Goal: Task Accomplishment & Management: Complete application form

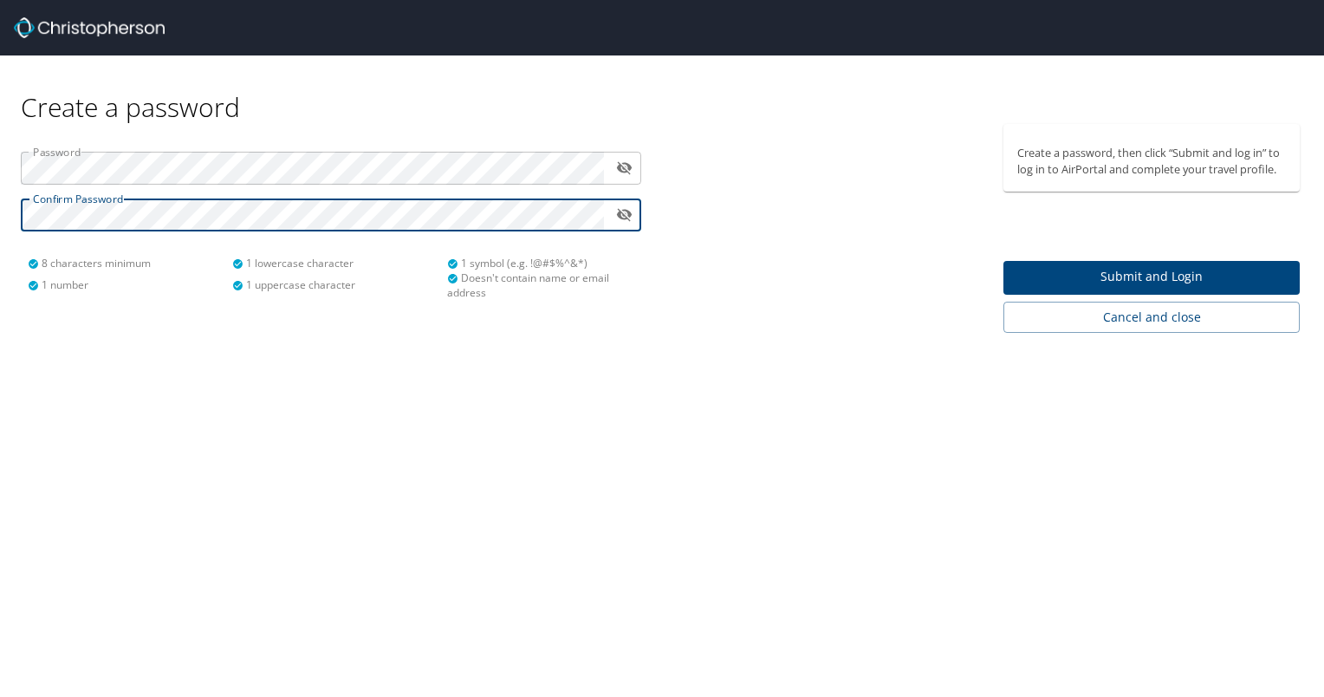
click at [1113, 278] on span "Submit and Login" at bounding box center [1151, 277] width 269 height 22
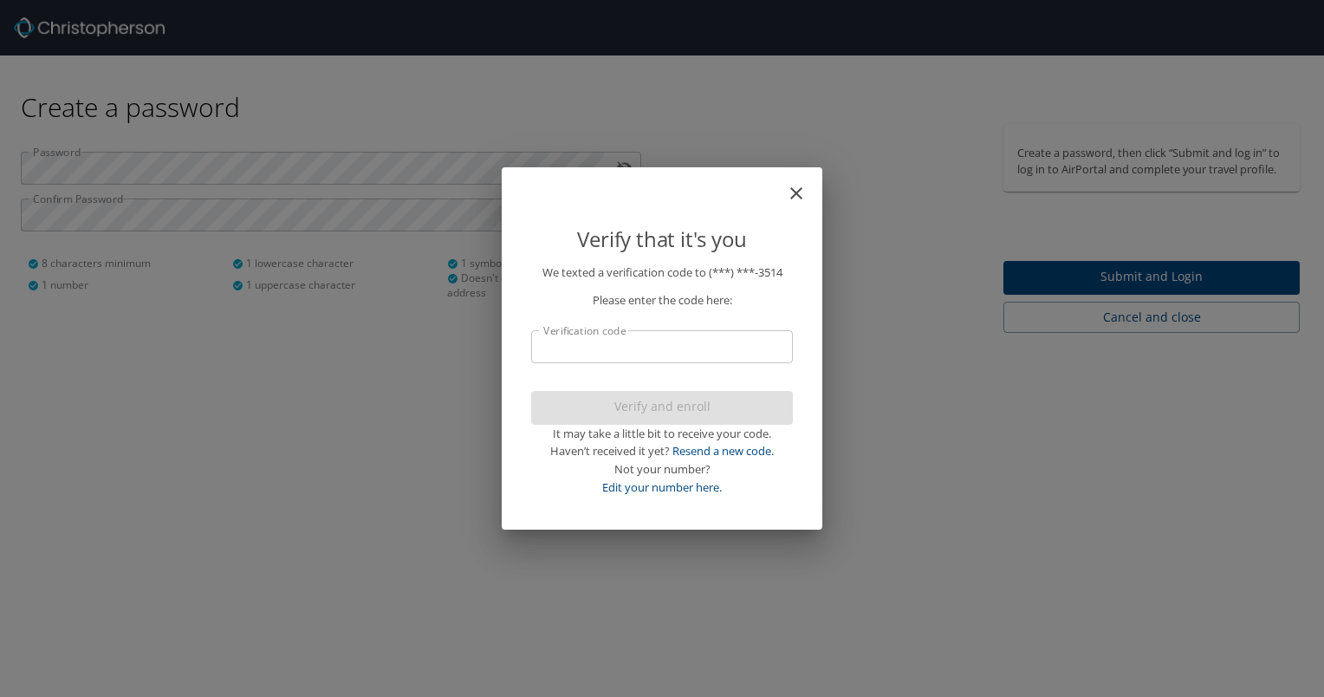
click at [648, 354] on input "Verification code" at bounding box center [662, 346] width 262 height 33
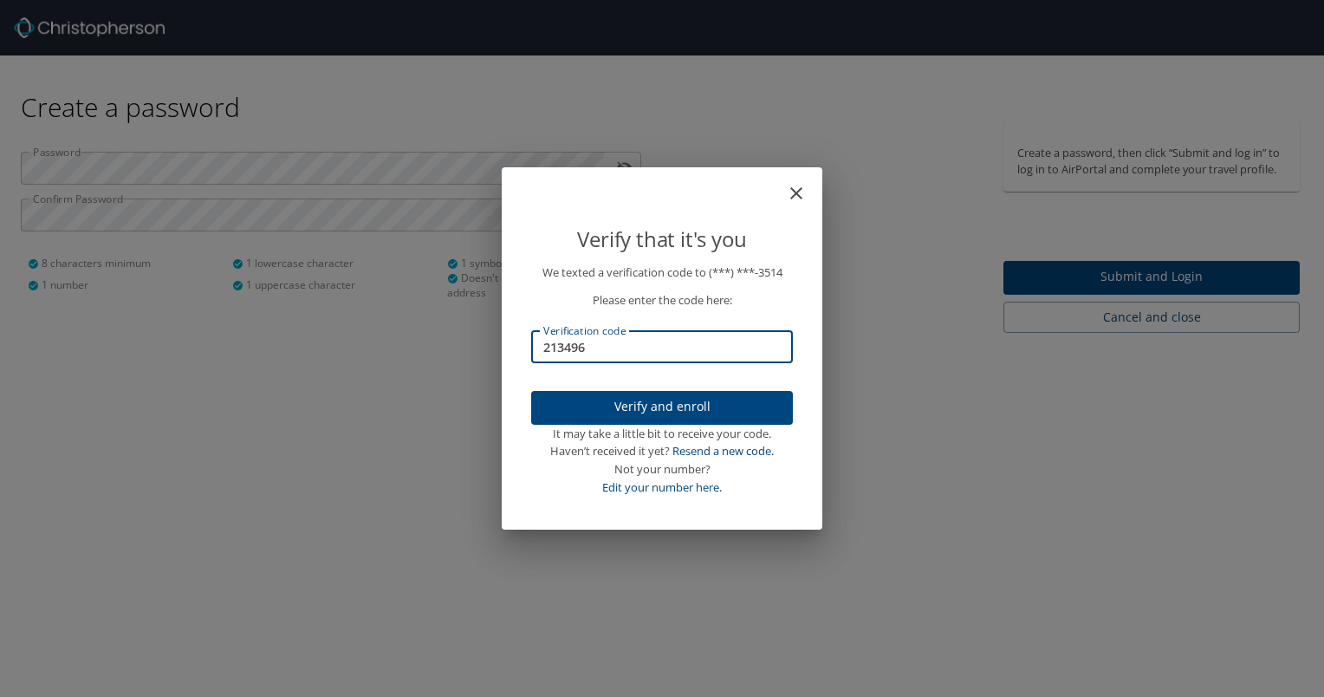
type input "213496"
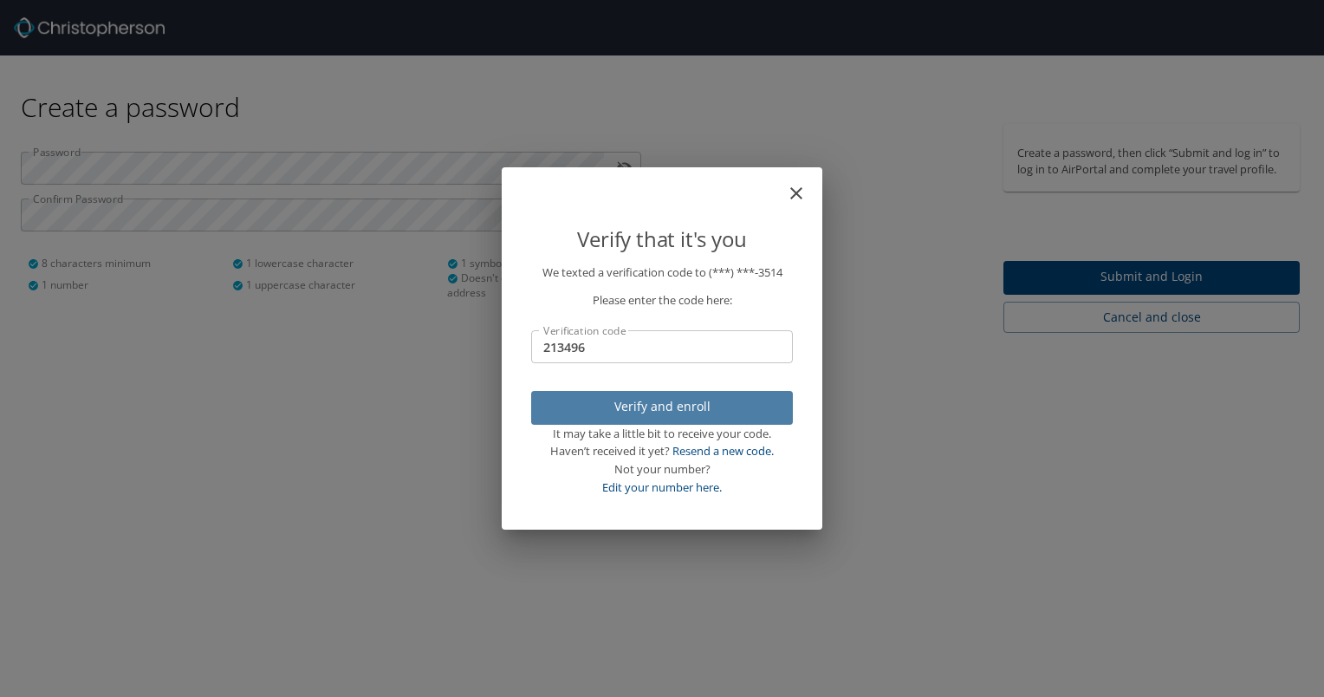
click at [672, 412] on span "Verify and enroll" at bounding box center [662, 407] width 234 height 22
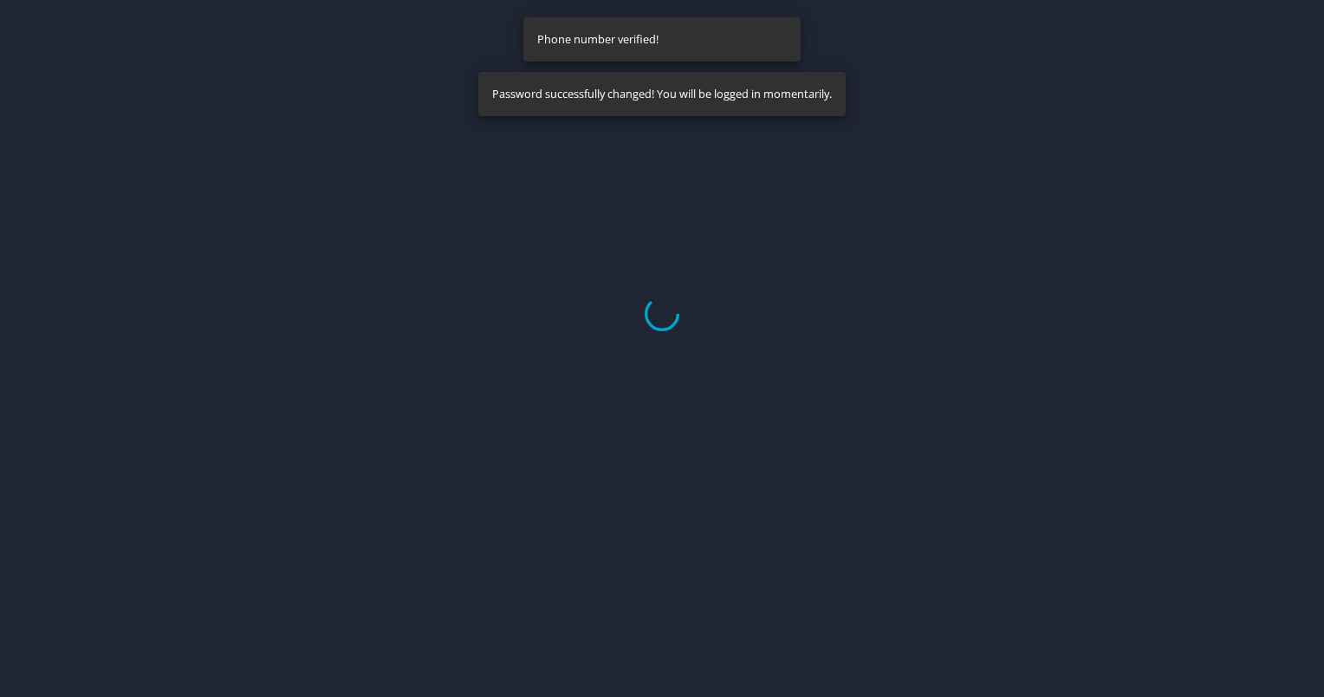
select select "US"
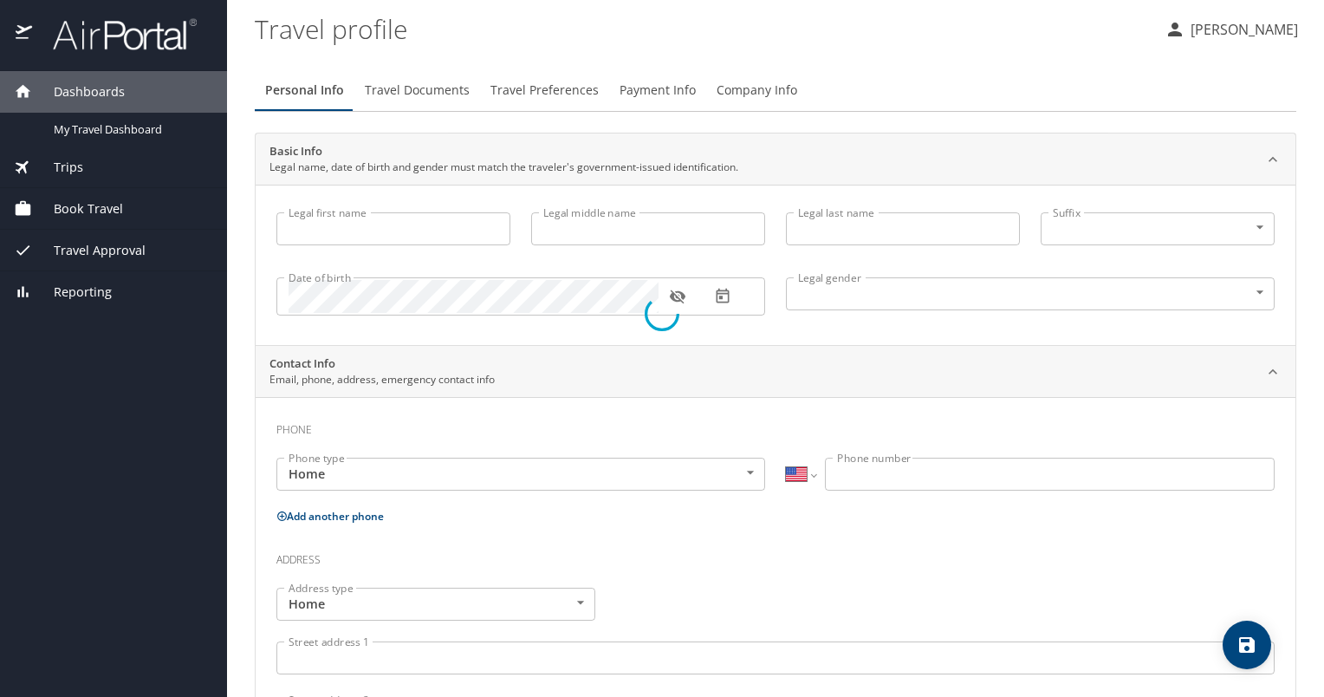
type input "[PERSON_NAME]"
type input "[DEMOGRAPHIC_DATA]"
select select "US"
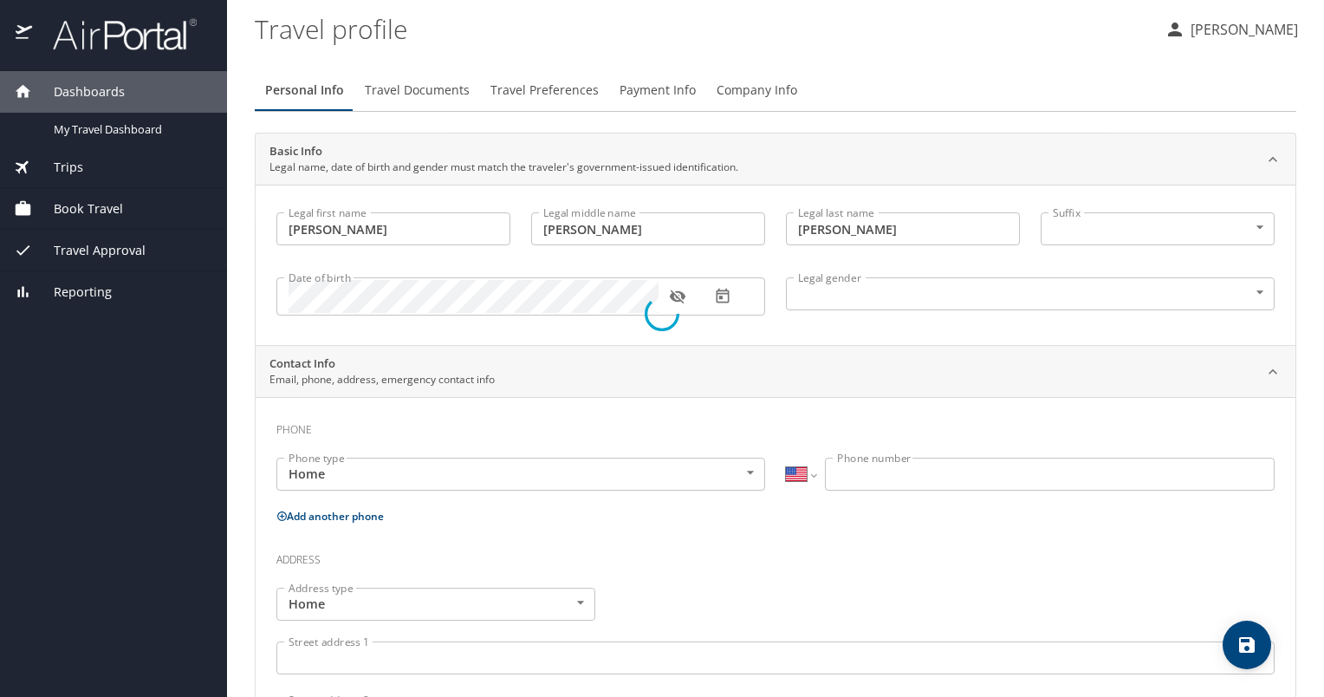
select select "US"
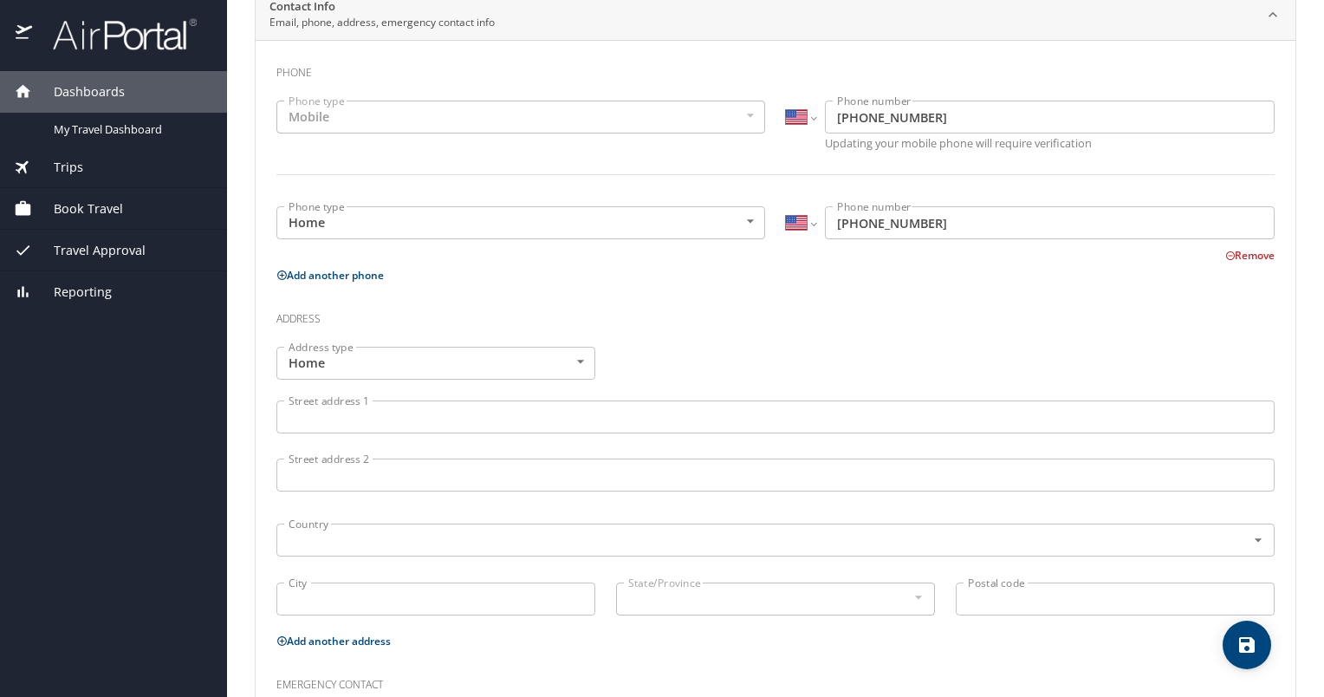
scroll to position [433, 0]
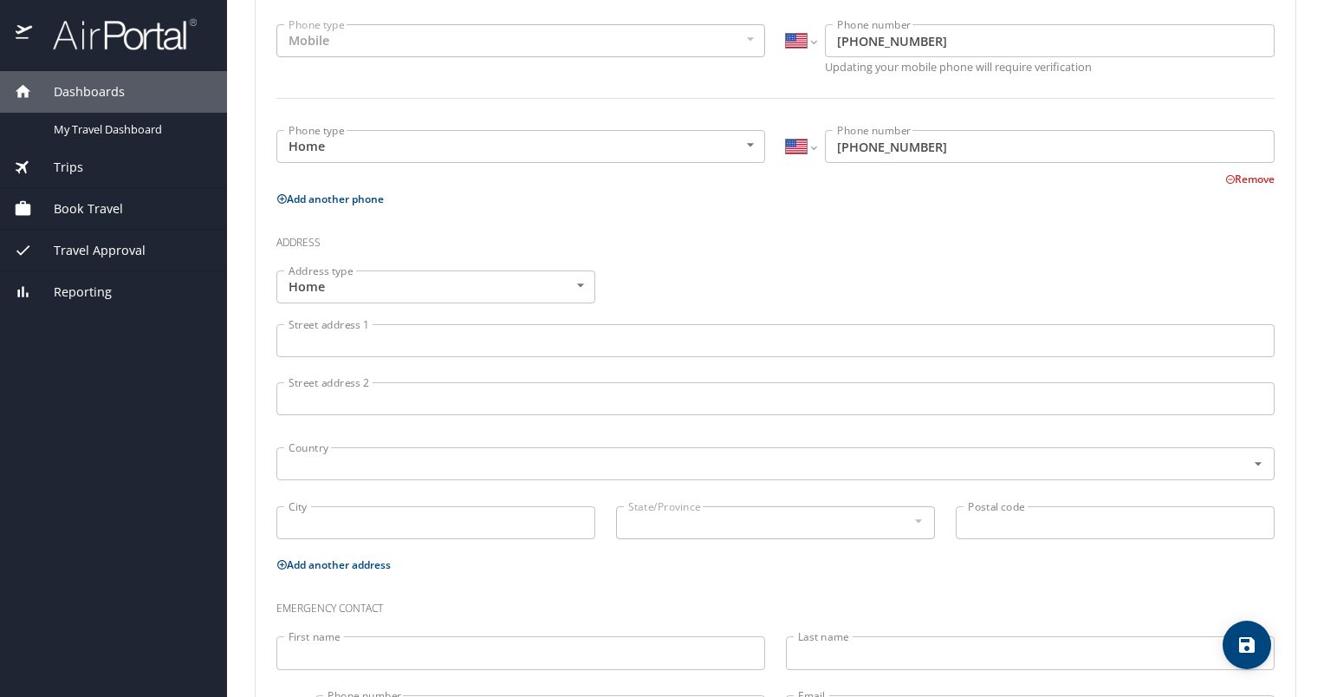
click at [372, 332] on input "Street address 1" at bounding box center [775, 340] width 998 height 33
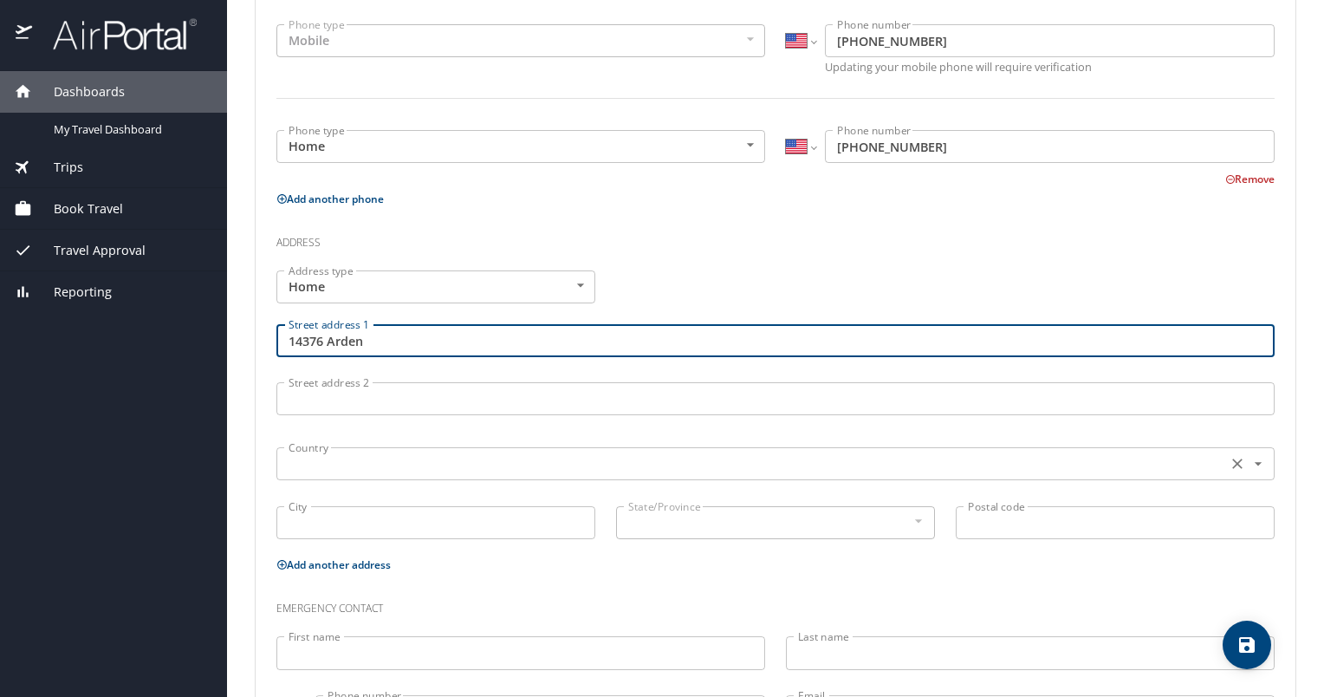
type input "14376 Arden"
click at [354, 461] on input "text" at bounding box center [750, 463] width 937 height 23
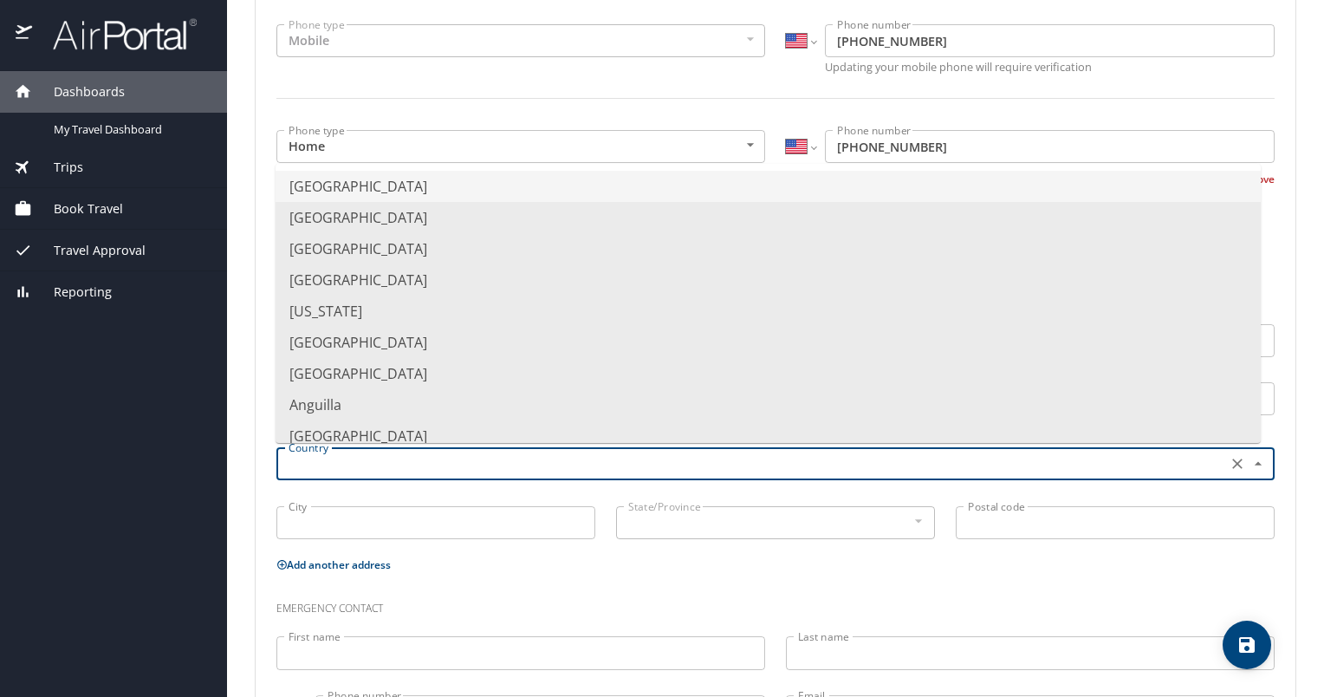
click at [414, 185] on li "[GEOGRAPHIC_DATA]" at bounding box center [768, 186] width 985 height 31
type input "[GEOGRAPHIC_DATA]"
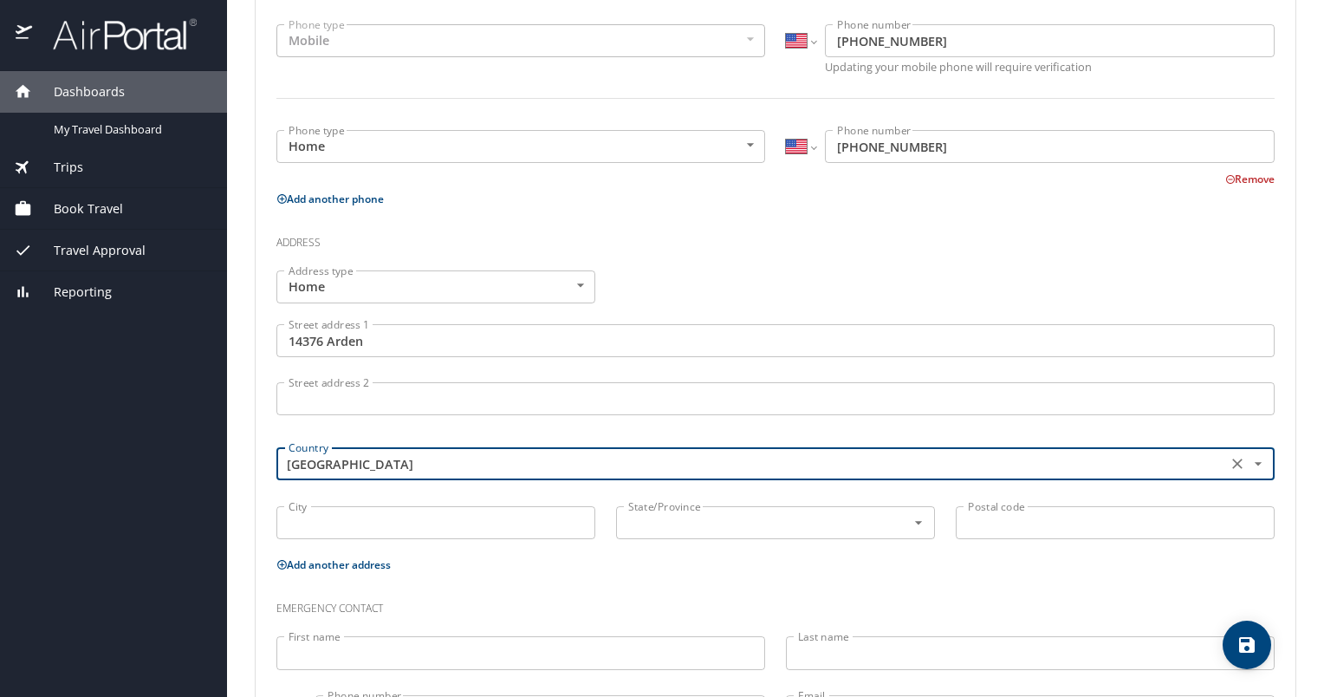
click at [379, 514] on input "City" at bounding box center [435, 522] width 319 height 33
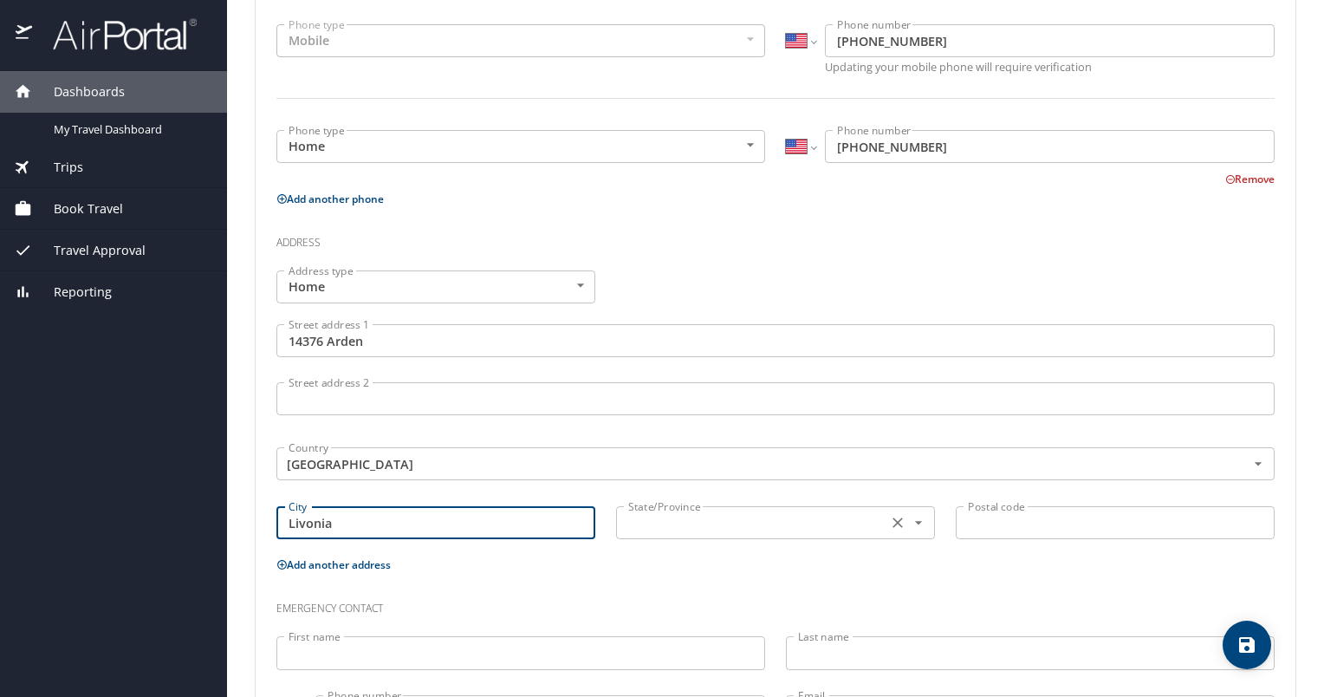
click at [835, 539] on div "State/Province State/Province" at bounding box center [775, 520] width 319 height 43
type input "Livonia"
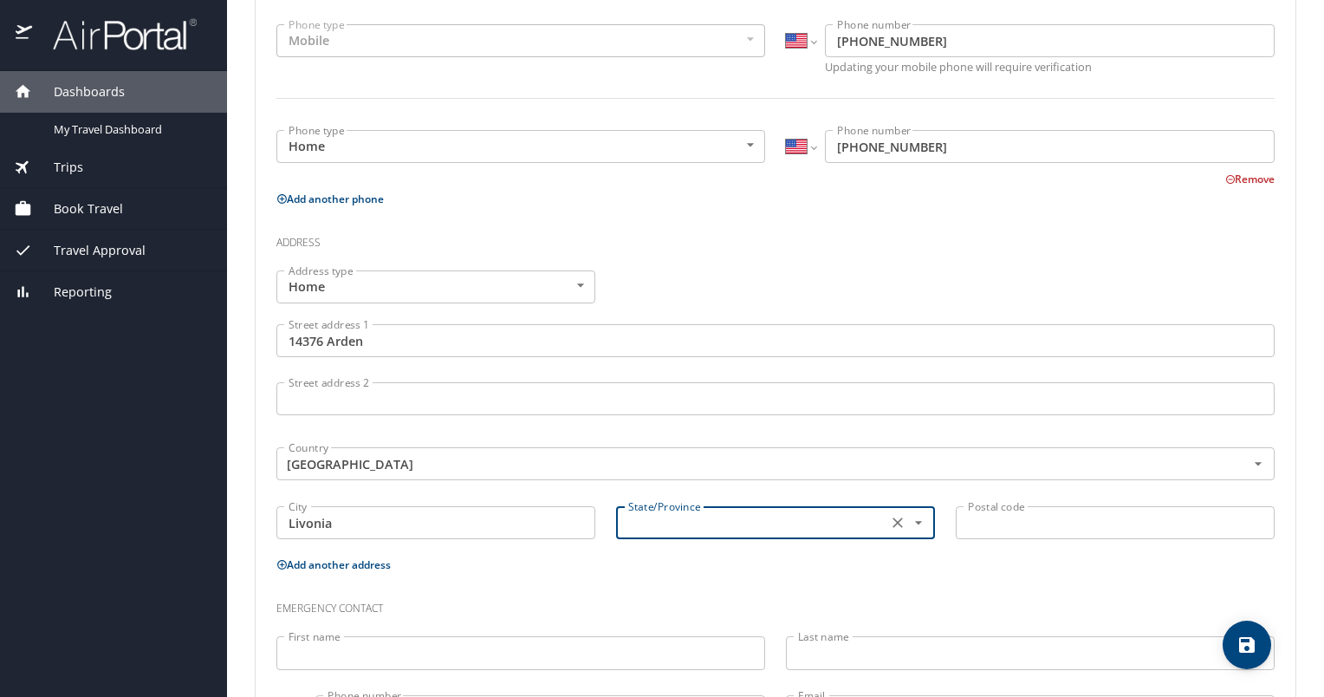
click at [831, 503] on div "State/Province State/Province" at bounding box center [775, 520] width 319 height 43
click at [798, 515] on input "text" at bounding box center [749, 522] width 257 height 23
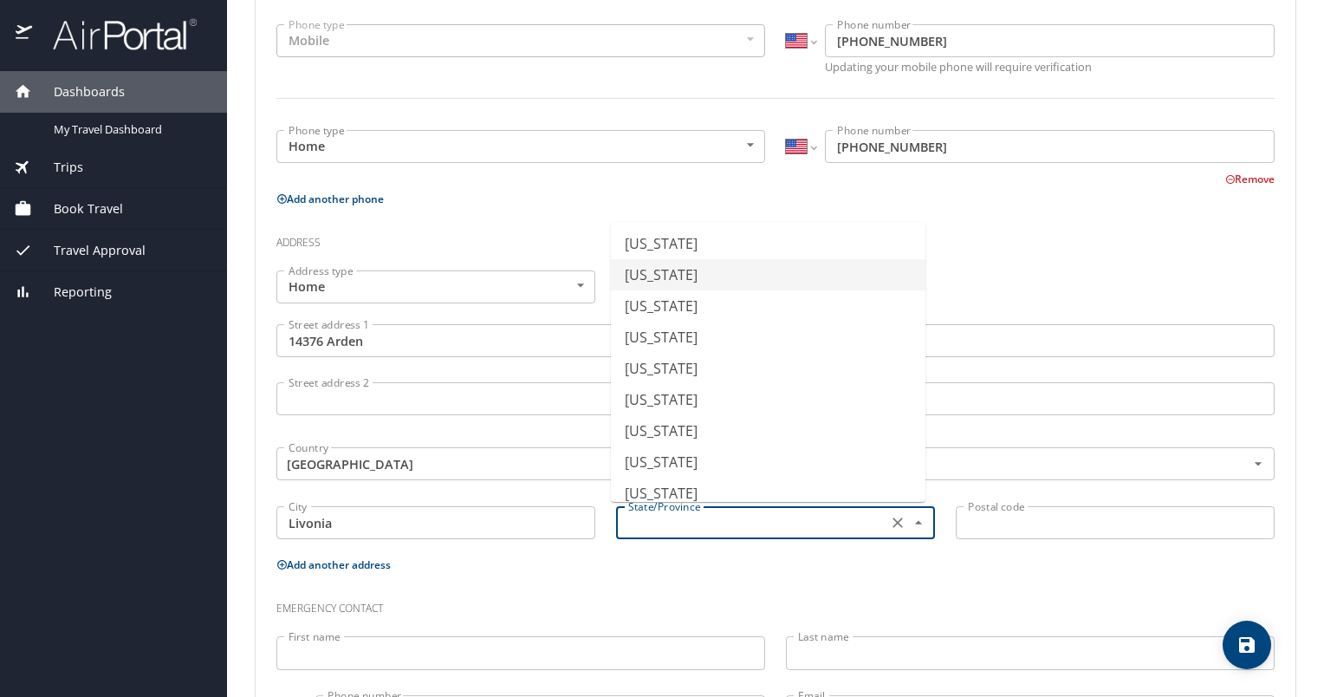
scroll to position [693, 0]
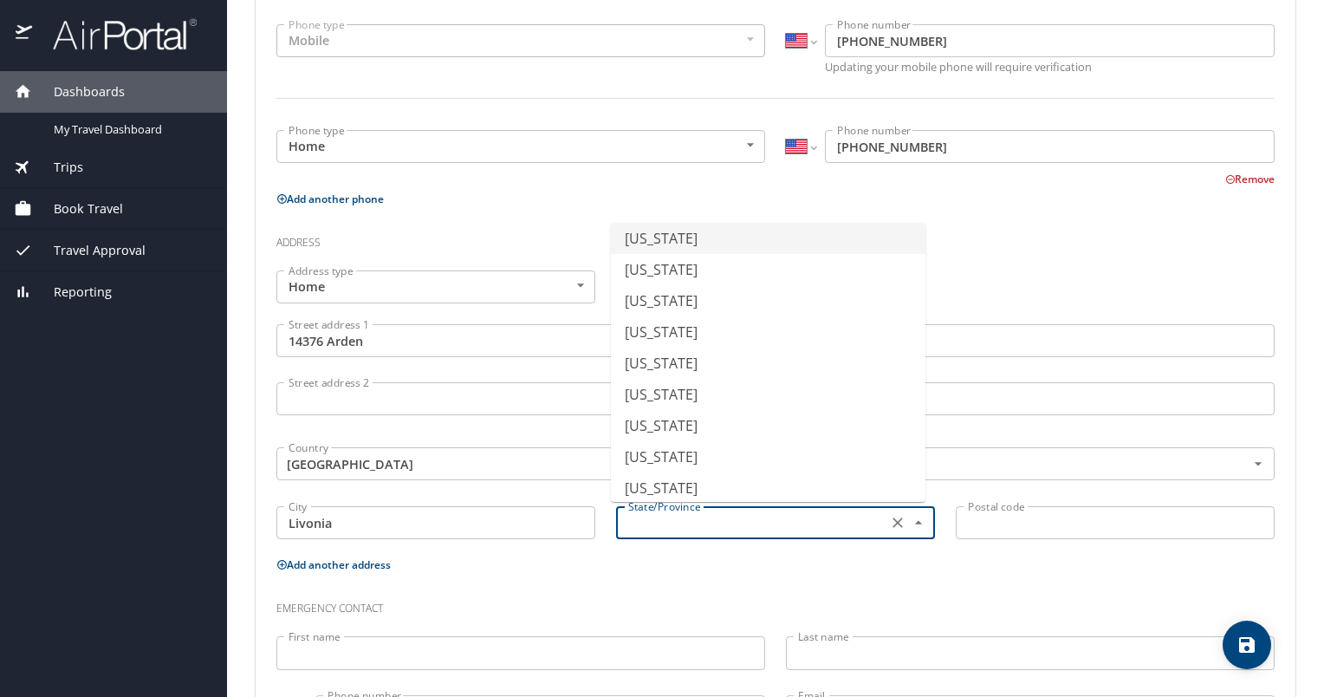
click at [676, 245] on li "[US_STATE]" at bounding box center [768, 238] width 315 height 31
type input "[US_STATE]"
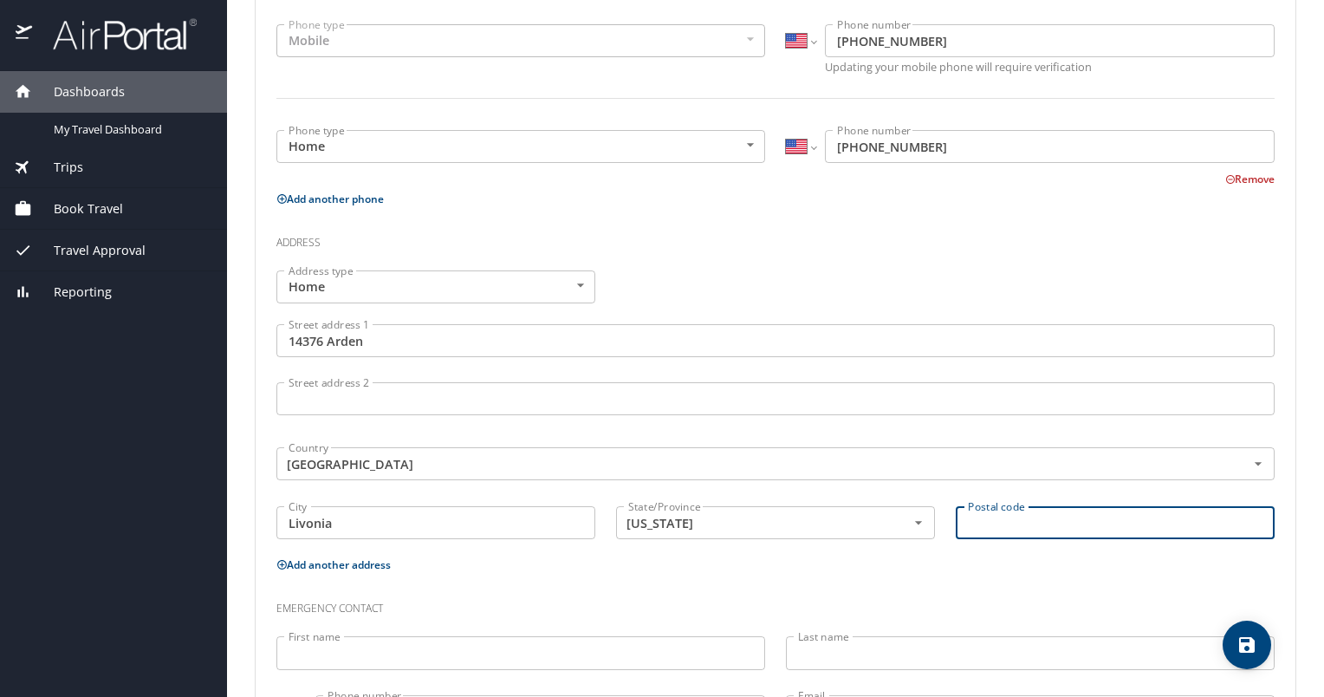
click at [1053, 530] on input "Postal code" at bounding box center [1115, 522] width 319 height 33
type input "48154"
click at [803, 568] on p "Add another address" at bounding box center [775, 565] width 998 height 22
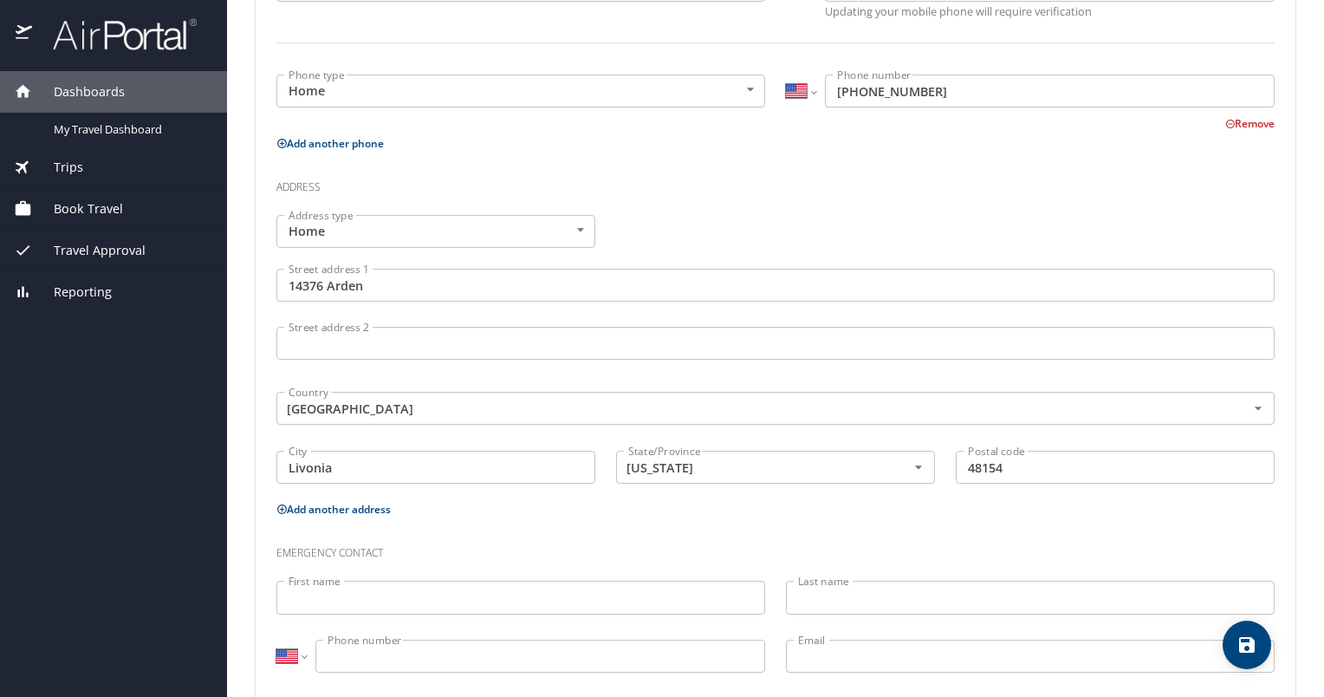
scroll to position [519, 0]
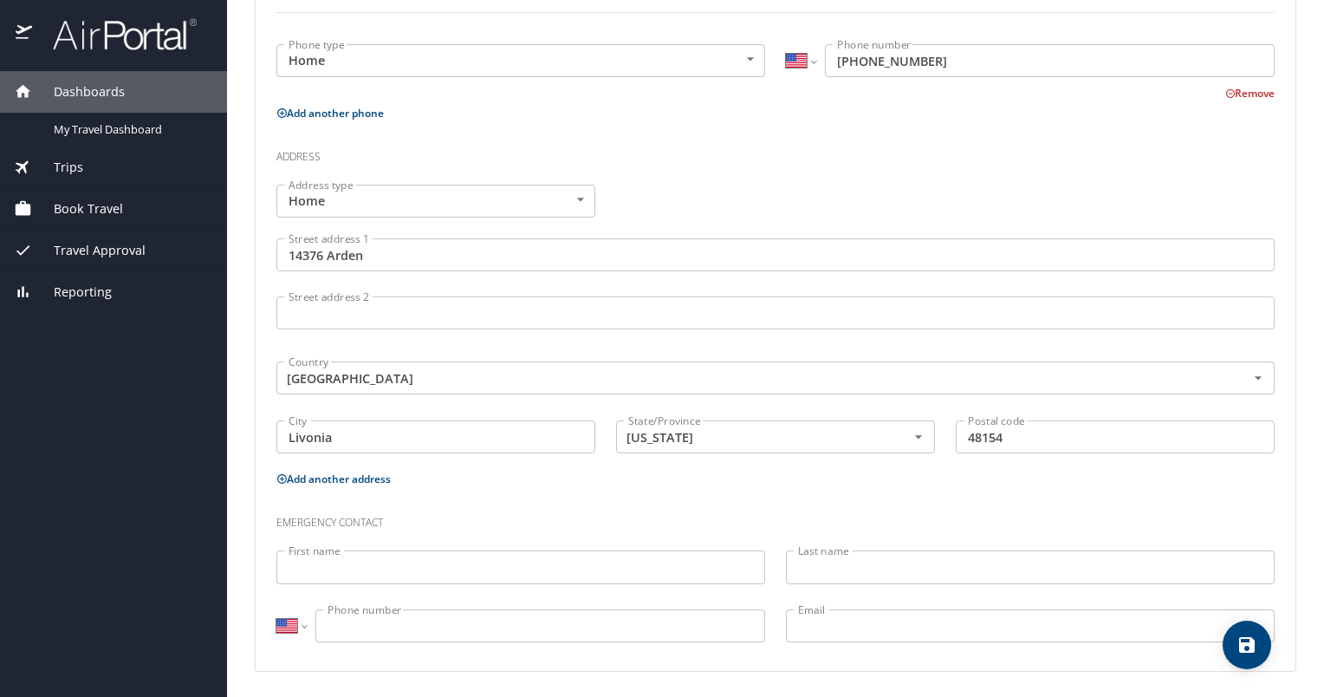
click at [587, 567] on input "First name" at bounding box center [520, 566] width 489 height 33
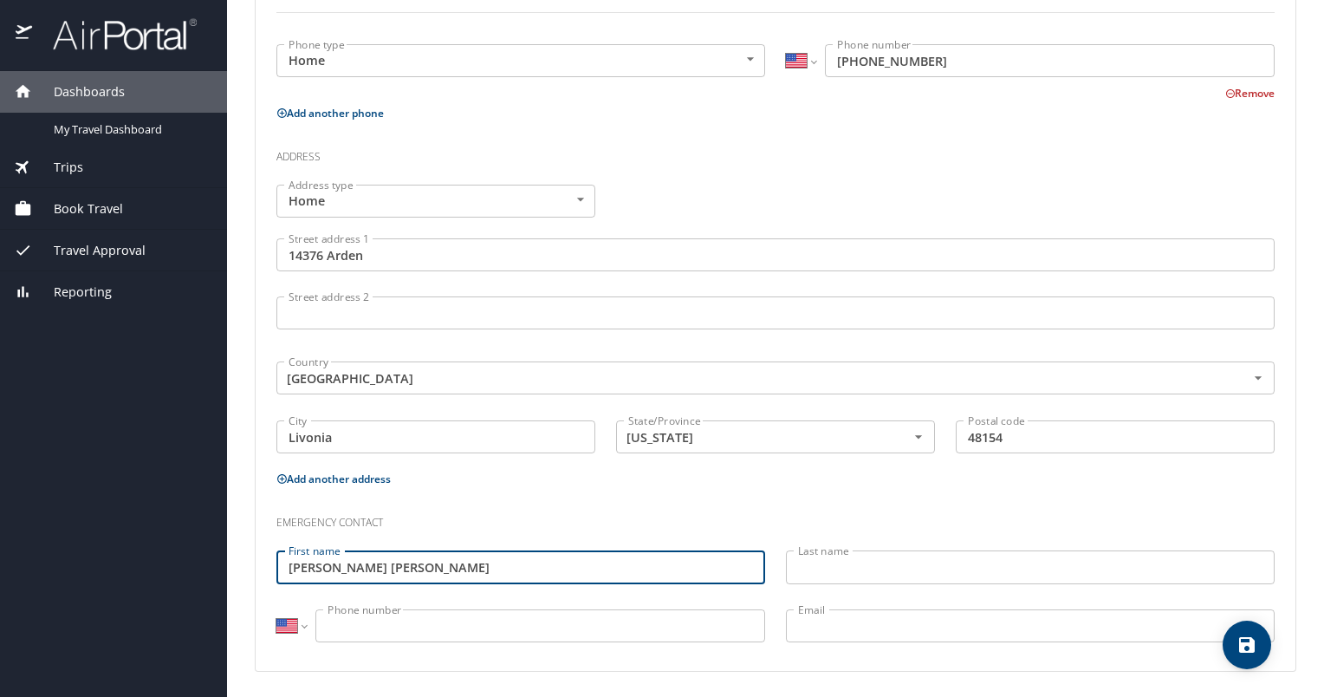
type input "[PERSON_NAME] [PERSON_NAME]"
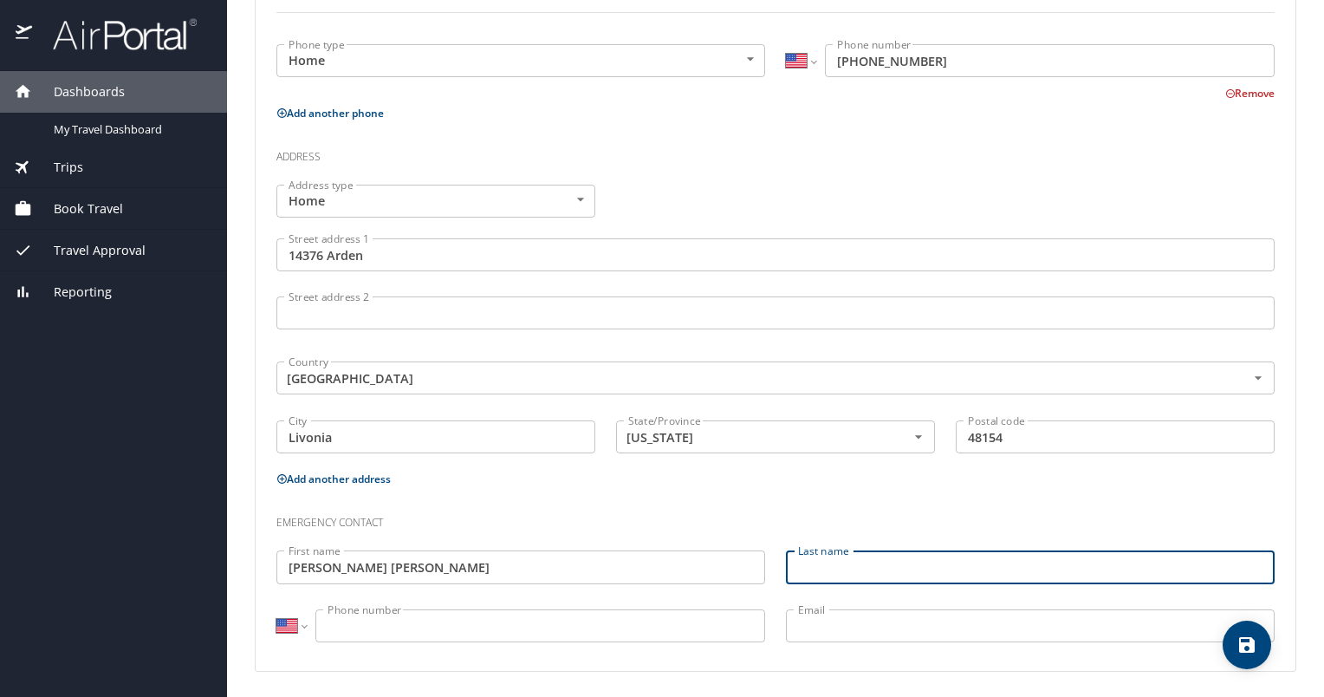
click at [886, 561] on input "Last name" at bounding box center [1030, 566] width 489 height 33
type input "[PERSON_NAME]"
click at [398, 618] on input "Phone number" at bounding box center [540, 625] width 450 height 33
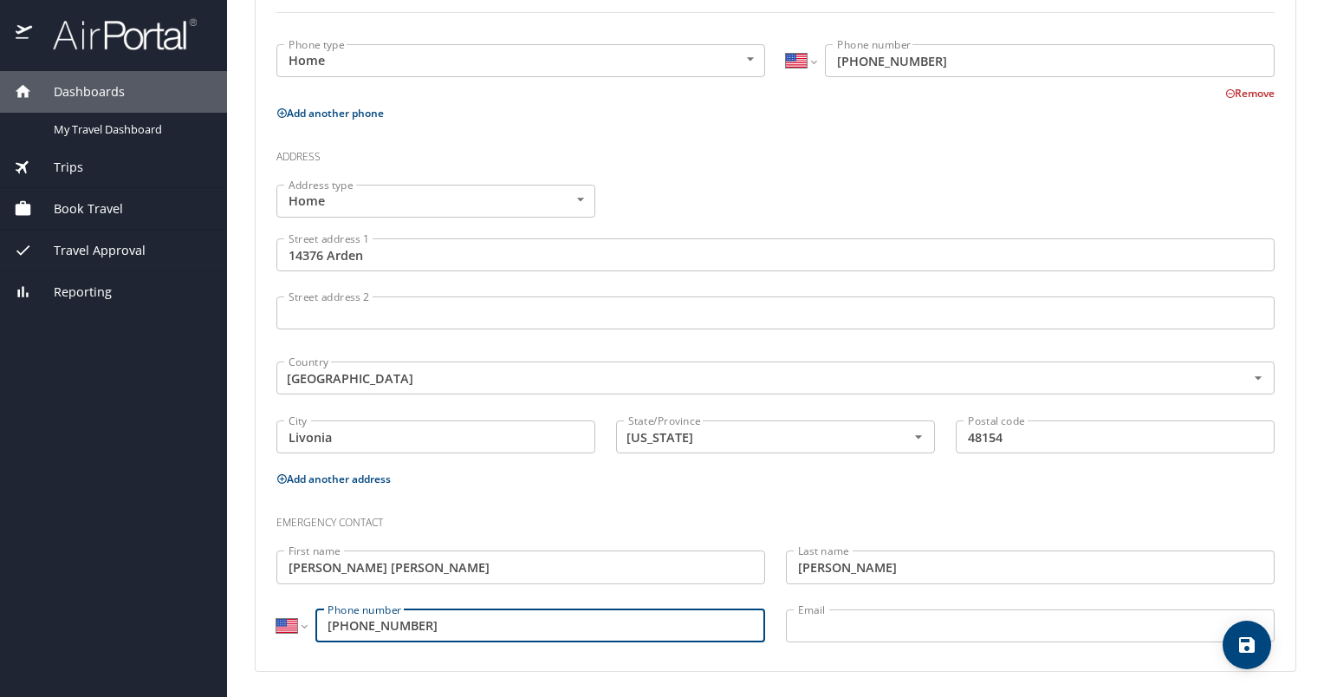
type input "[PHONE_NUMBER]"
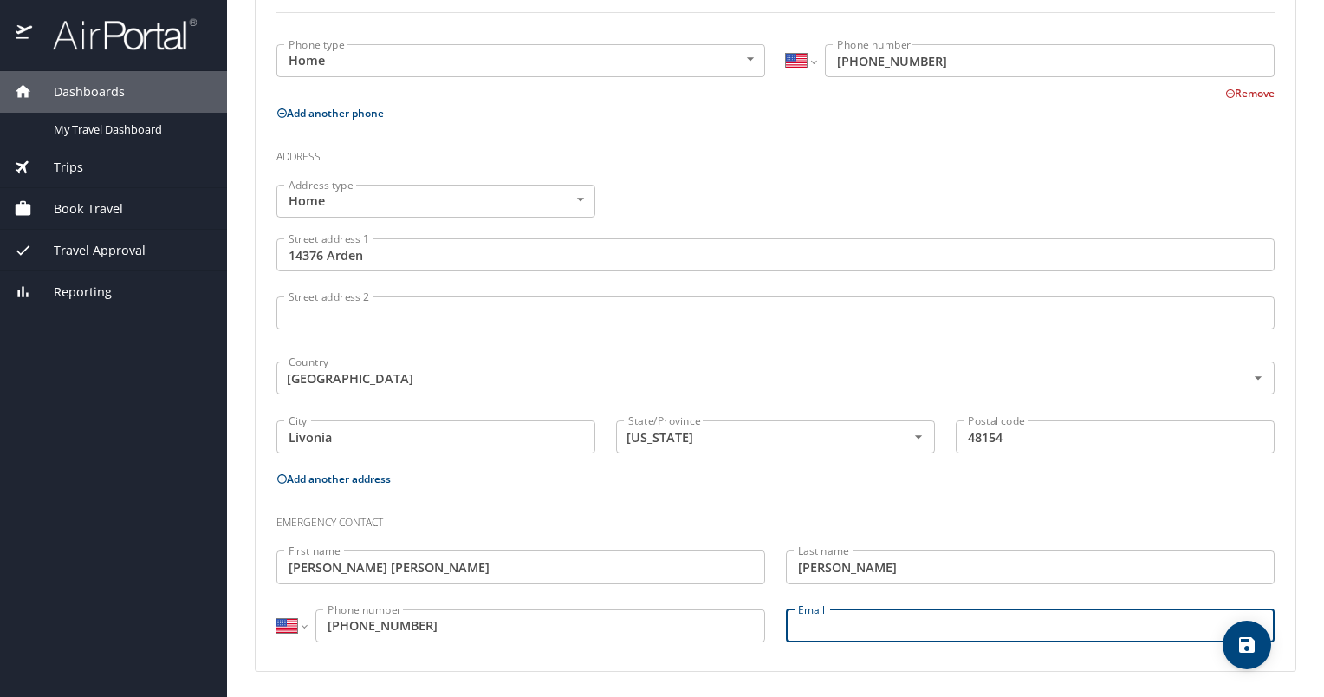
click at [845, 622] on input "Email" at bounding box center [1030, 625] width 489 height 33
type input "[EMAIL_ADDRESS][DOMAIN_NAME]"
click at [944, 487] on p "Add another address" at bounding box center [775, 479] width 998 height 22
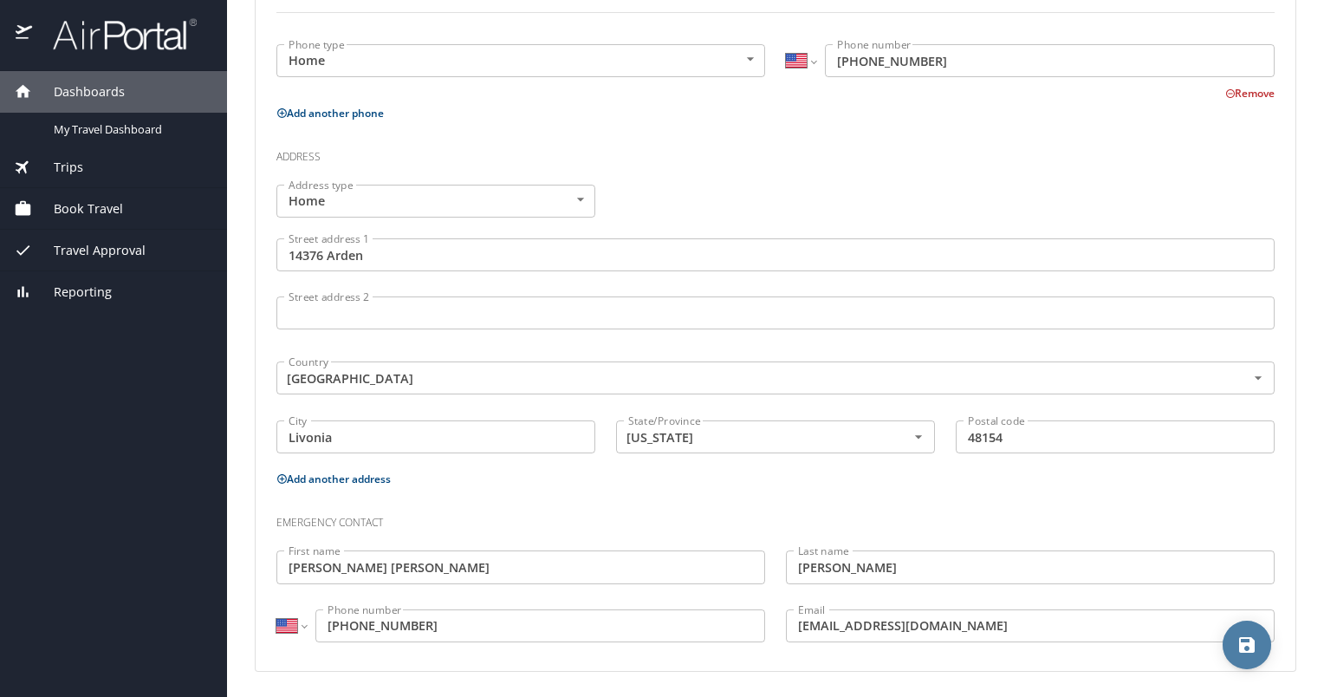
click at [1247, 646] on icon "save" at bounding box center [1246, 644] width 21 height 21
select select "US"
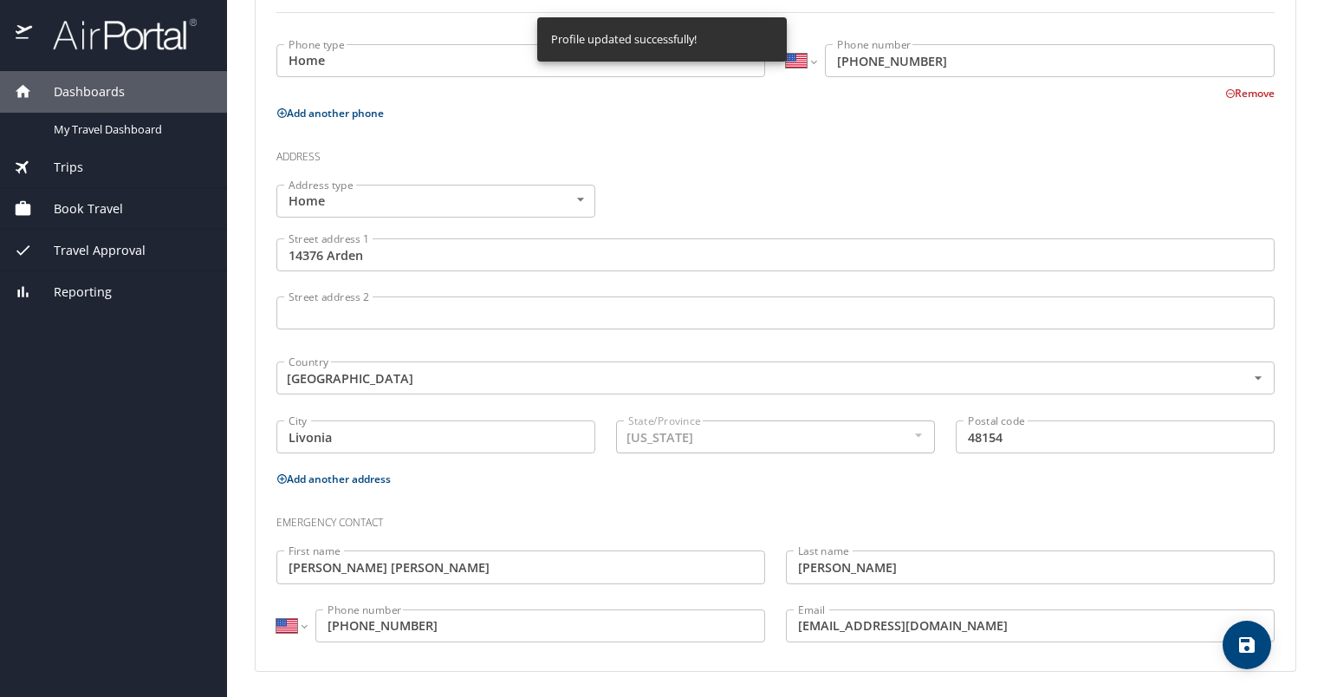
select select "US"
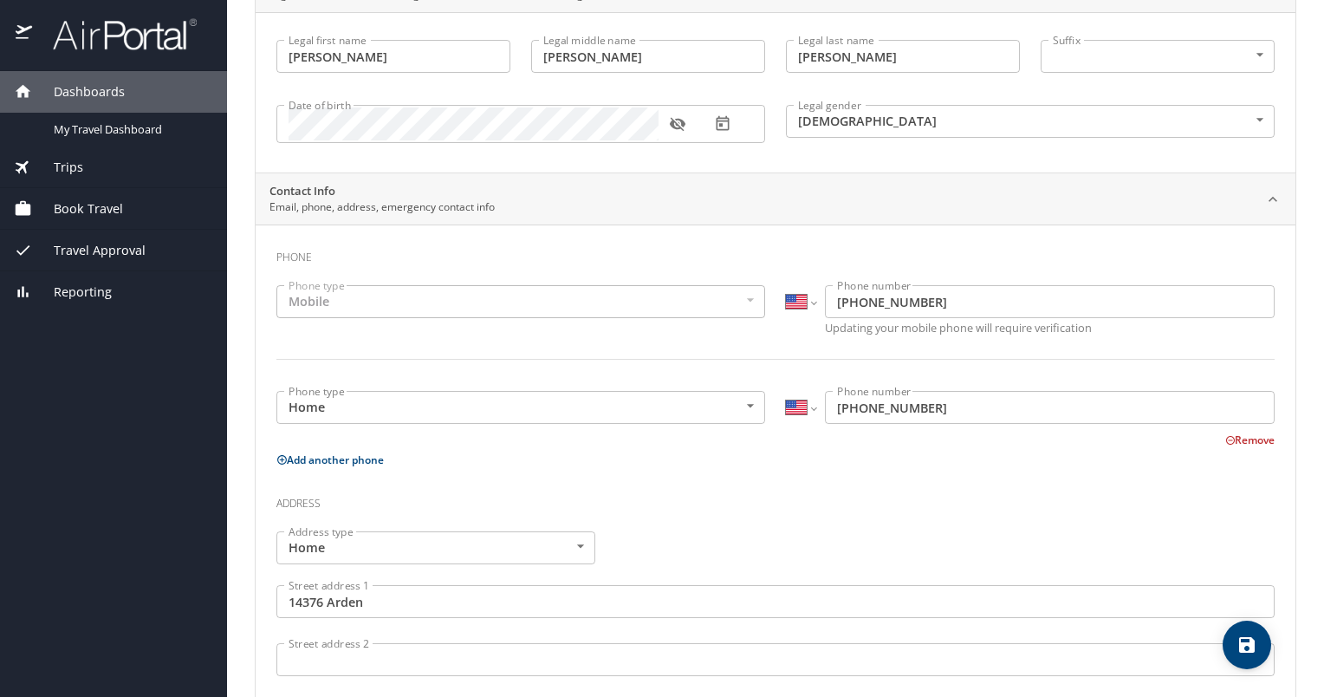
scroll to position [0, 0]
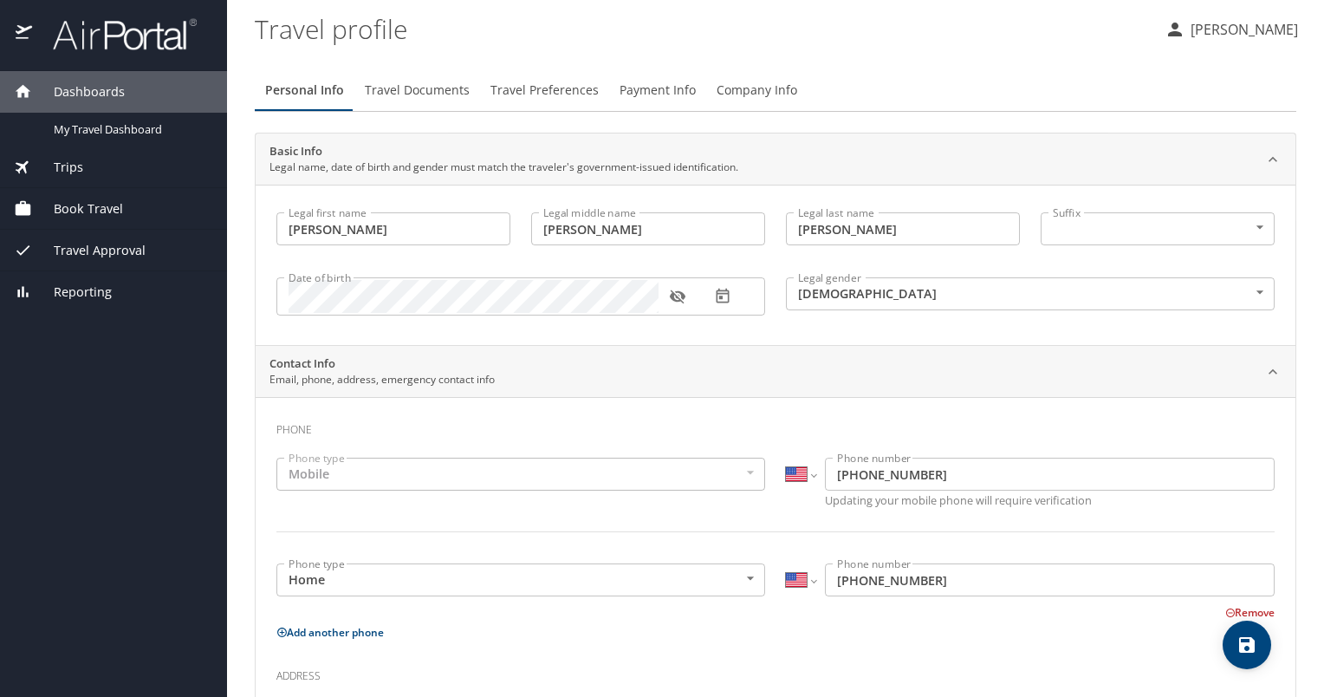
click at [460, 84] on span "Travel Documents" at bounding box center [417, 91] width 105 height 22
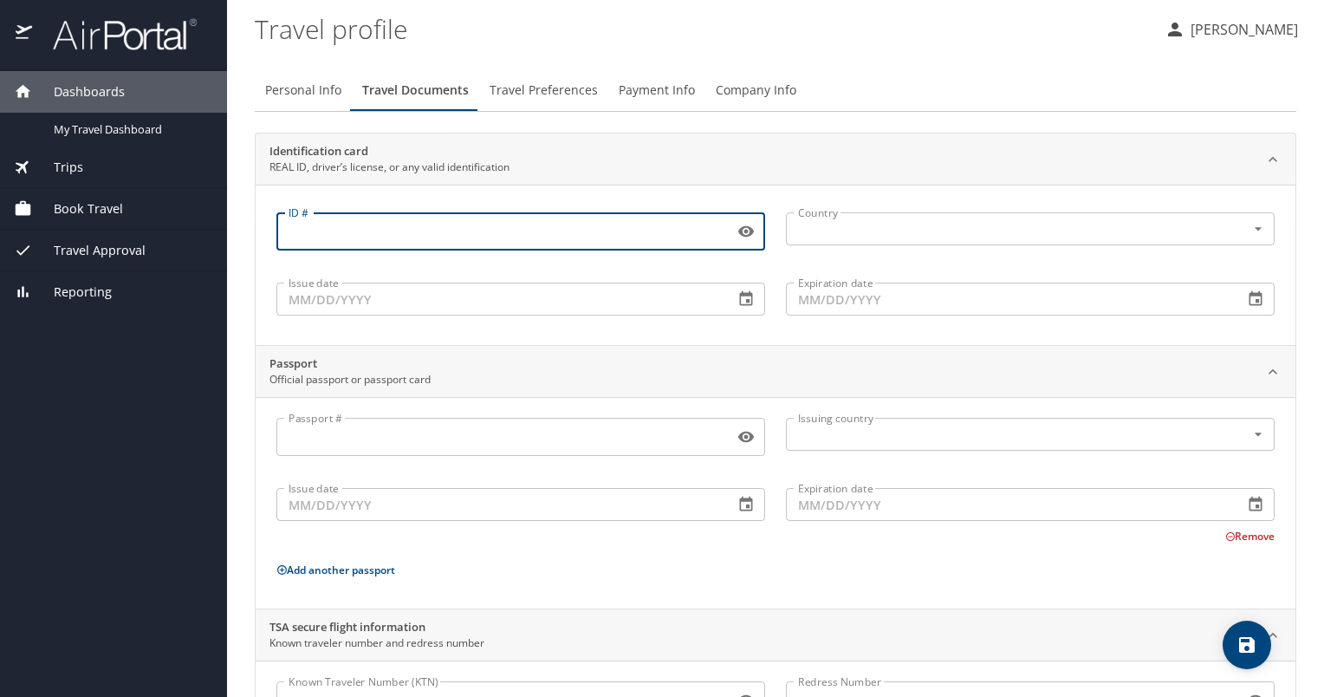
click at [389, 231] on input "ID #" at bounding box center [501, 231] width 451 height 33
type input "W 620 356 429 937"
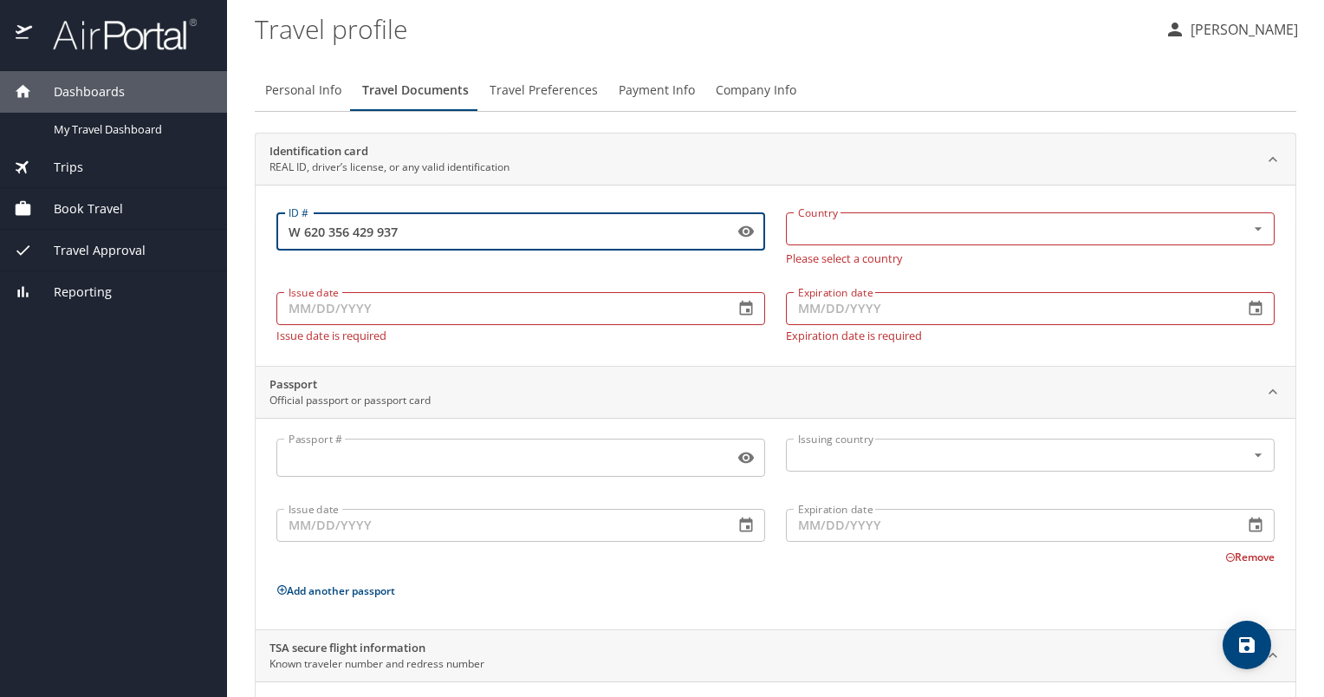
click at [392, 317] on input "Issue date" at bounding box center [498, 308] width 444 height 33
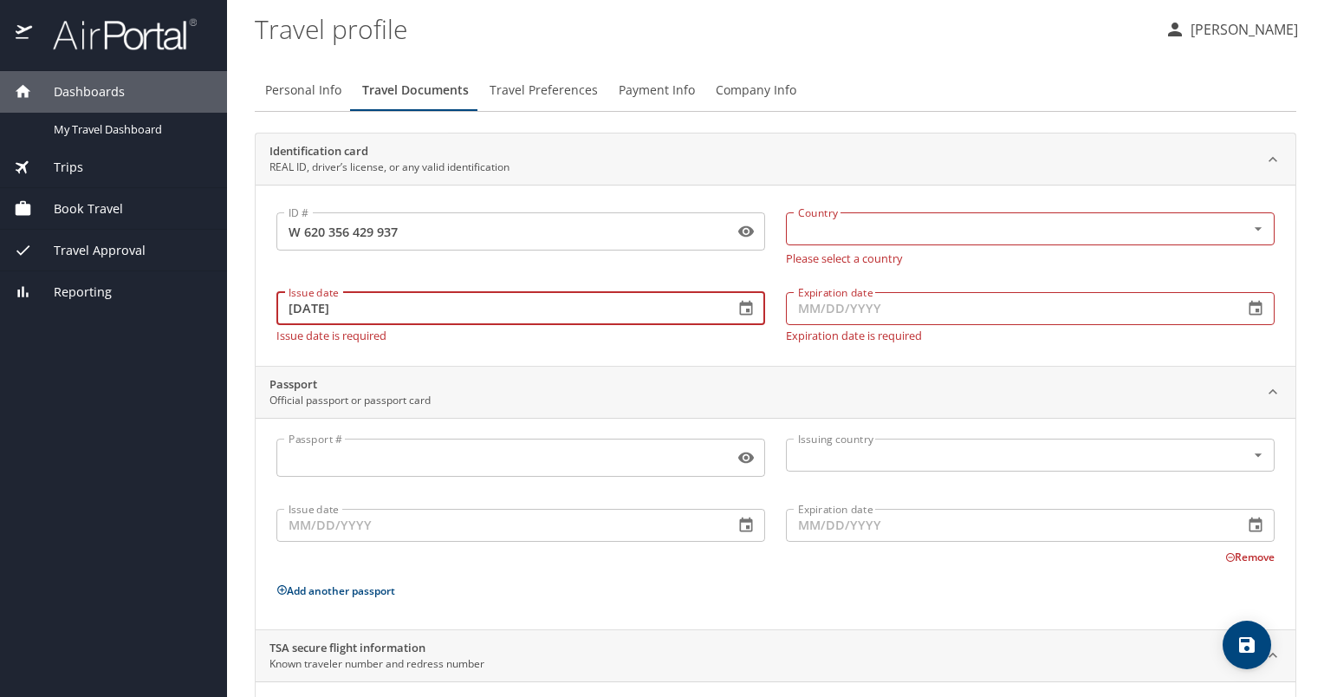
type input "[DATE]"
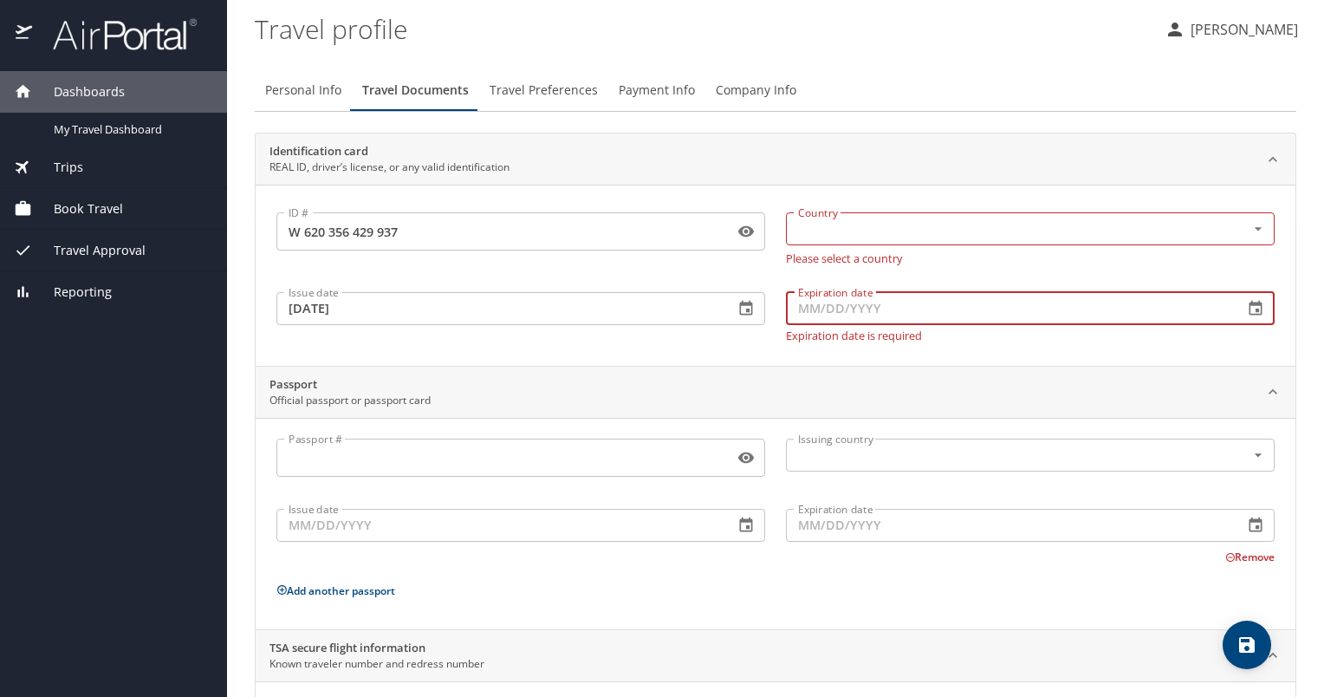
click at [905, 303] on input "Expiration date" at bounding box center [1008, 308] width 444 height 33
type input "[DATE]"
click at [996, 227] on input "text" at bounding box center [1004, 228] width 427 height 23
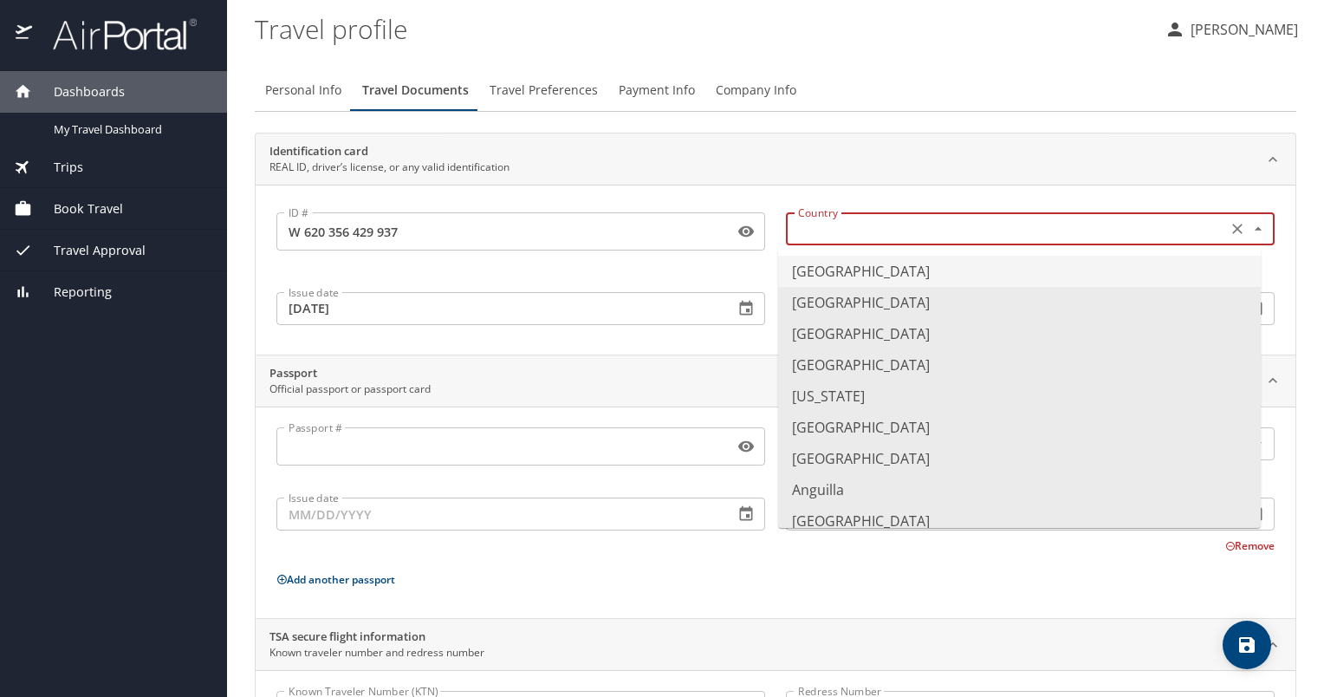
click at [891, 271] on li "[GEOGRAPHIC_DATA]" at bounding box center [1019, 271] width 483 height 31
type input "[GEOGRAPHIC_DATA]"
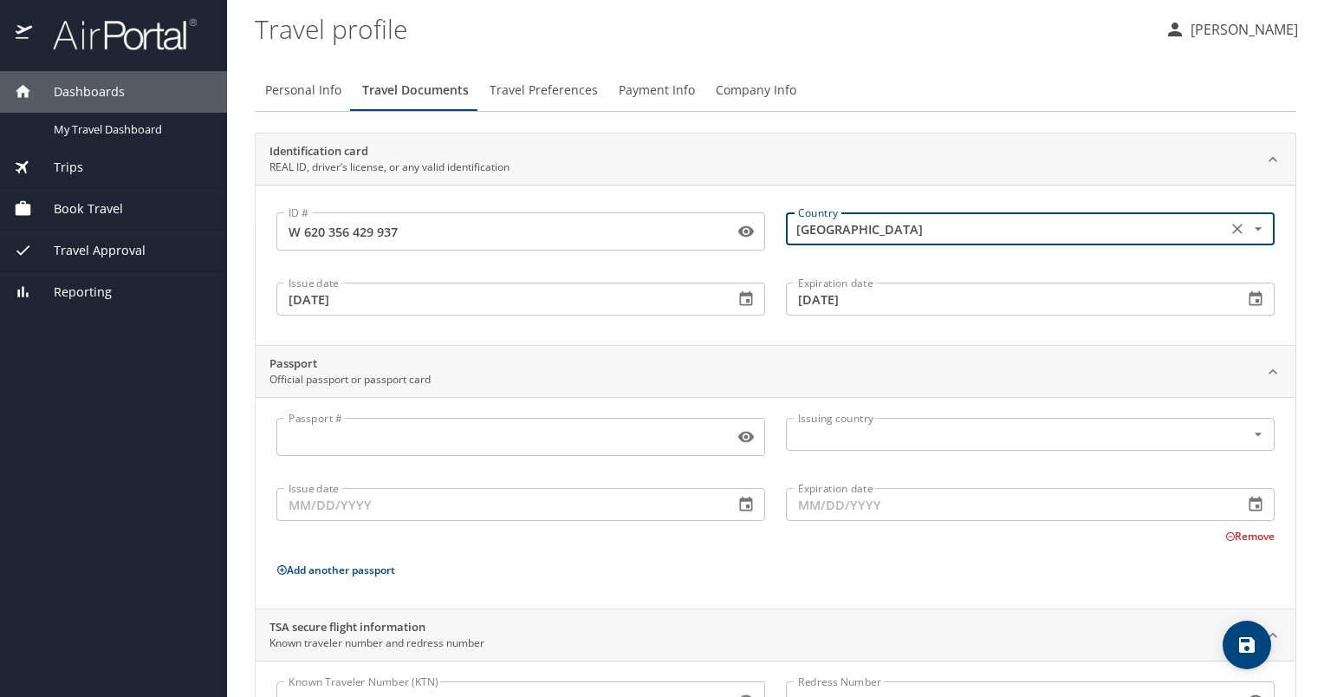
click at [467, 444] on input "Passport #" at bounding box center [501, 436] width 451 height 33
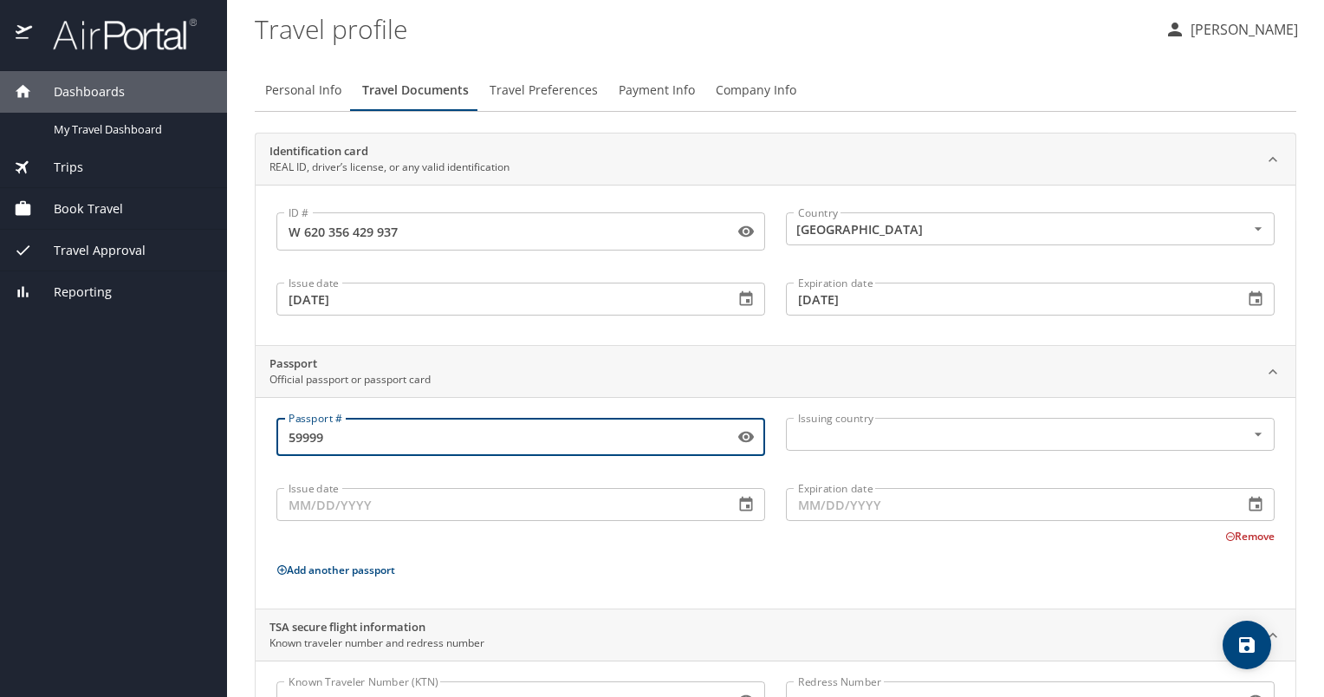
type input "59999"
click at [741, 437] on icon "button" at bounding box center [746, 436] width 16 height 11
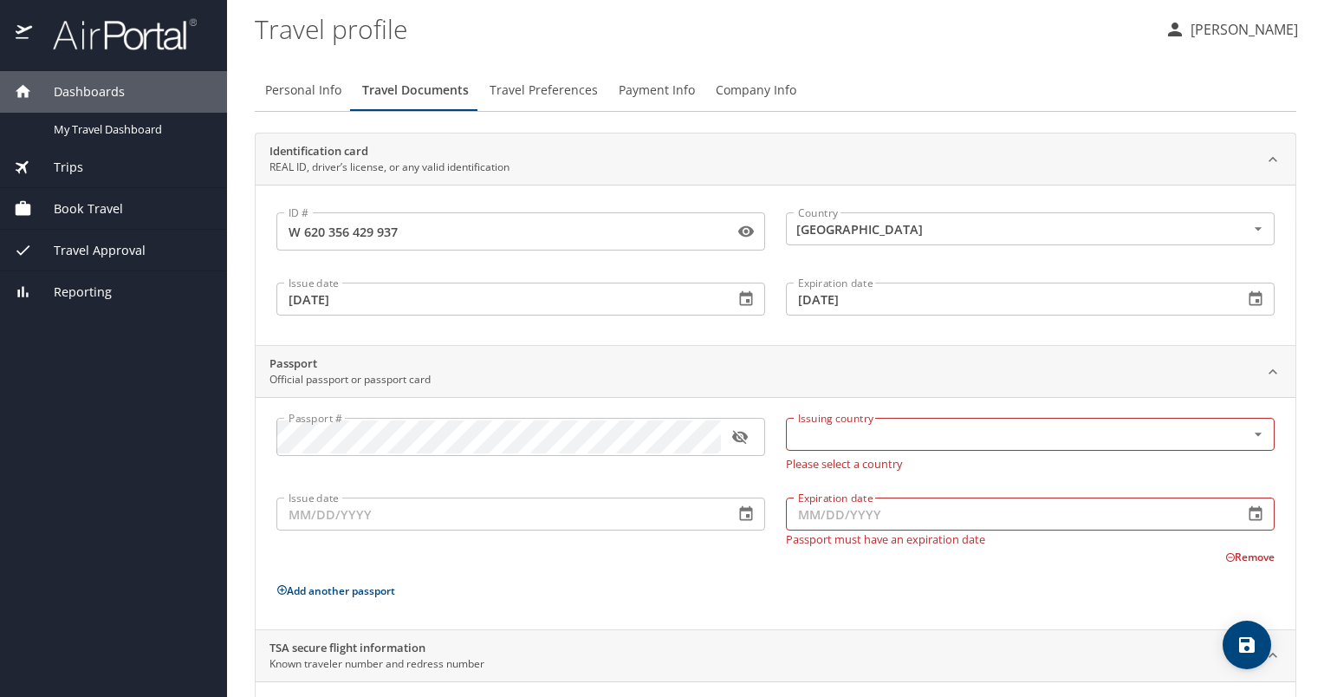
click at [741, 437] on icon "button" at bounding box center [739, 436] width 17 height 17
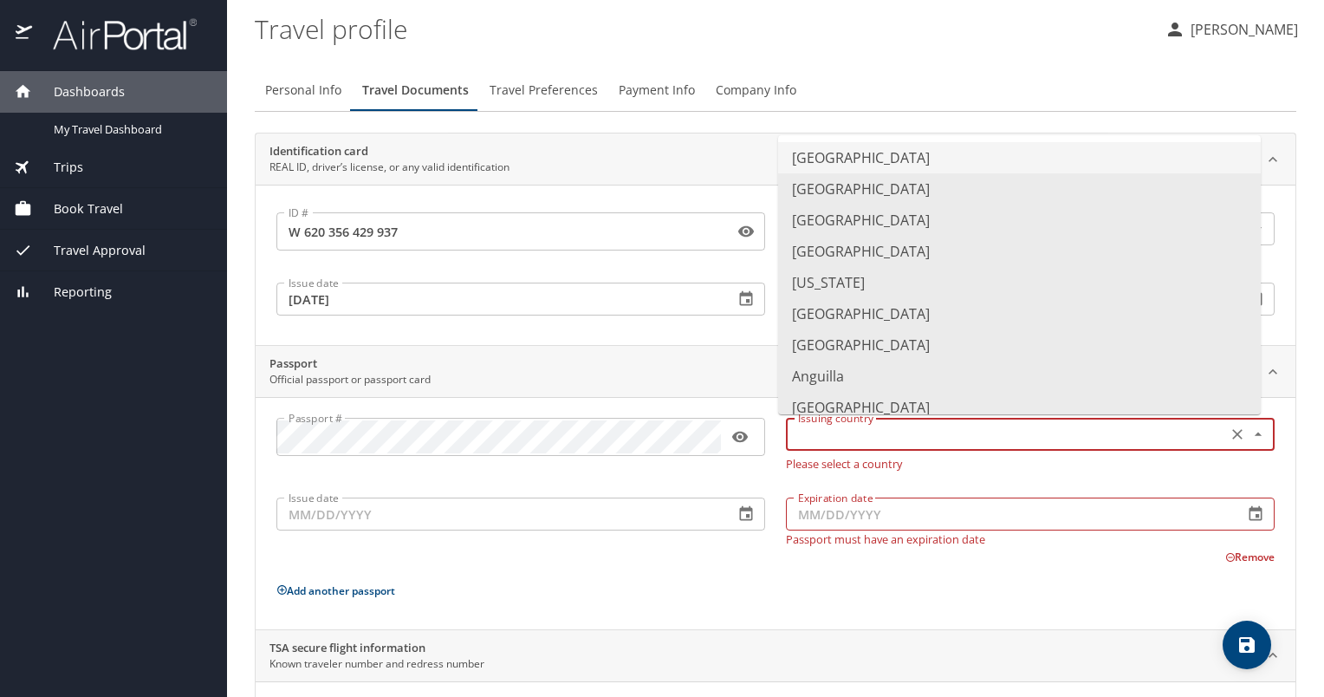
click at [829, 423] on input "text" at bounding box center [1004, 434] width 427 height 23
click at [862, 158] on li "[GEOGRAPHIC_DATA]" at bounding box center [1019, 157] width 483 height 31
type input "[GEOGRAPHIC_DATA]"
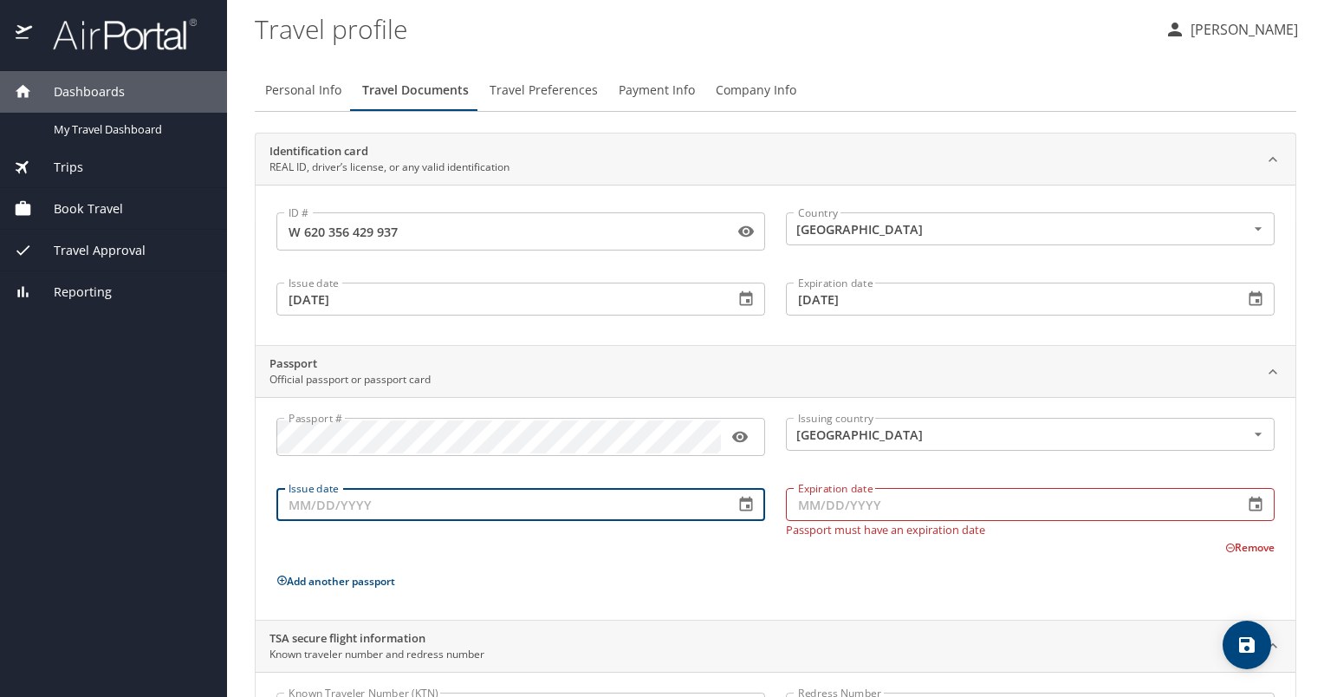
click at [302, 517] on input "Issue date" at bounding box center [498, 504] width 444 height 33
type input "[DATE]"
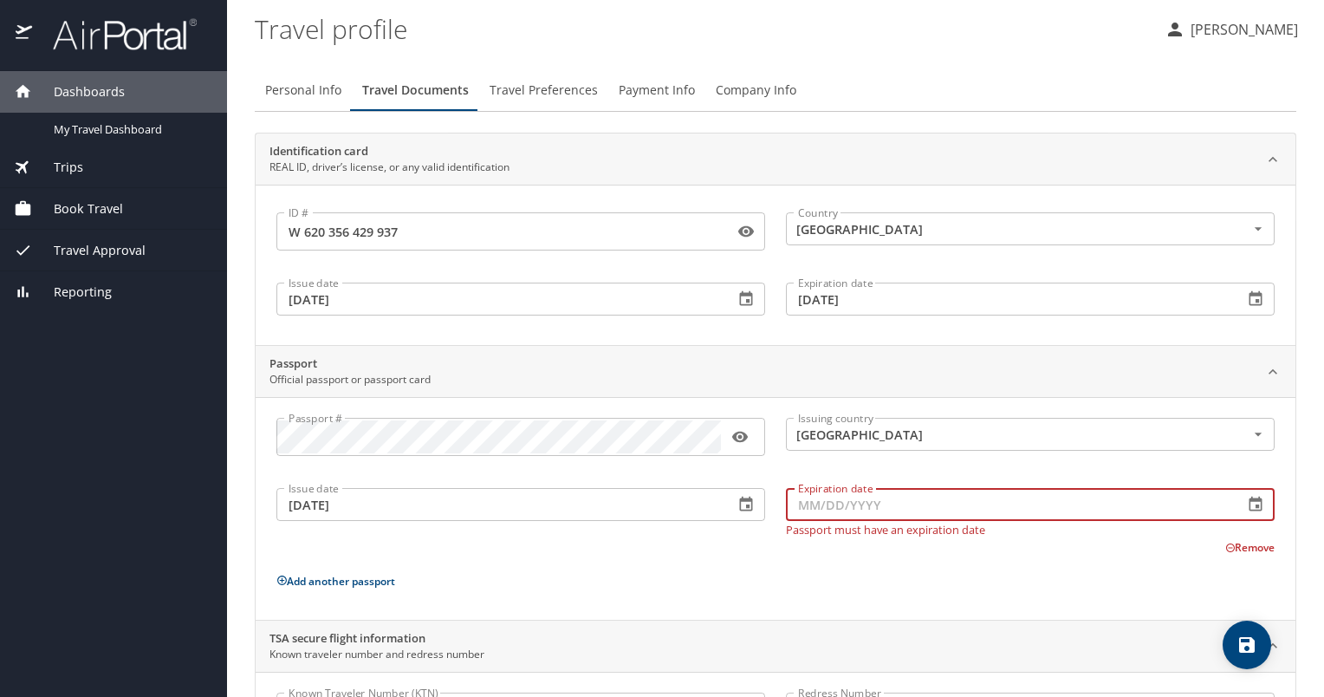
click at [834, 503] on input "Expiration date" at bounding box center [1008, 504] width 444 height 33
type input "[DATE]"
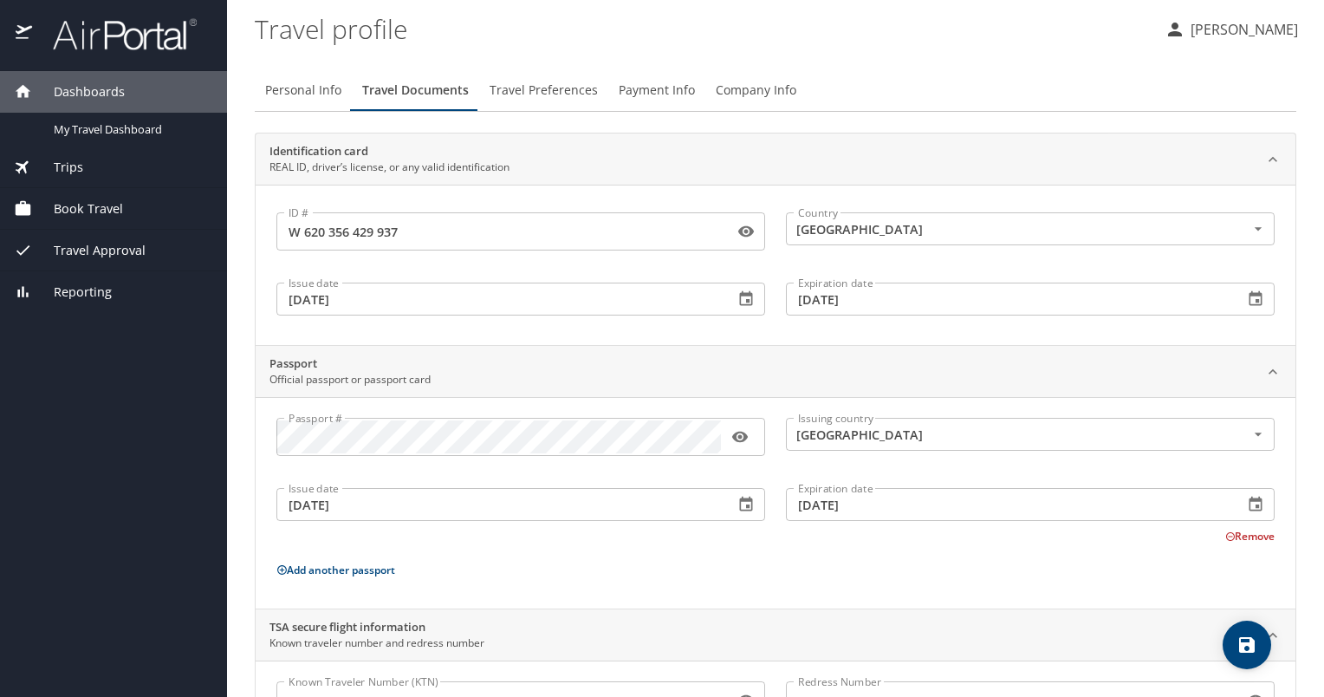
click at [931, 559] on div "Passport # Passport # Issuing country [GEOGRAPHIC_DATA] Issuing country Issue d…" at bounding box center [775, 506] width 998 height 177
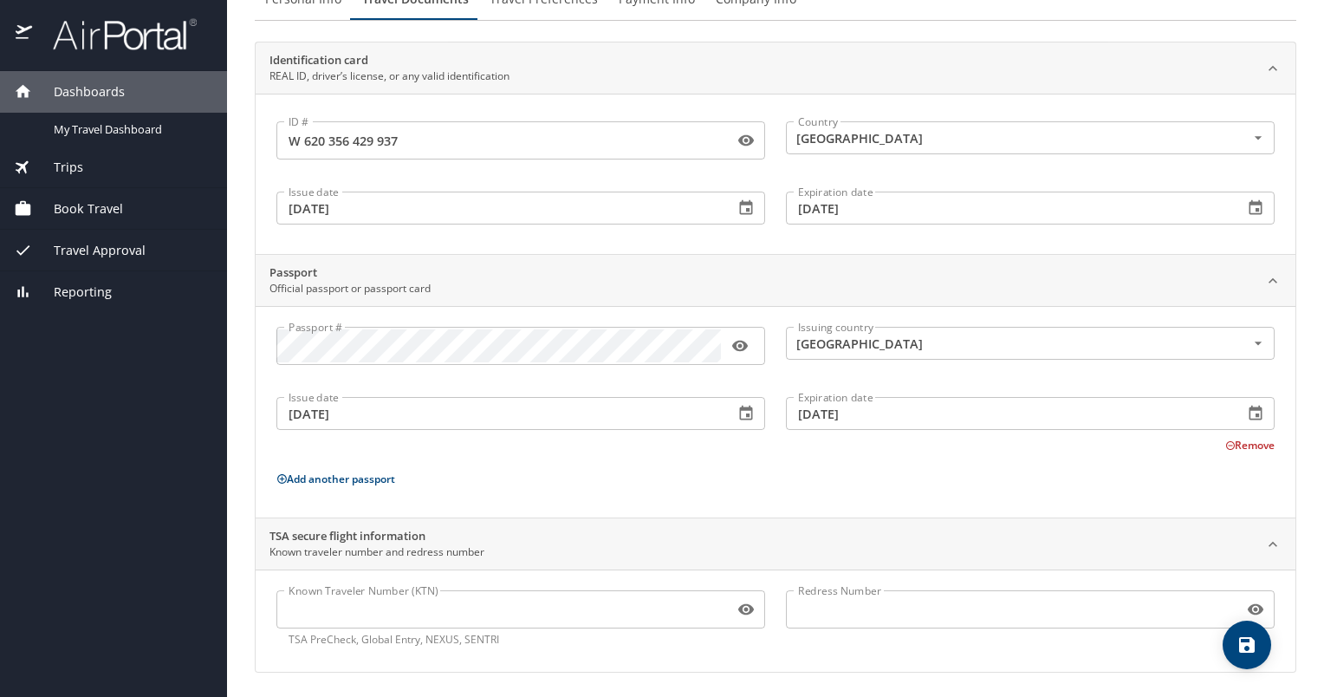
scroll to position [93, 0]
click at [1251, 641] on icon "save" at bounding box center [1247, 645] width 16 height 16
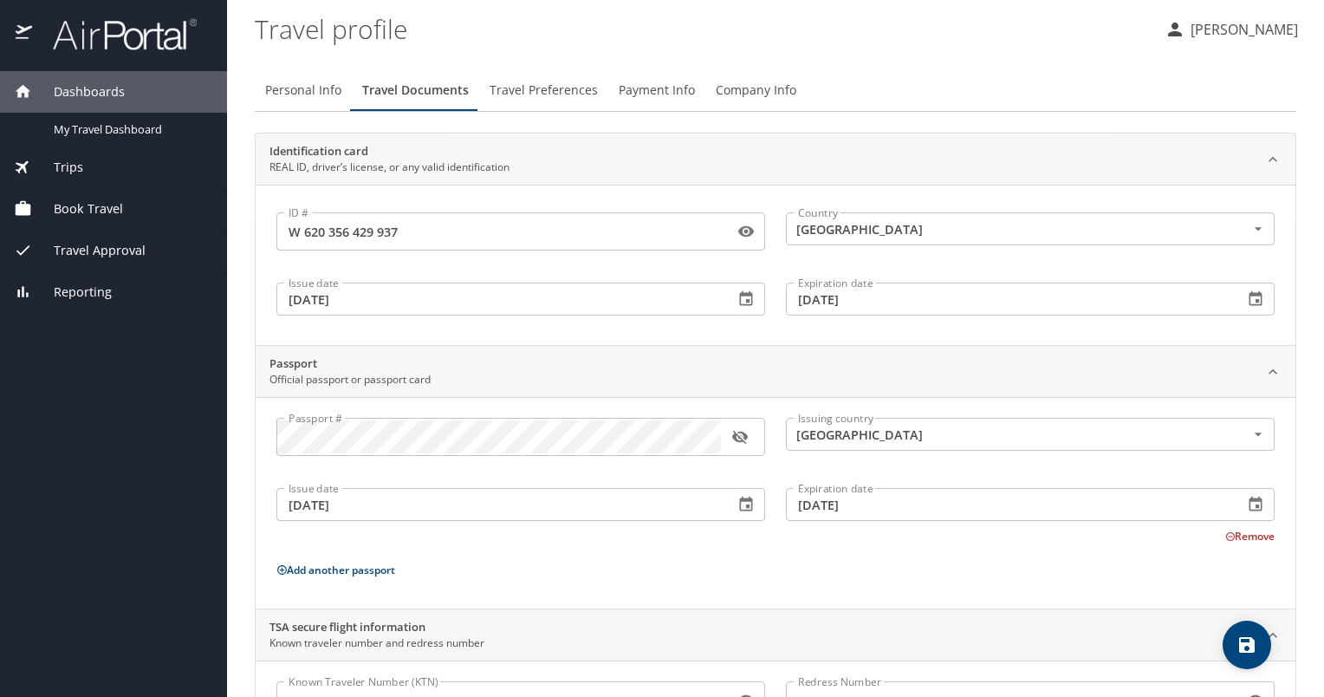
click at [542, 80] on span "Travel Preferences" at bounding box center [544, 91] width 108 height 22
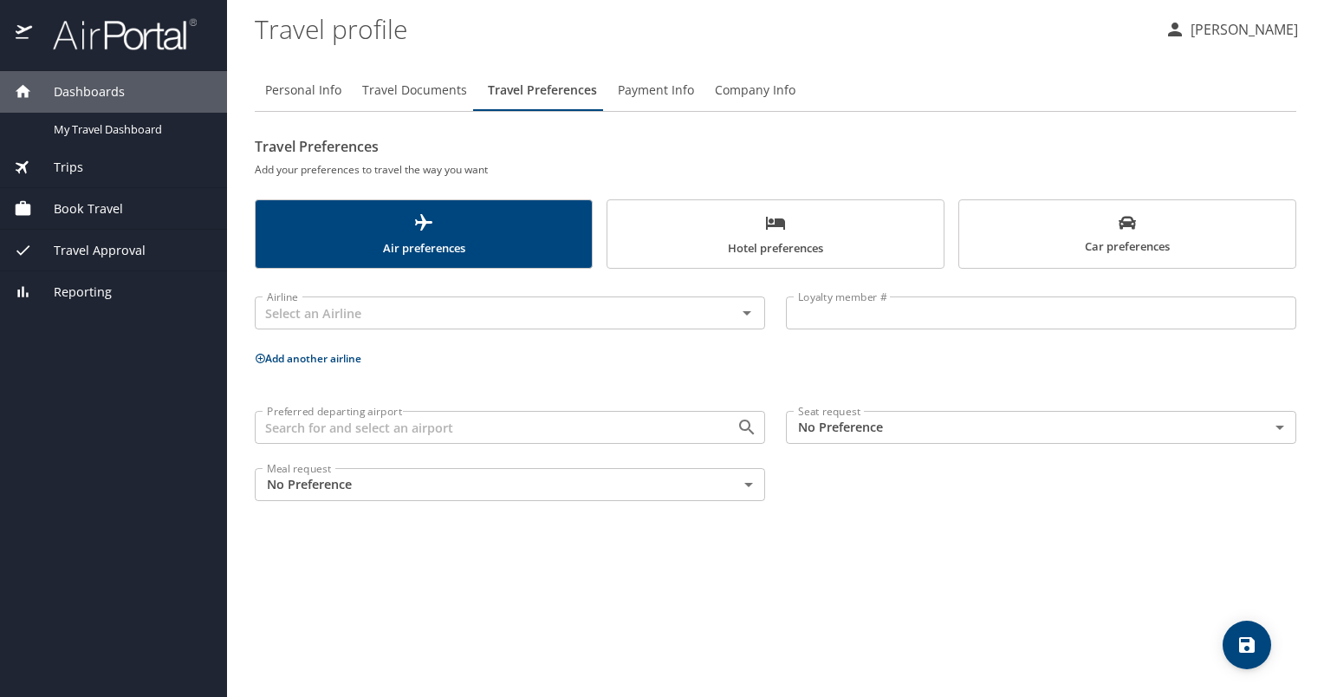
click at [513, 237] on span "Air preferences" at bounding box center [423, 235] width 315 height 46
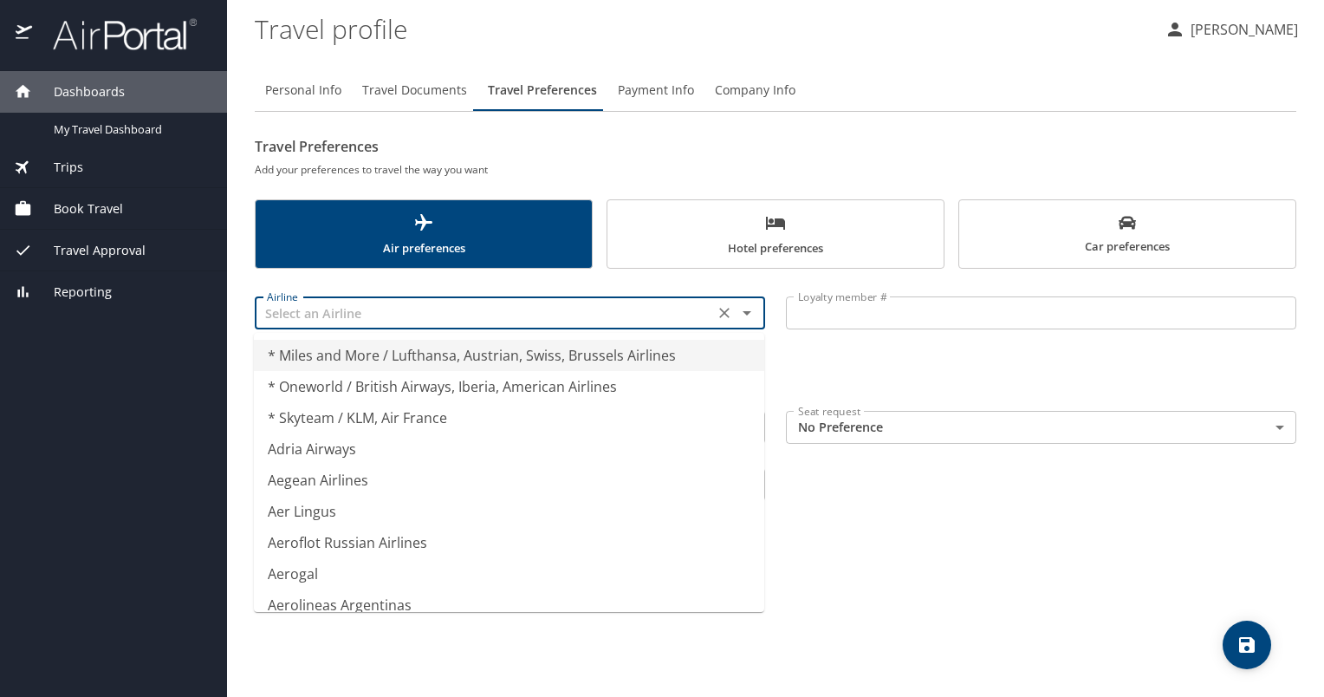
click at [575, 317] on input "text" at bounding box center [484, 313] width 449 height 23
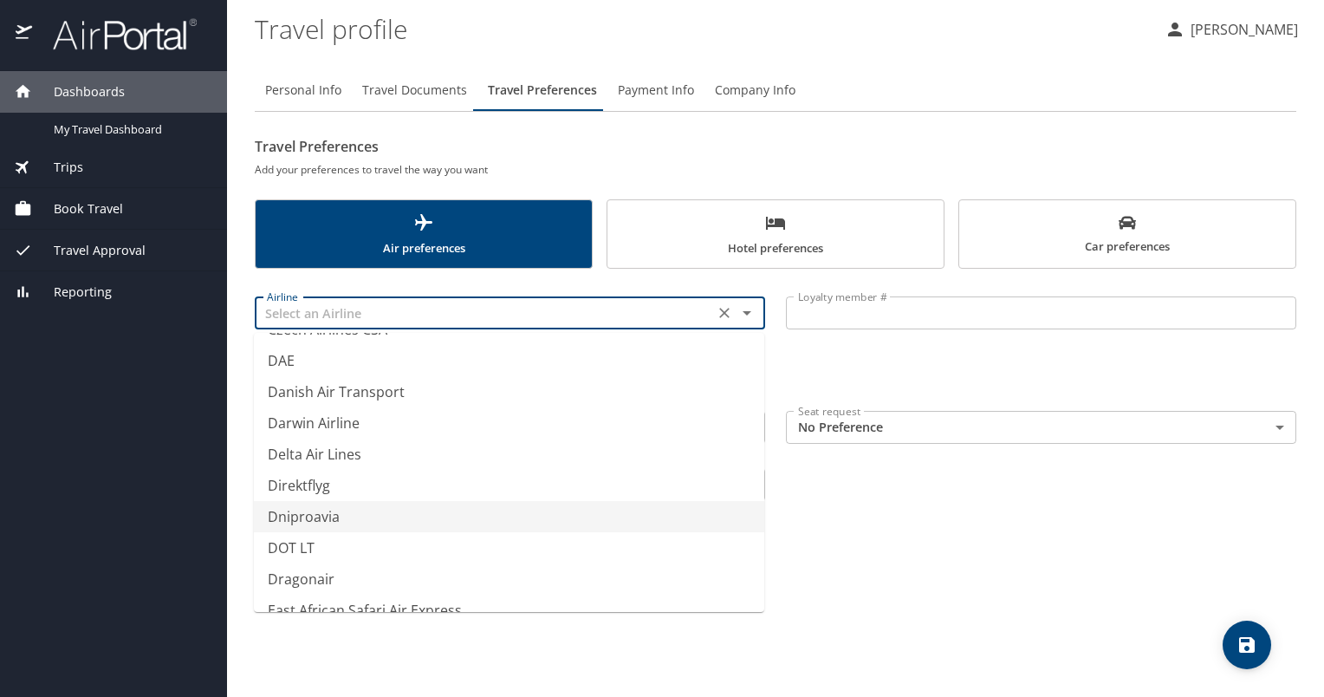
scroll to position [5112, 0]
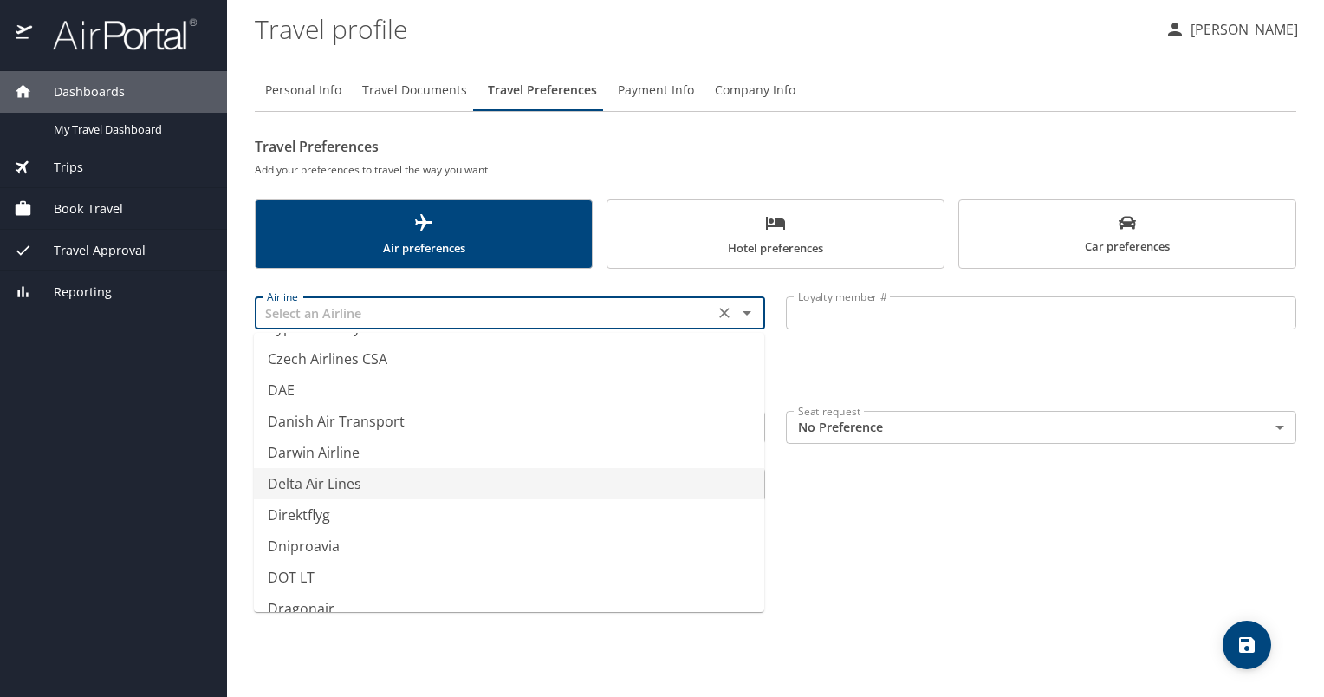
click at [357, 491] on li "Delta Air Lines" at bounding box center [509, 483] width 510 height 31
type input "Delta Air Lines"
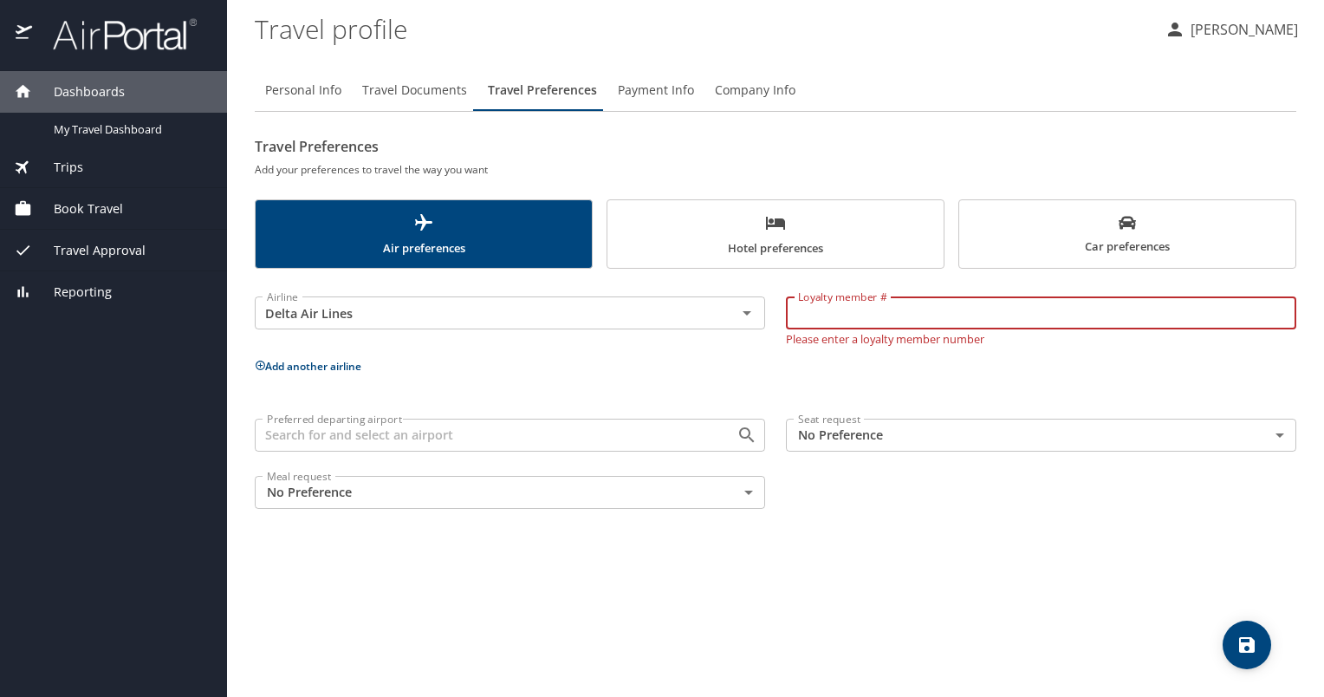
click at [854, 320] on input "Loyalty member #" at bounding box center [1041, 312] width 510 height 33
click at [1076, 441] on body "Dashboards My Travel Dashboard Trips Current / Future Trips Past Trips Trips Mi…" at bounding box center [662, 348] width 1324 height 697
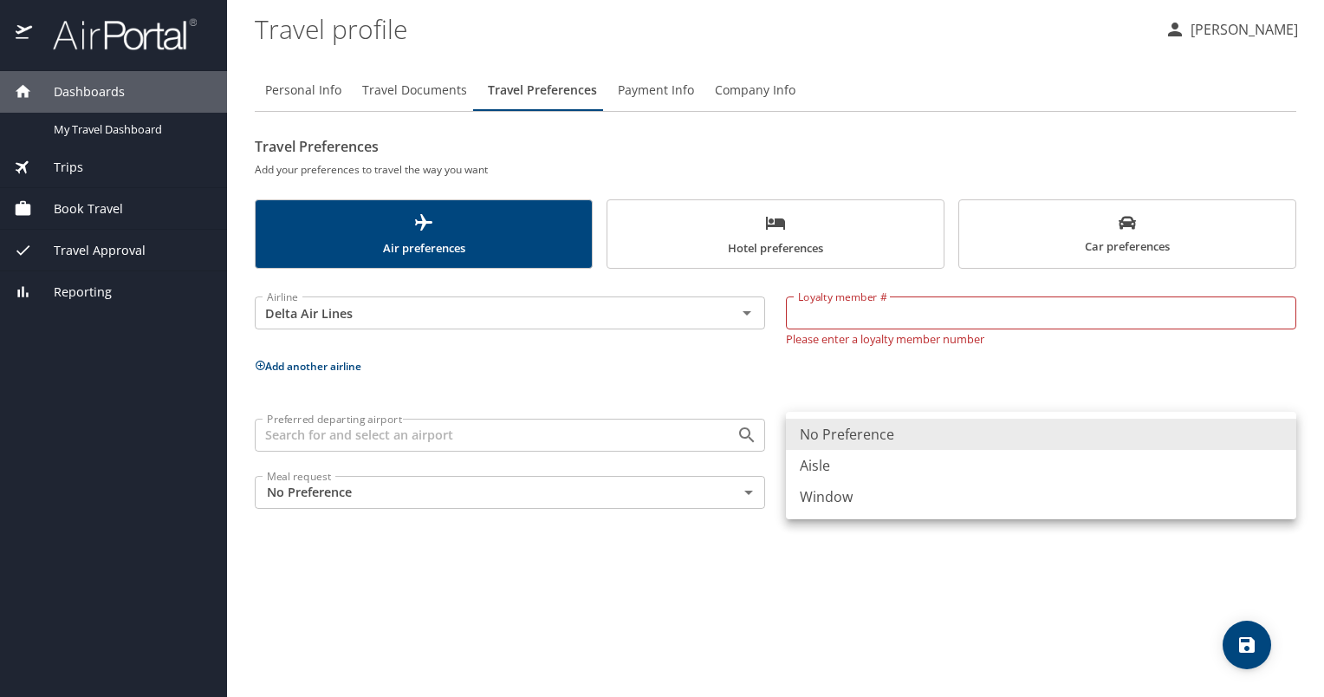
click at [818, 469] on li "Aisle" at bounding box center [1041, 465] width 510 height 31
type input "Aisle"
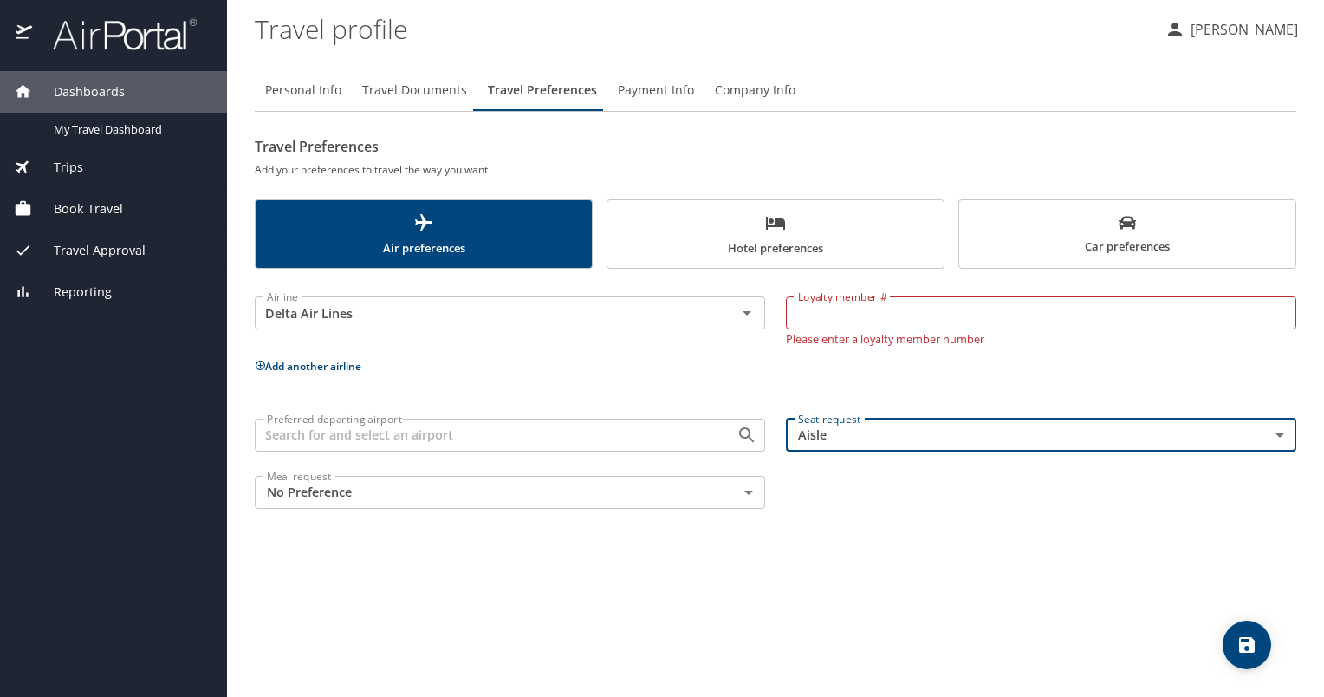
click at [446, 500] on body "Dashboards My Travel Dashboard Trips Current / Future Trips Past Trips Trips Mi…" at bounding box center [662, 348] width 1324 height 697
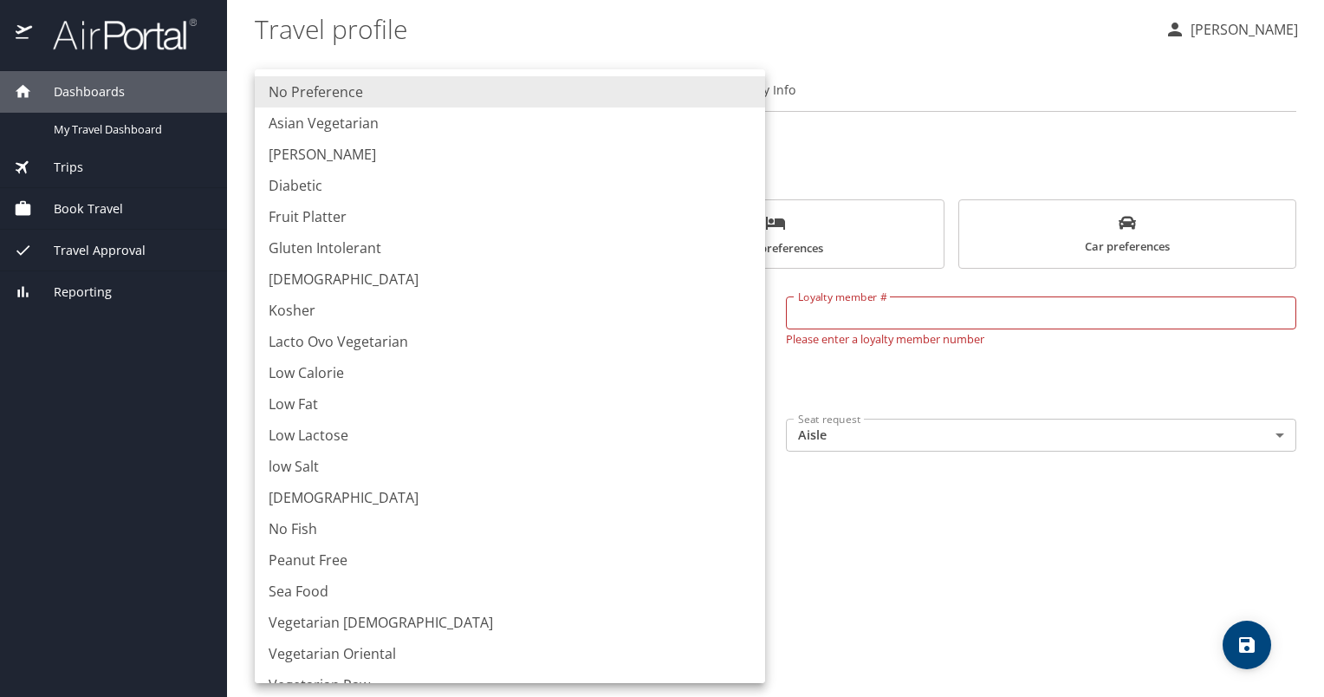
click at [928, 531] on div at bounding box center [662, 348] width 1324 height 697
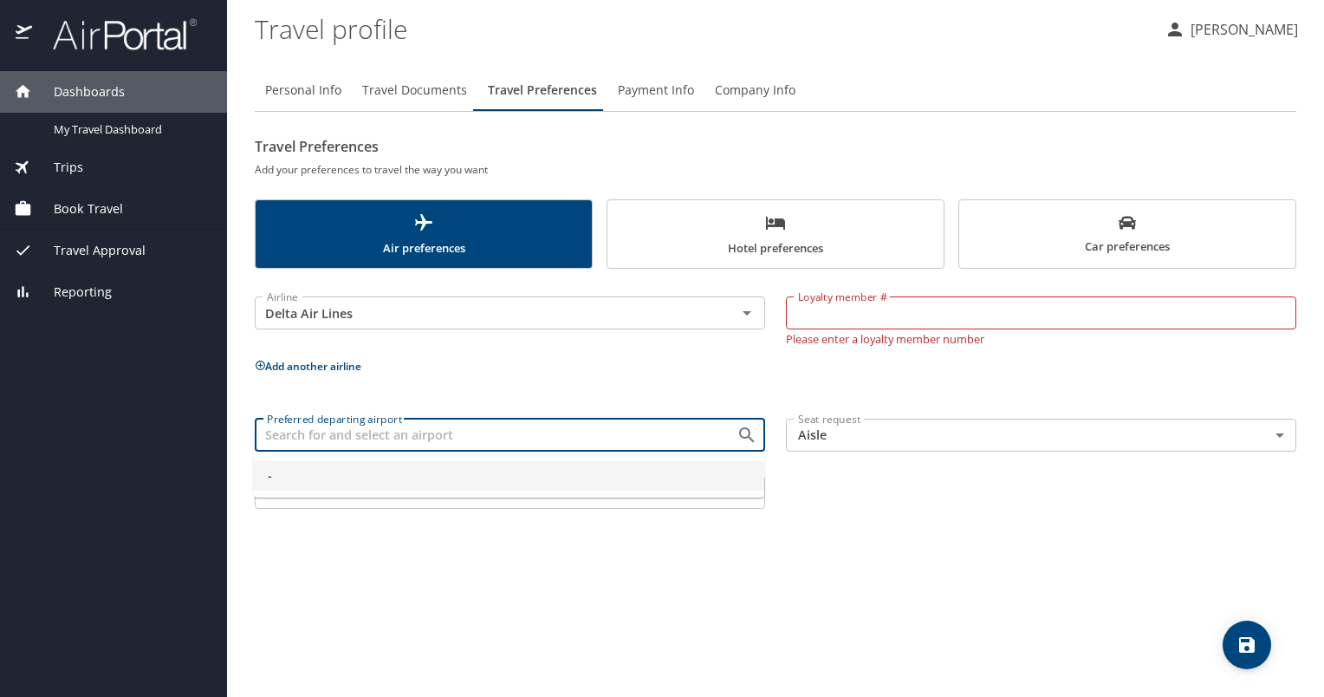
click at [444, 443] on input "Preferred departing airport" at bounding box center [484, 435] width 449 height 23
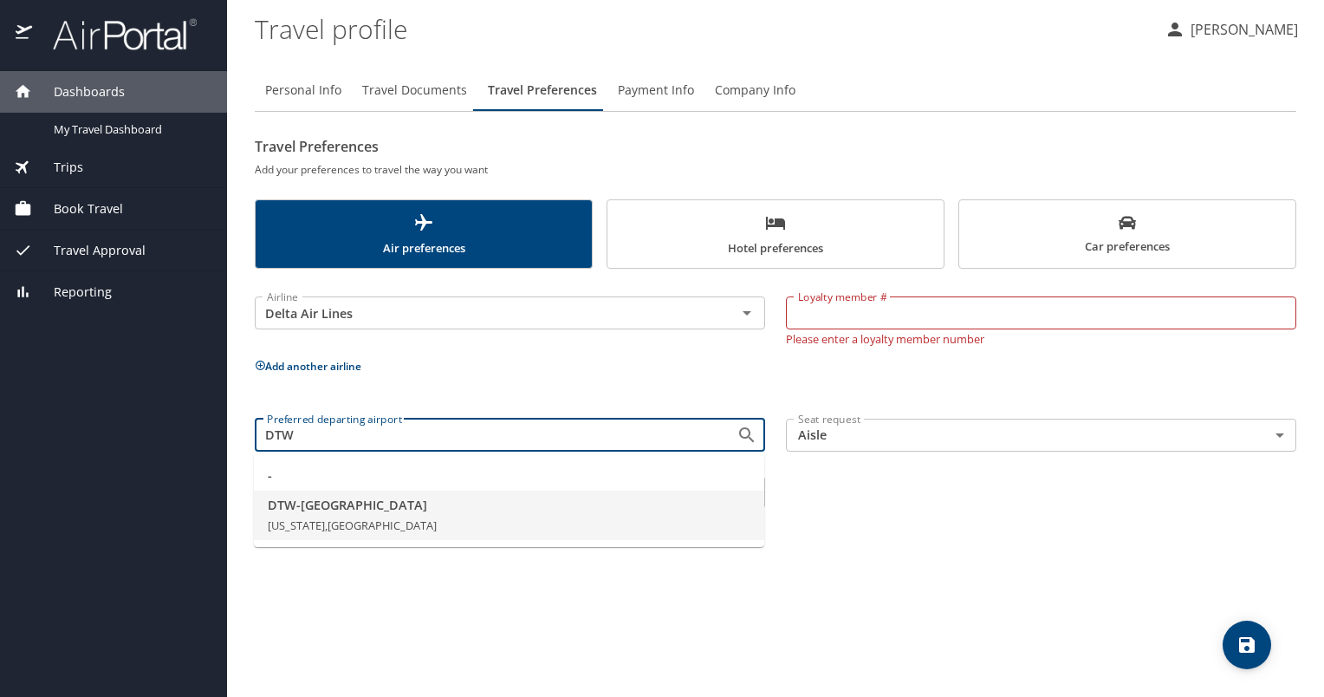
click at [298, 513] on span "DTW - [GEOGRAPHIC_DATA]" at bounding box center [509, 505] width 483 height 19
type input "DTW - [GEOGRAPHIC_DATA]"
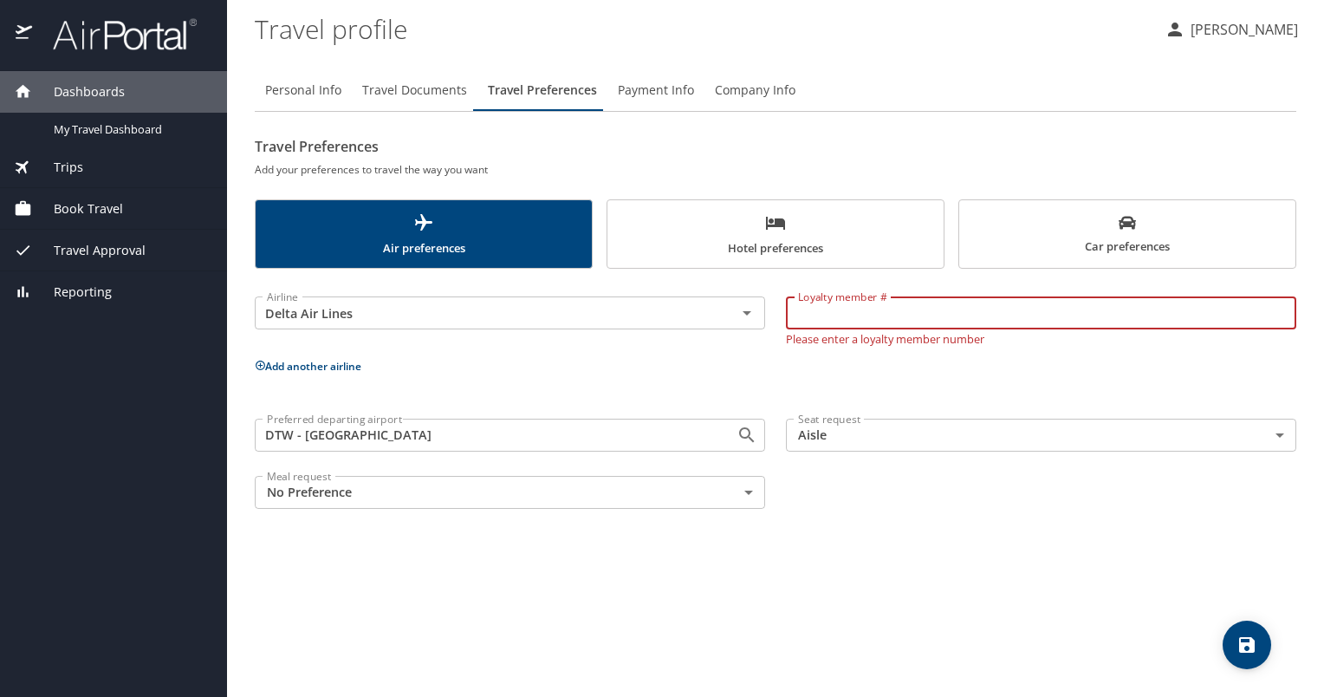
click at [920, 308] on input "Loyalty member #" at bounding box center [1041, 312] width 510 height 33
click at [921, 312] on input "Loyalty member #" at bounding box center [1041, 312] width 510 height 33
type input "9486454961"
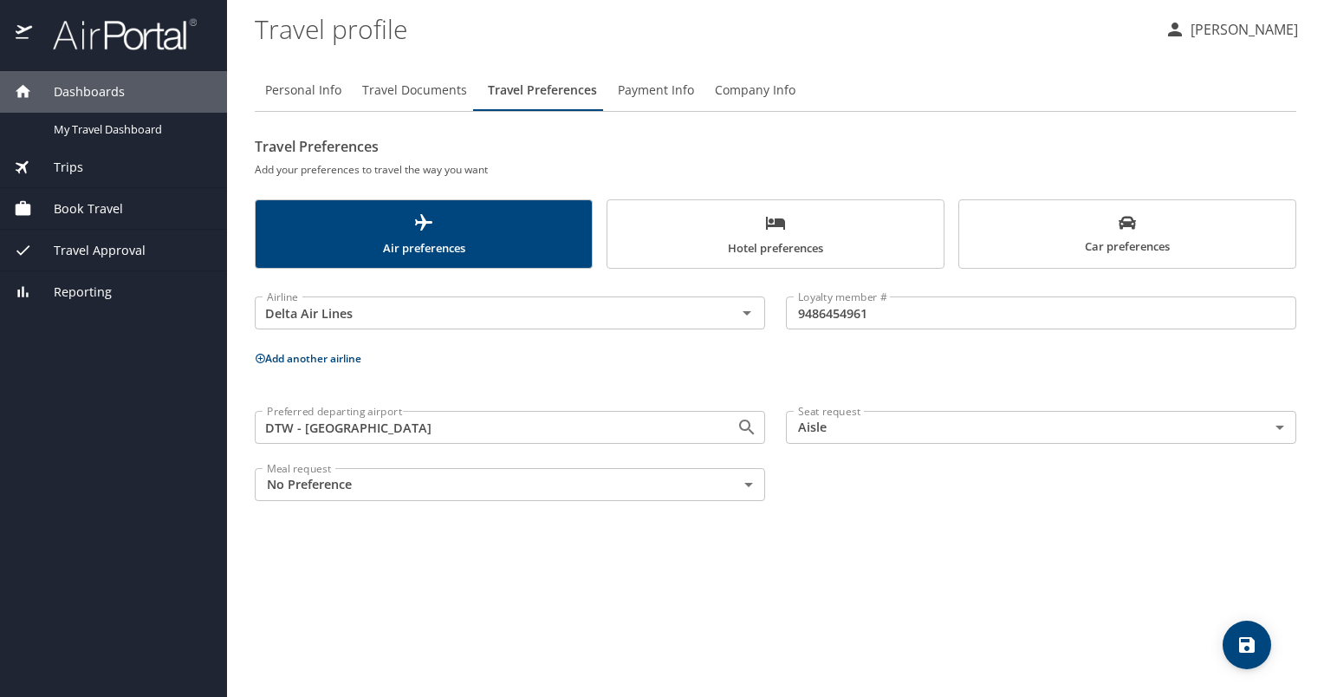
click at [935, 604] on div "Personal Info Travel Documents Travel Preferences Payment Info Company Info Tra…" at bounding box center [775, 375] width 1041 height 641
click at [1234, 631] on button "save" at bounding box center [1247, 644] width 49 height 49
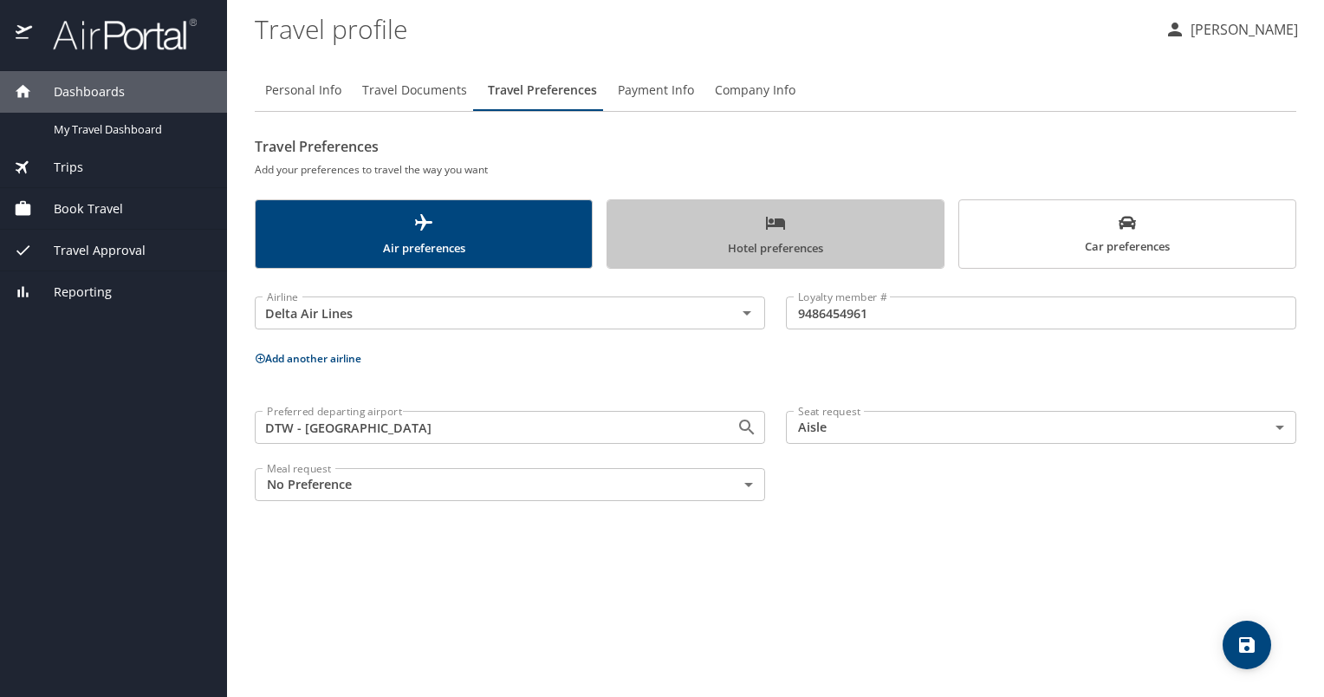
click at [741, 253] on span "Hotel preferences" at bounding box center [775, 235] width 315 height 46
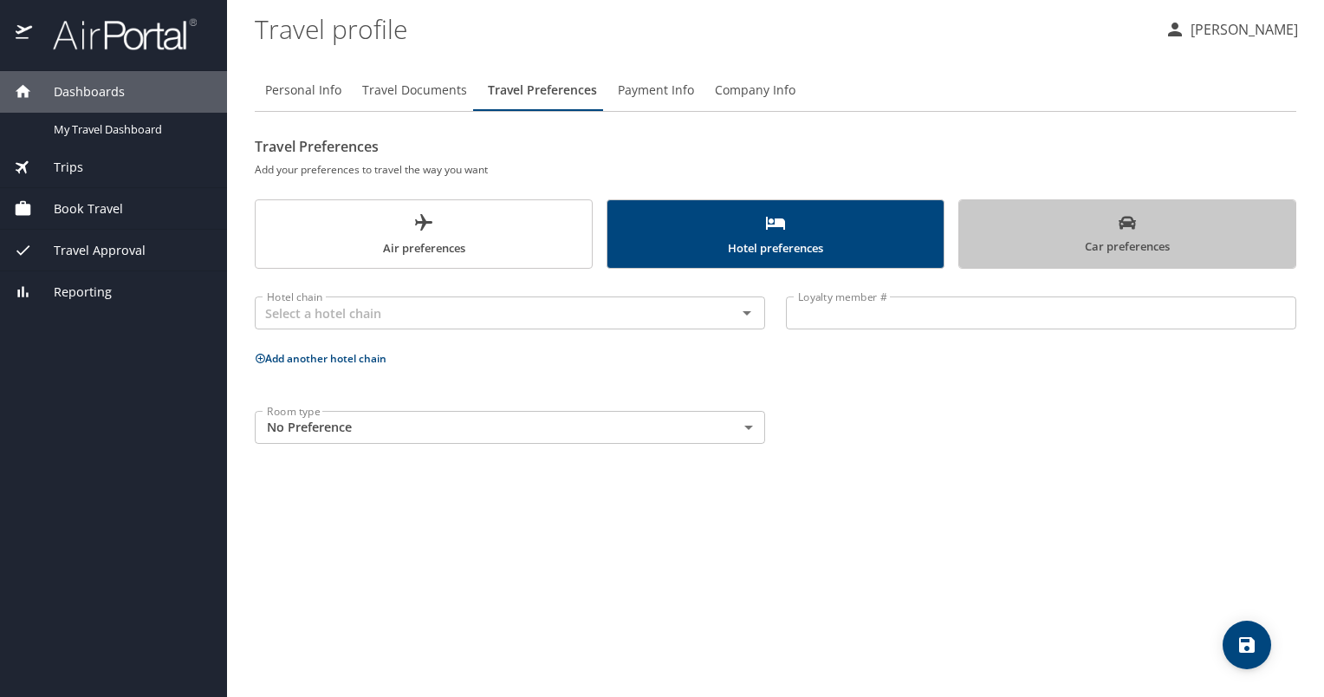
click at [1093, 249] on span "Car preferences" at bounding box center [1127, 235] width 315 height 42
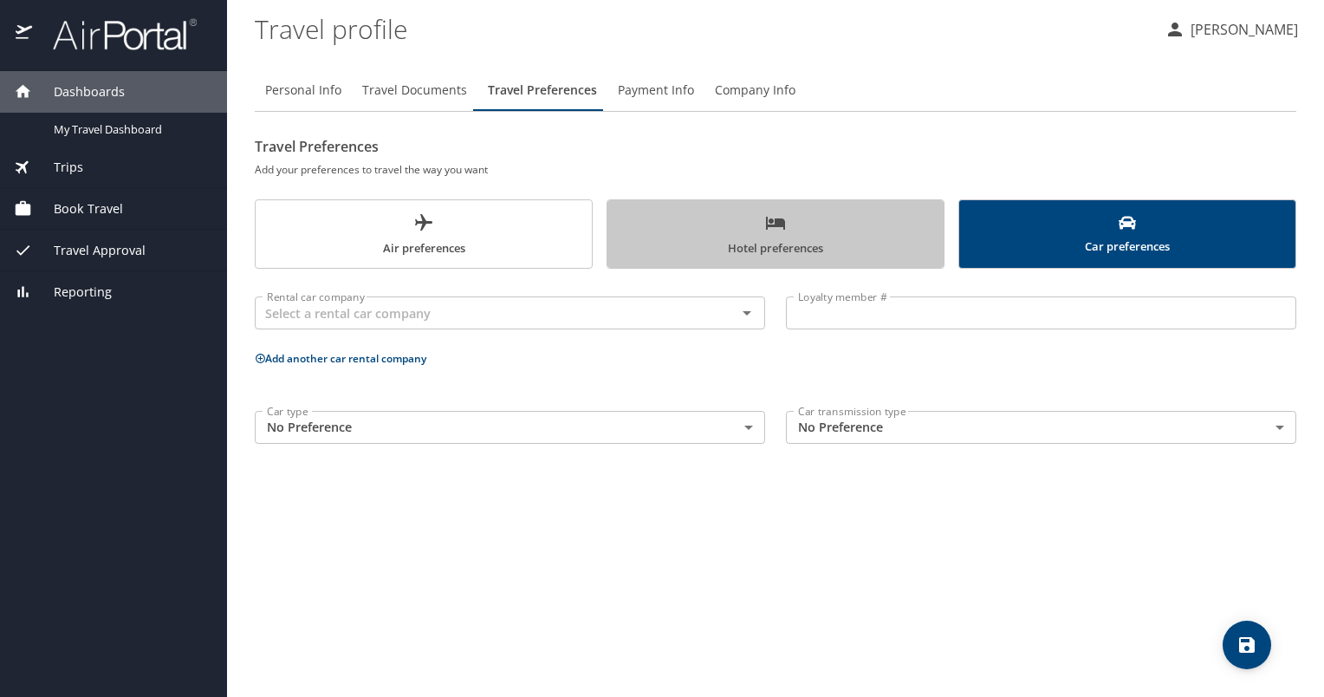
click at [748, 249] on span "Hotel preferences" at bounding box center [775, 235] width 315 height 46
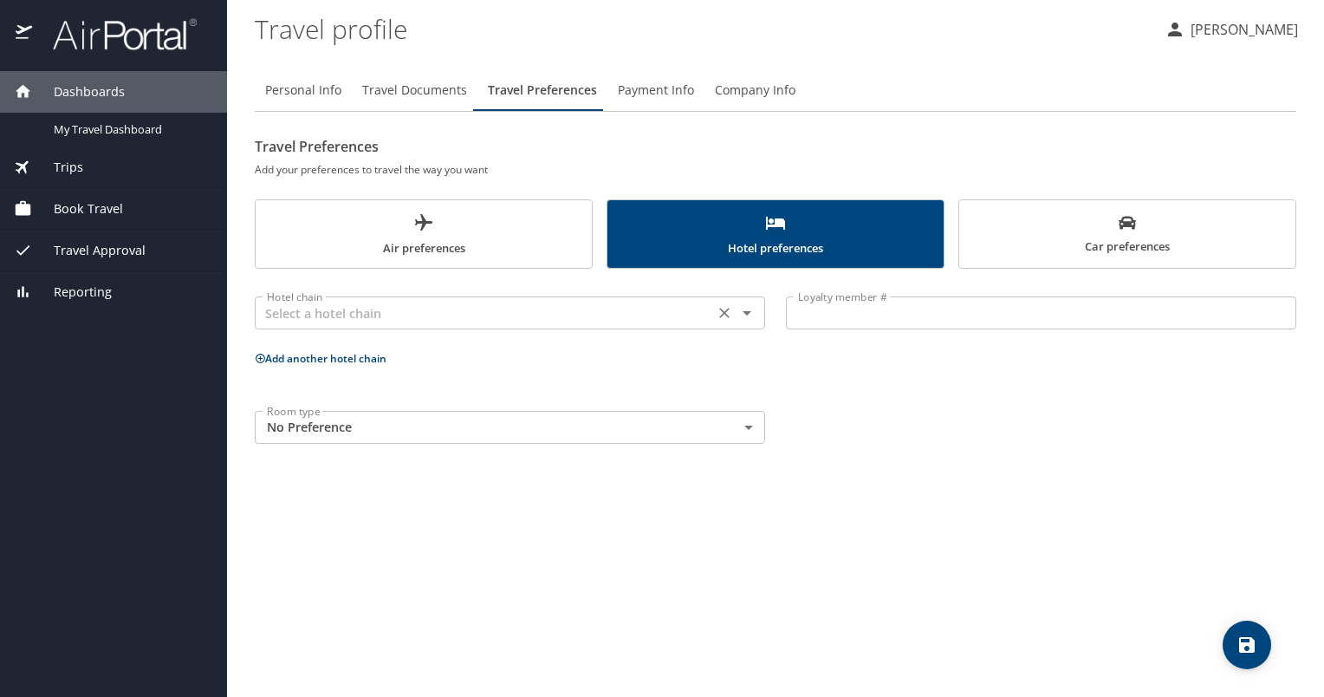
click at [614, 307] on input "text" at bounding box center [484, 313] width 449 height 23
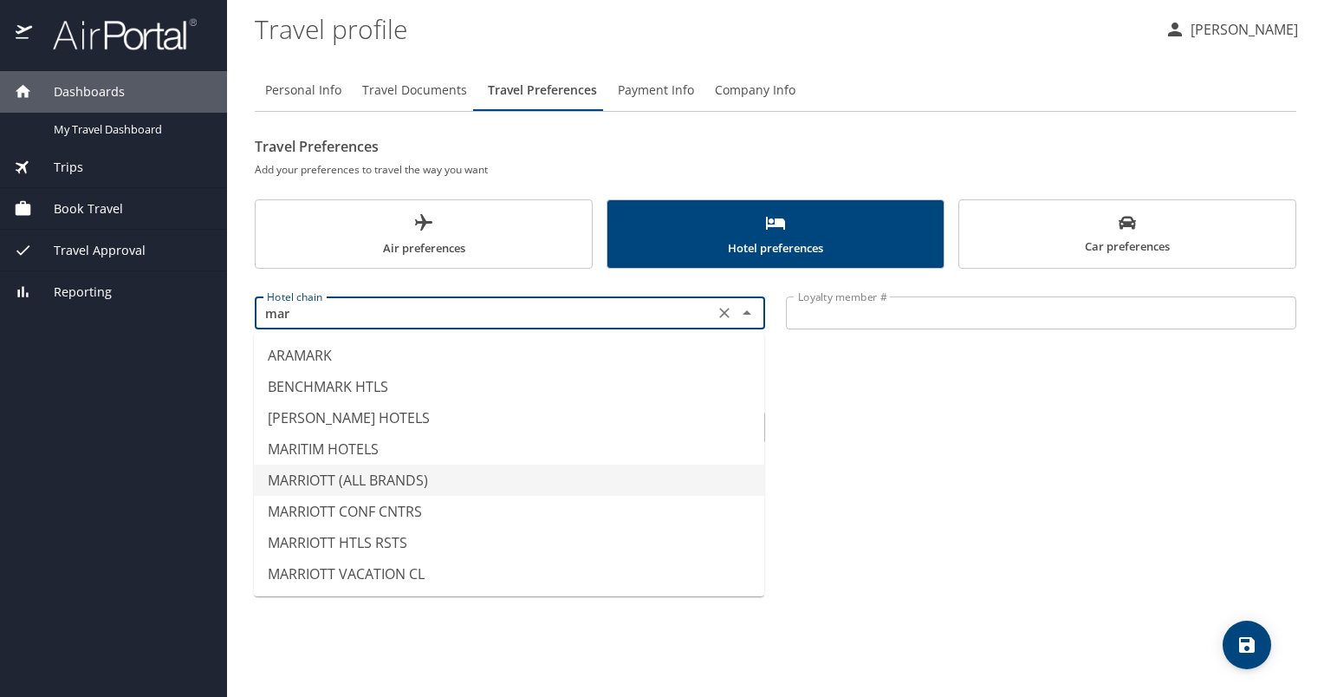
click at [309, 483] on li "MARRIOTT (ALL BRANDS)" at bounding box center [509, 479] width 510 height 31
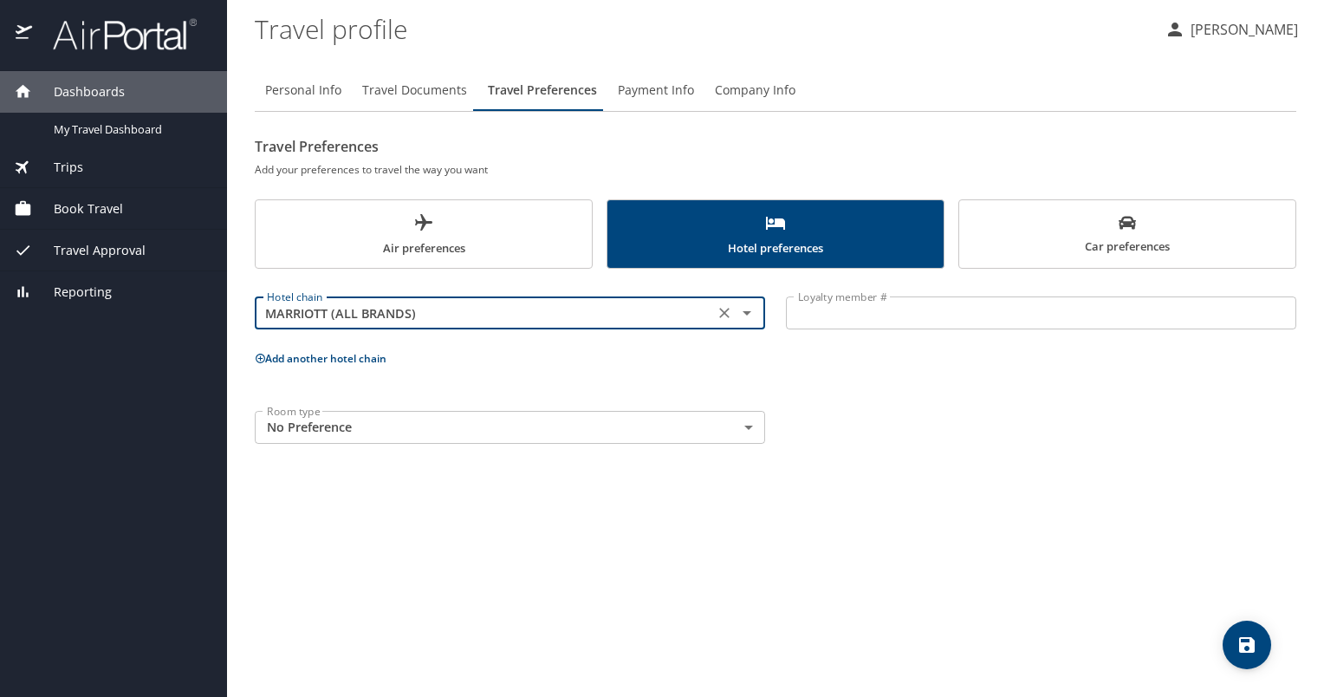
type input "MARRIOTT (ALL BRANDS)"
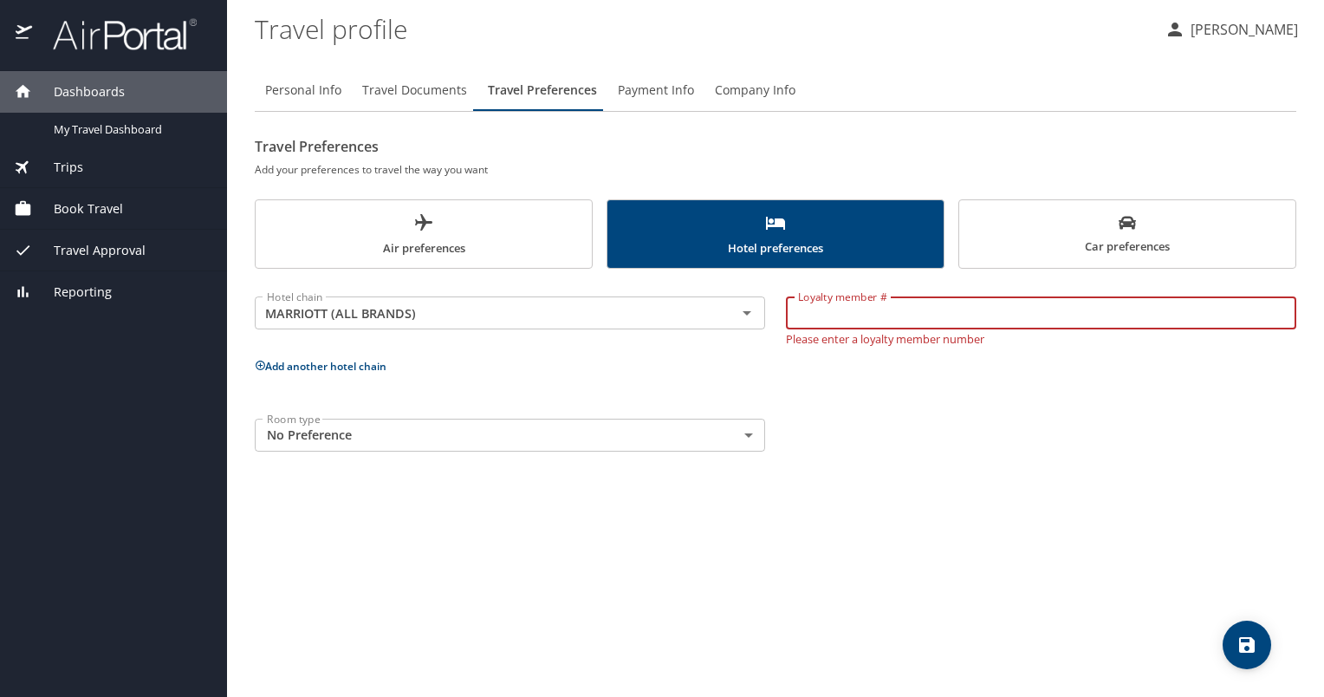
click at [879, 315] on input "Loyalty member #" at bounding box center [1041, 312] width 510 height 33
type input "908835996"
click at [899, 433] on div "Room type No Preference NotApplicable Room type" at bounding box center [775, 435] width 1062 height 54
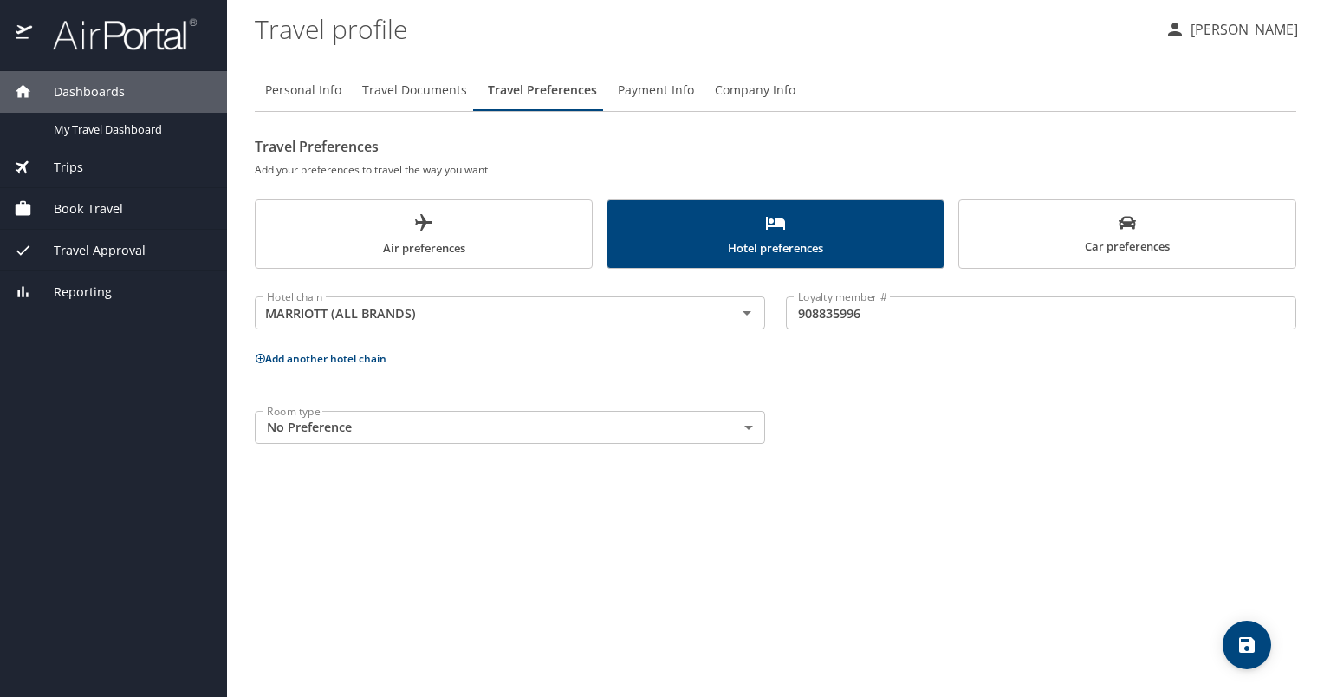
click at [1251, 644] on icon "save" at bounding box center [1247, 645] width 16 height 16
click at [340, 358] on button "Add another hotel chain" at bounding box center [321, 358] width 132 height 15
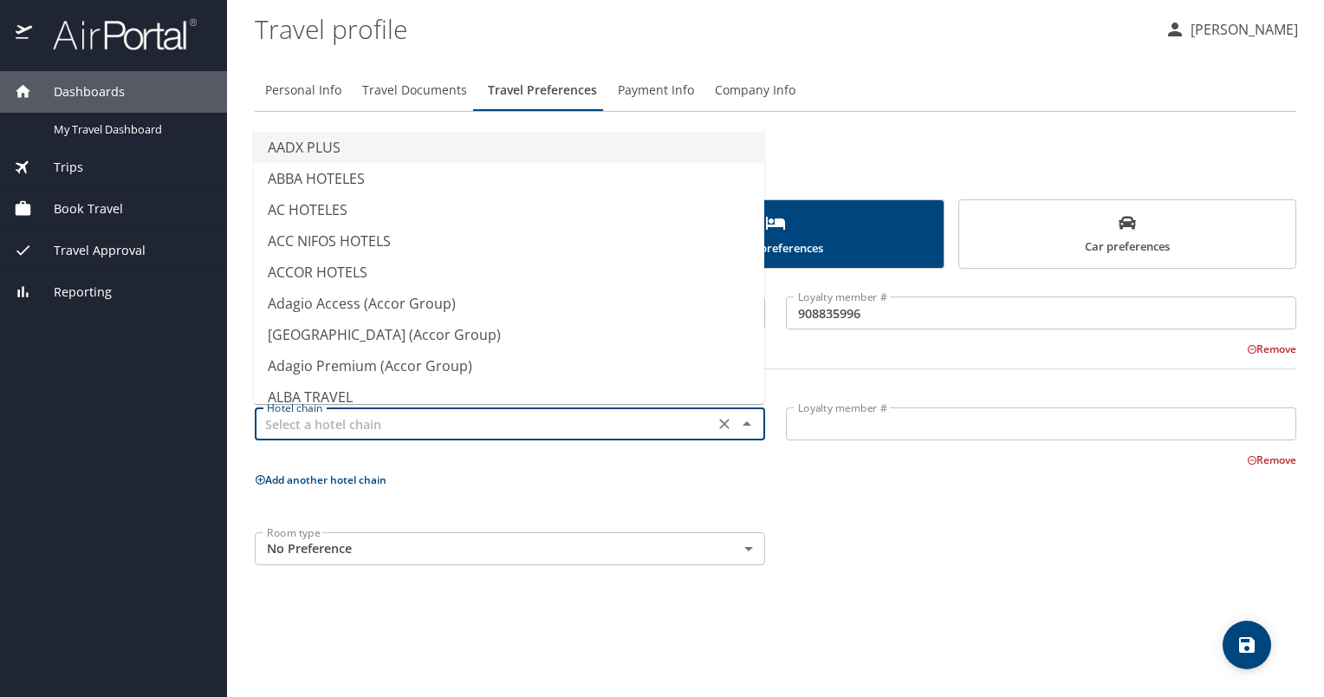
click at [378, 433] on input "text" at bounding box center [484, 423] width 449 height 23
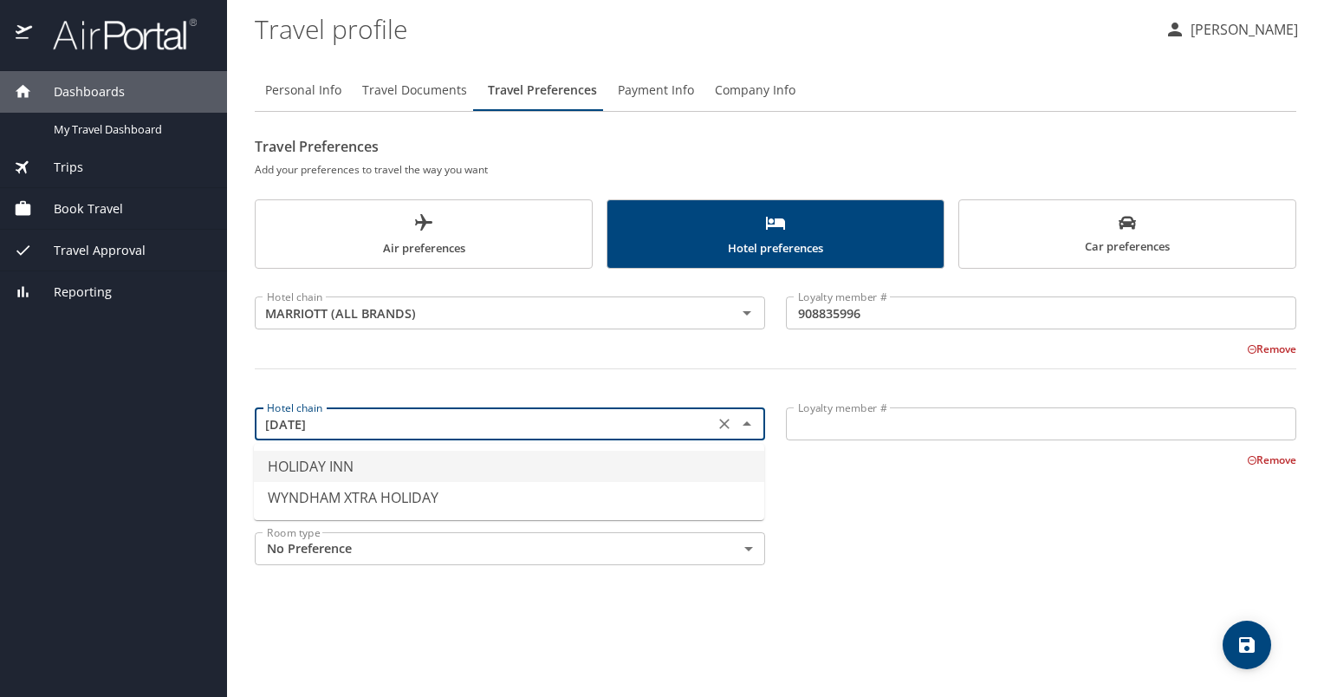
click at [303, 470] on li "HOLIDAY INN" at bounding box center [509, 466] width 510 height 31
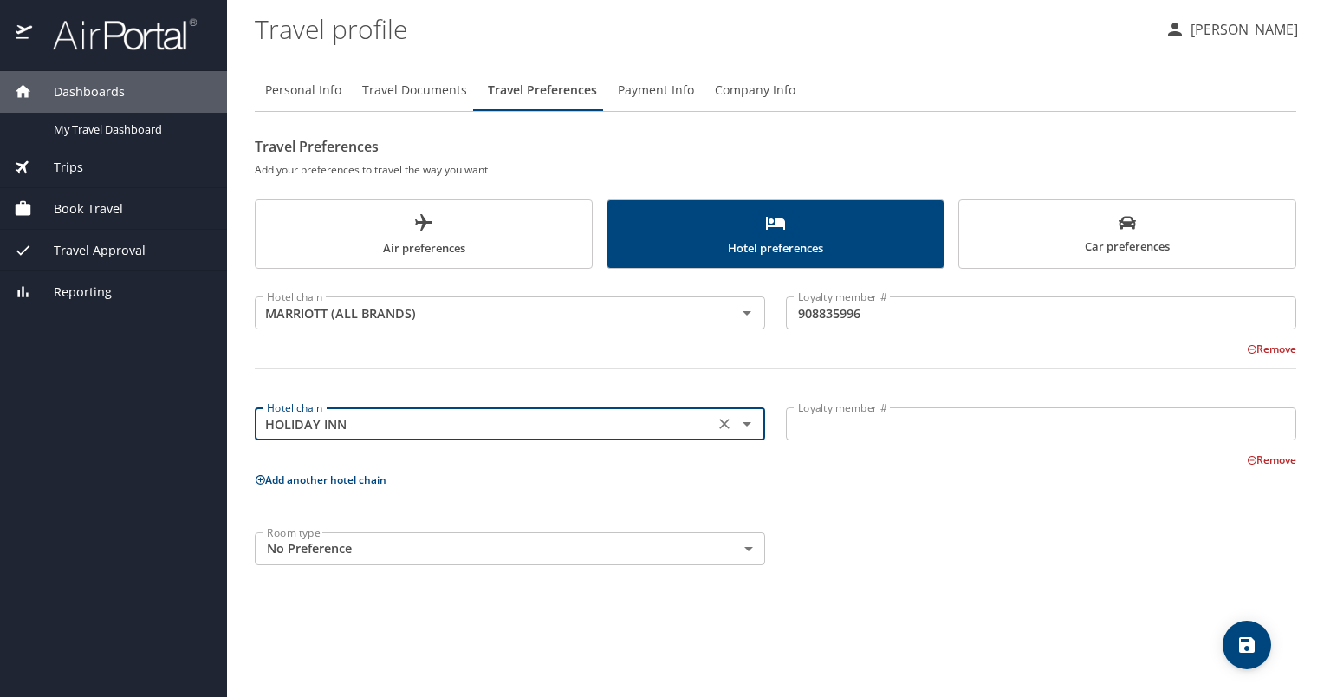
type input "HOLIDAY INN"
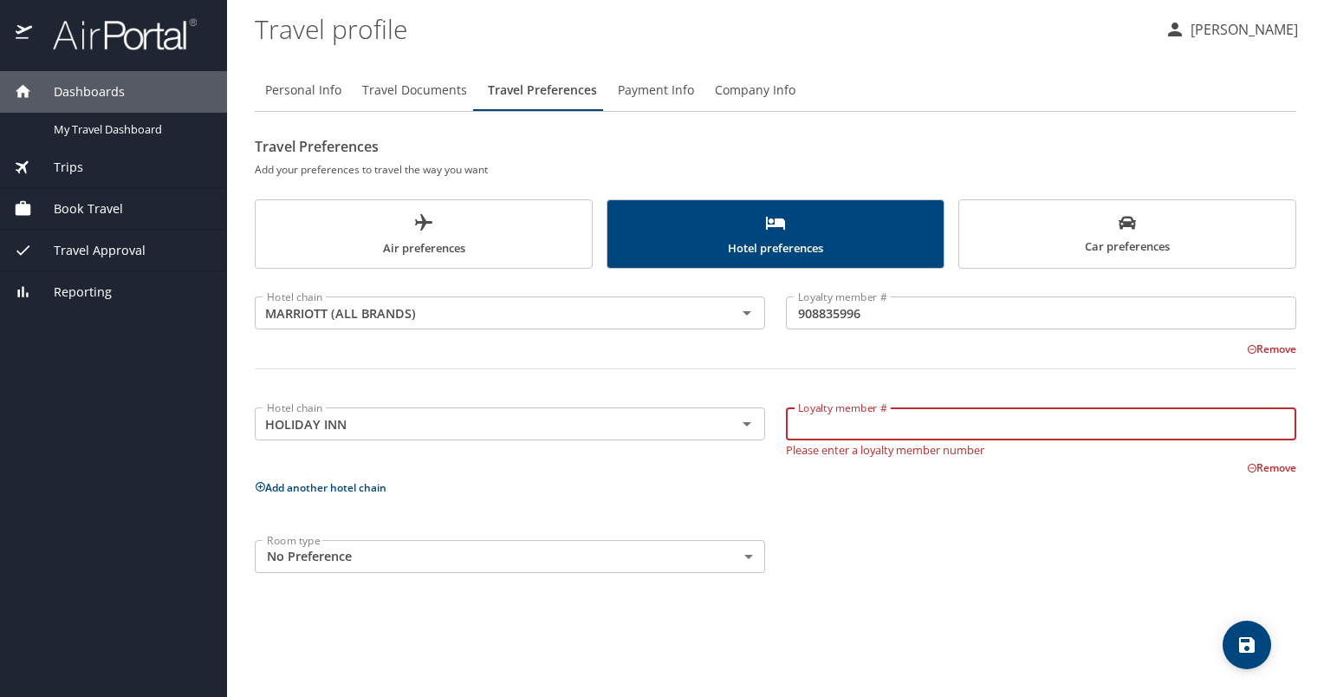
click at [860, 416] on input "Loyalty member #" at bounding box center [1041, 423] width 510 height 33
type input "234436463"
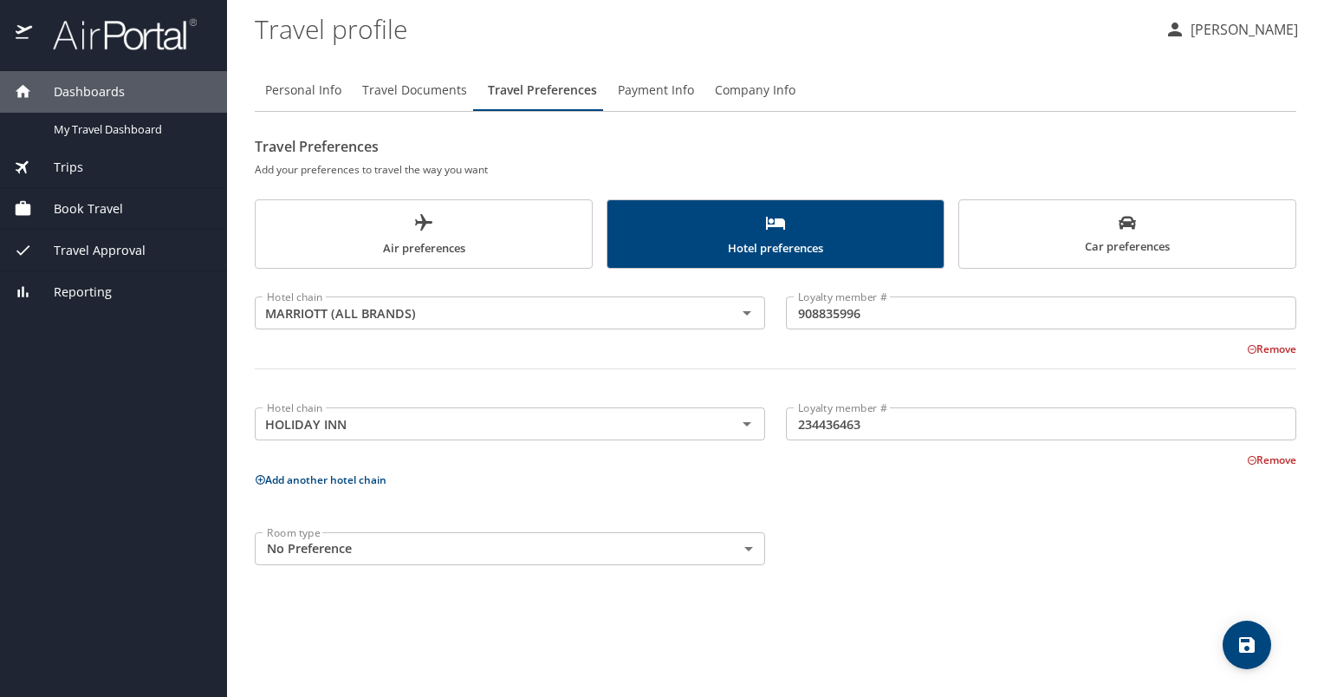
click at [912, 499] on div "Hotel chain MARRIOTT (ALL BRANDS) Hotel chain Loyalty member # 908835996 Loyalt…" at bounding box center [775, 427] width 1041 height 296
click at [1255, 643] on icon "save" at bounding box center [1246, 644] width 21 height 21
click at [345, 495] on div "Hotel chain MARRIOTT (ALL BRANDS) Hotel chain Loyalty member # 908835996 Loyalt…" at bounding box center [775, 427] width 1041 height 296
click at [352, 489] on p "Add another hotel chain" at bounding box center [775, 480] width 1041 height 22
click at [359, 477] on button "Add another hotel chain" at bounding box center [321, 479] width 132 height 15
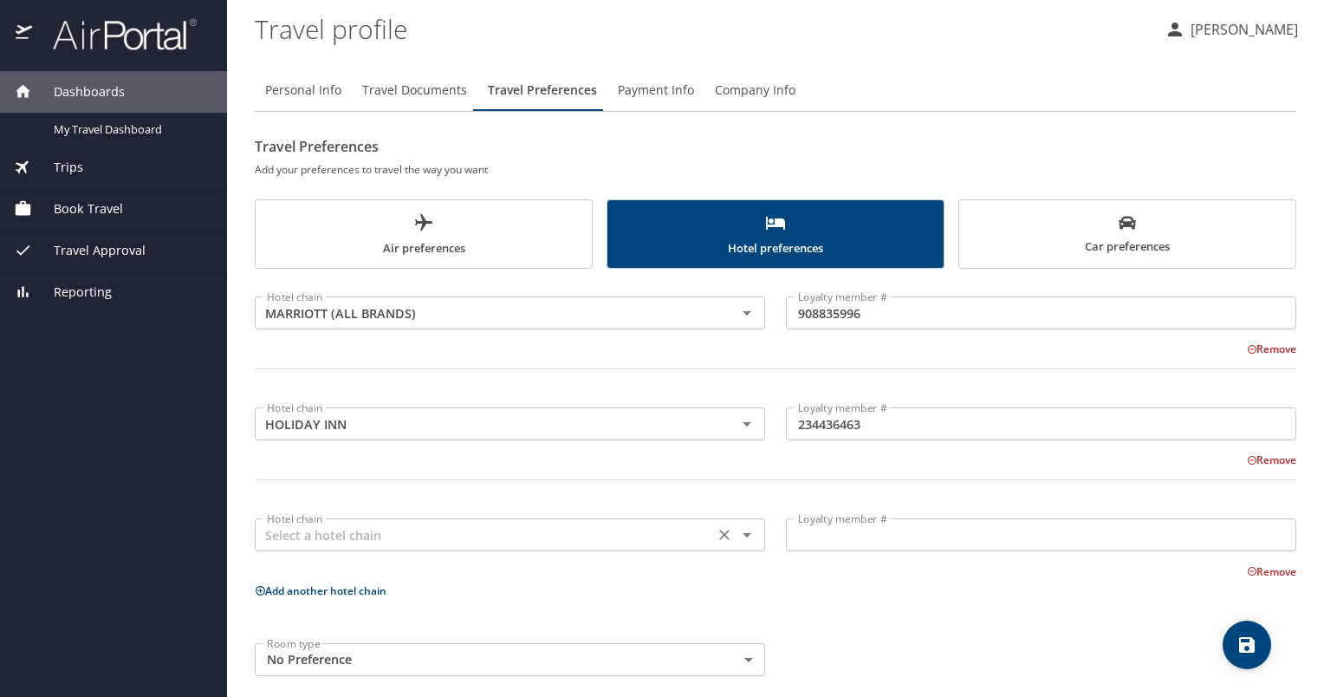
click at [335, 533] on input "text" at bounding box center [484, 534] width 449 height 23
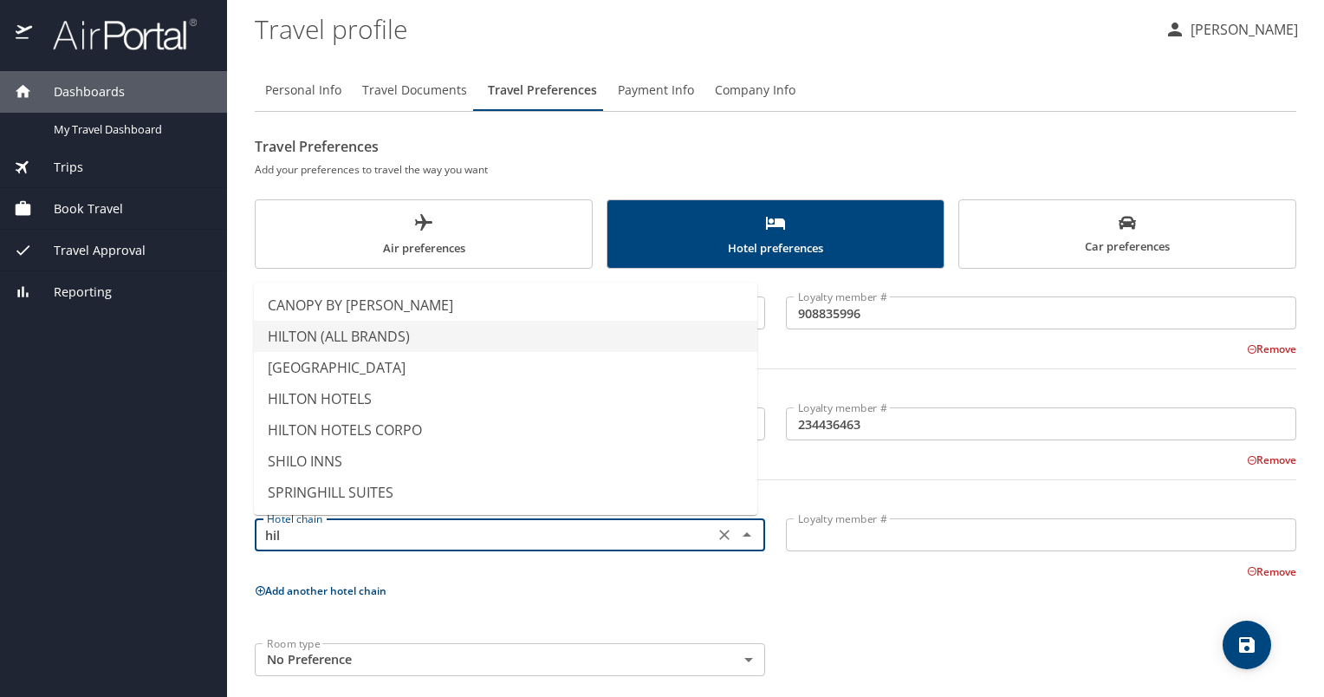
click at [340, 341] on li "HILTON (ALL BRANDS)" at bounding box center [505, 336] width 503 height 31
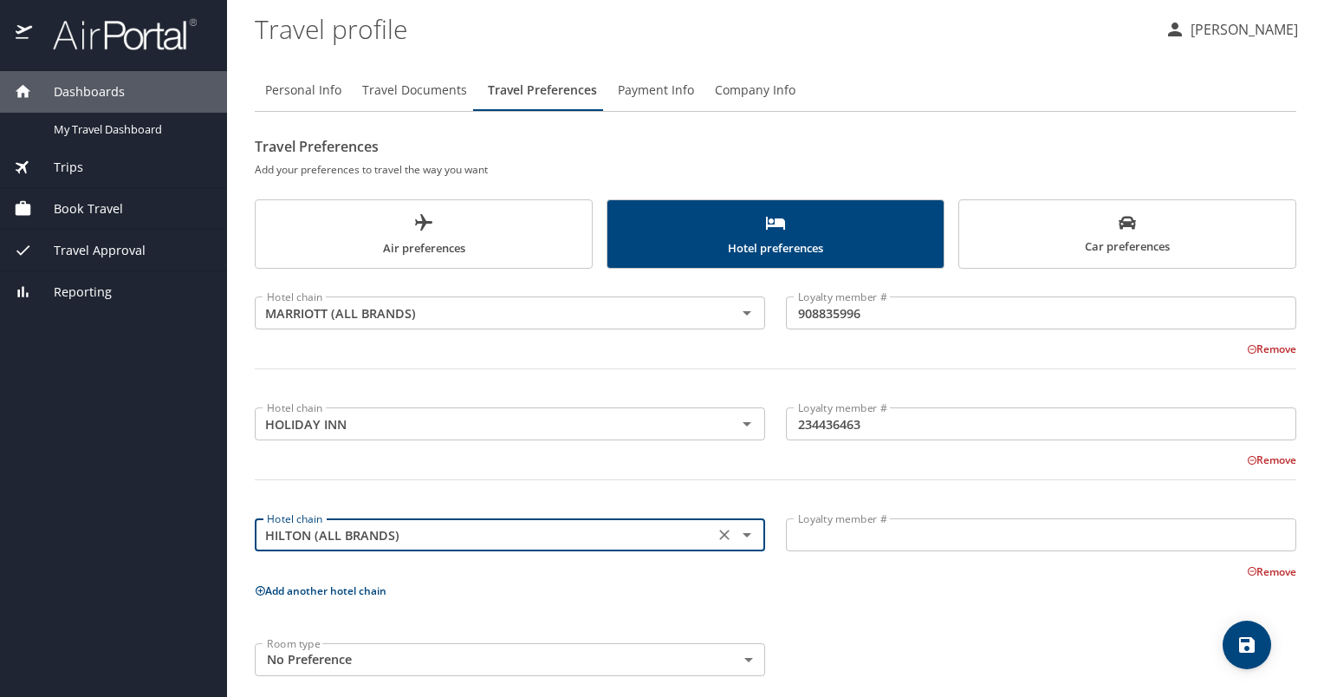
type input "HILTON (ALL BRANDS)"
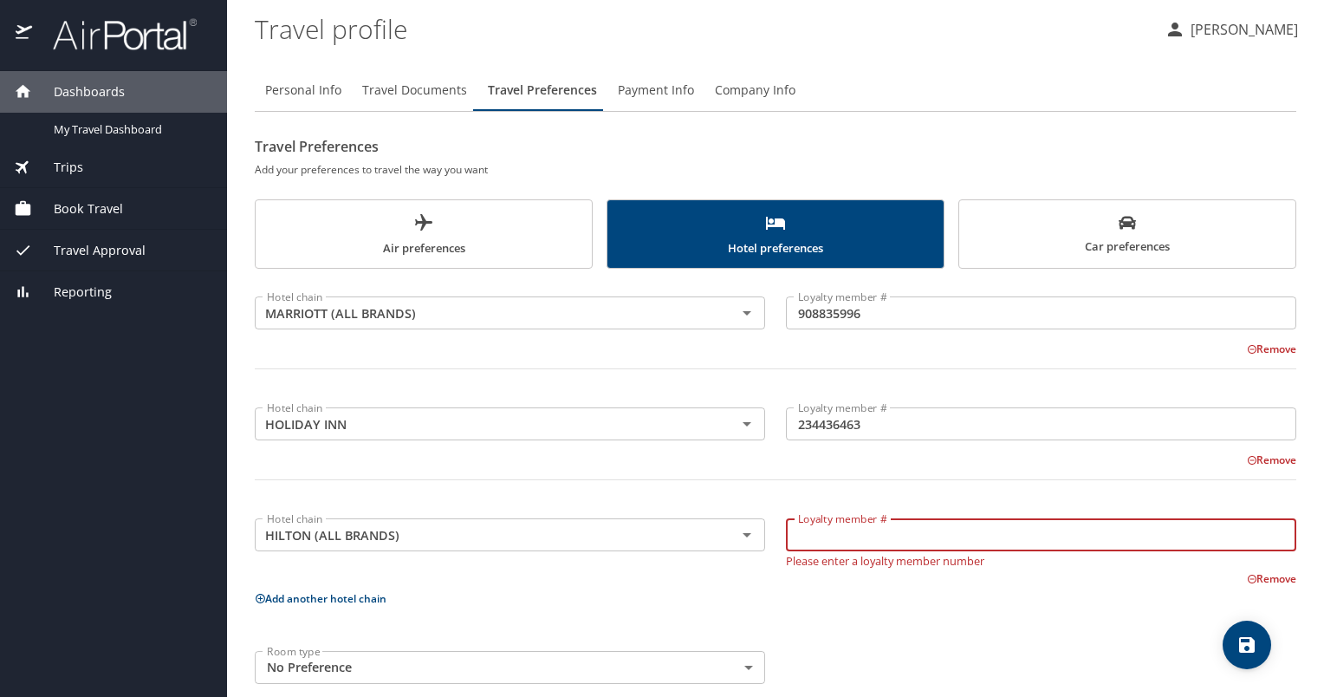
click at [887, 535] on input "Loyalty member #" at bounding box center [1041, 534] width 510 height 33
type input "1283074654"
click at [1254, 652] on icon "save" at bounding box center [1246, 644] width 21 height 21
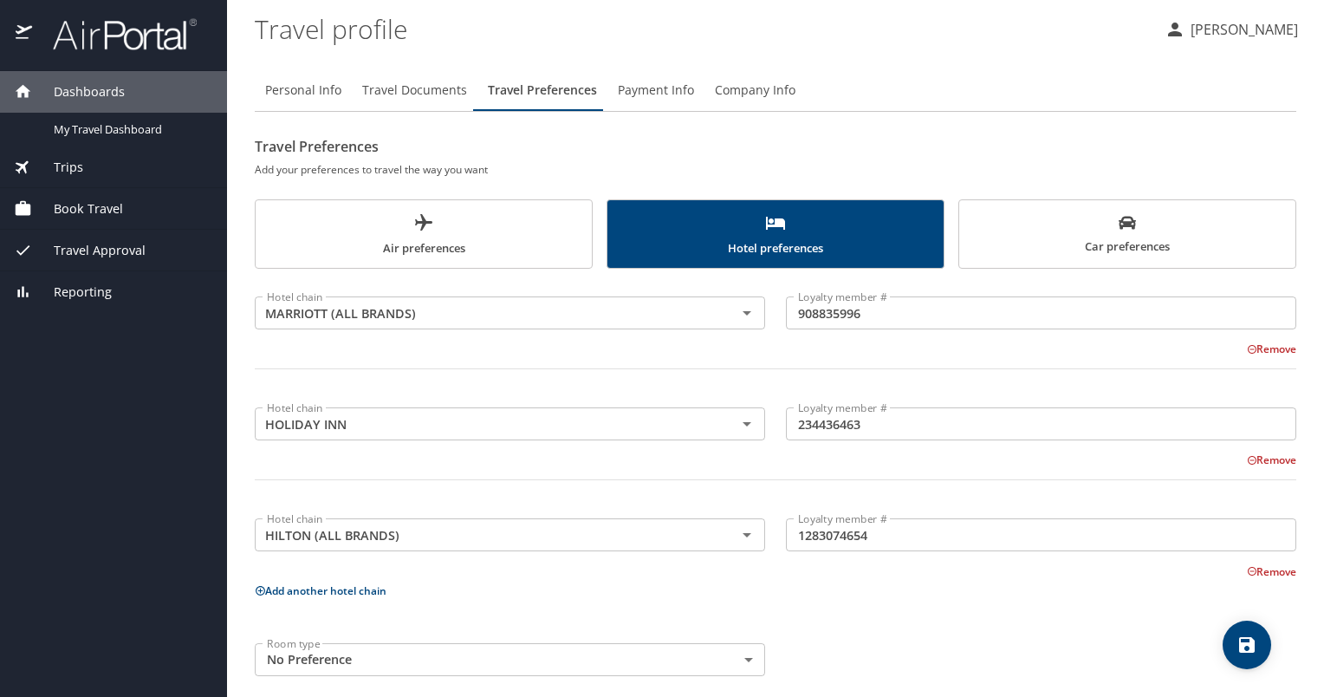
click at [1099, 270] on div "Travel Preferences Add your preferences to travel the way you want Air preferen…" at bounding box center [775, 410] width 1041 height 554
click at [1101, 227] on span "Car preferences" at bounding box center [1127, 235] width 315 height 42
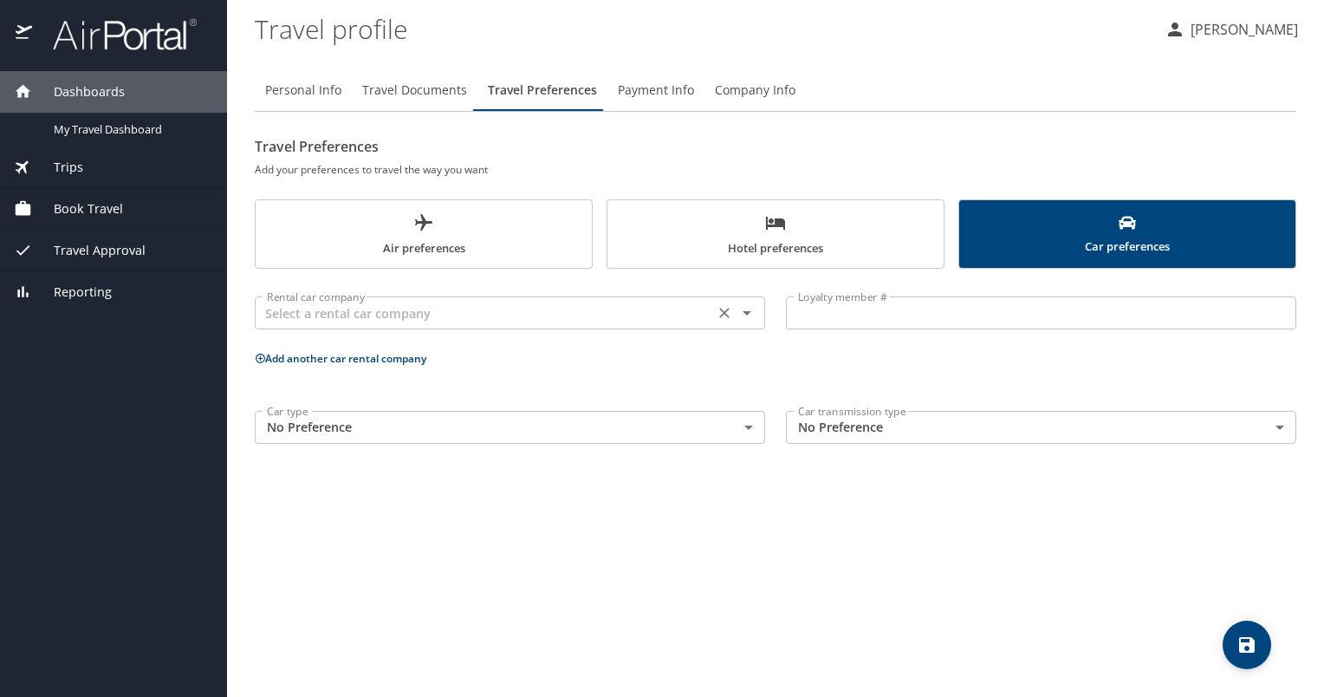
click at [428, 332] on div "Rental car company Rental car company" at bounding box center [510, 310] width 510 height 43
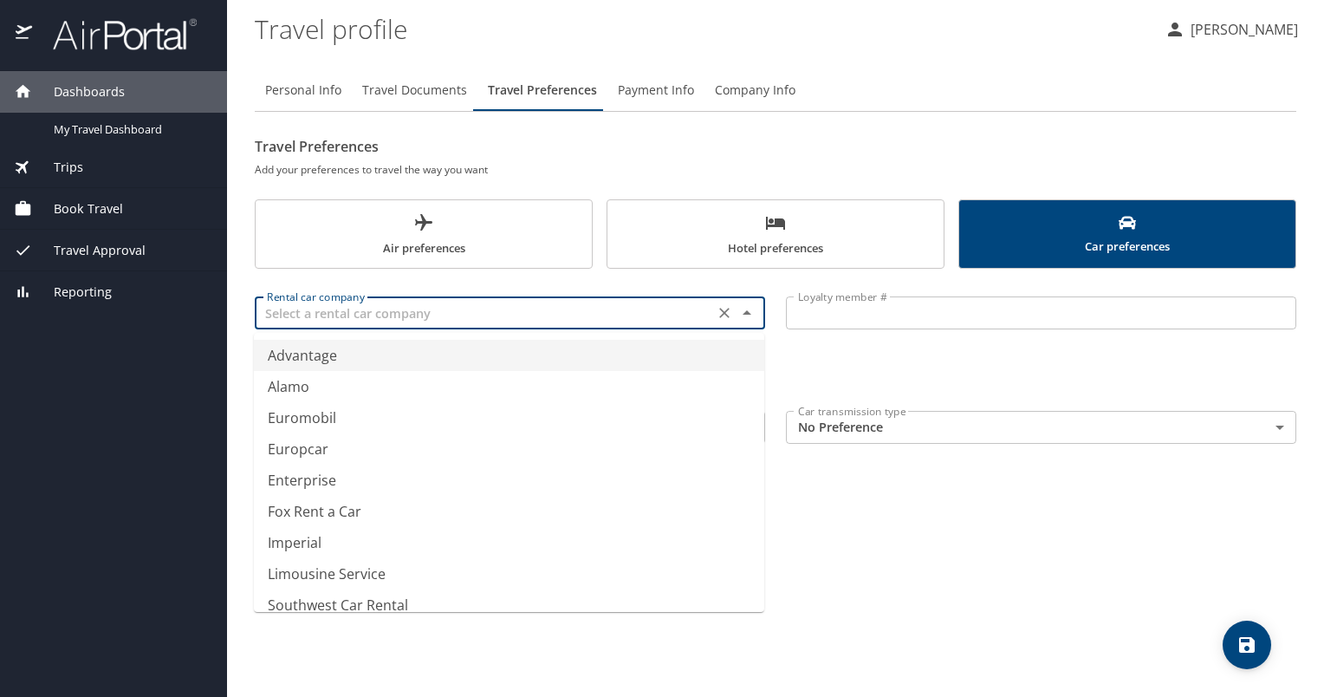
click at [438, 322] on input "text" at bounding box center [484, 313] width 449 height 23
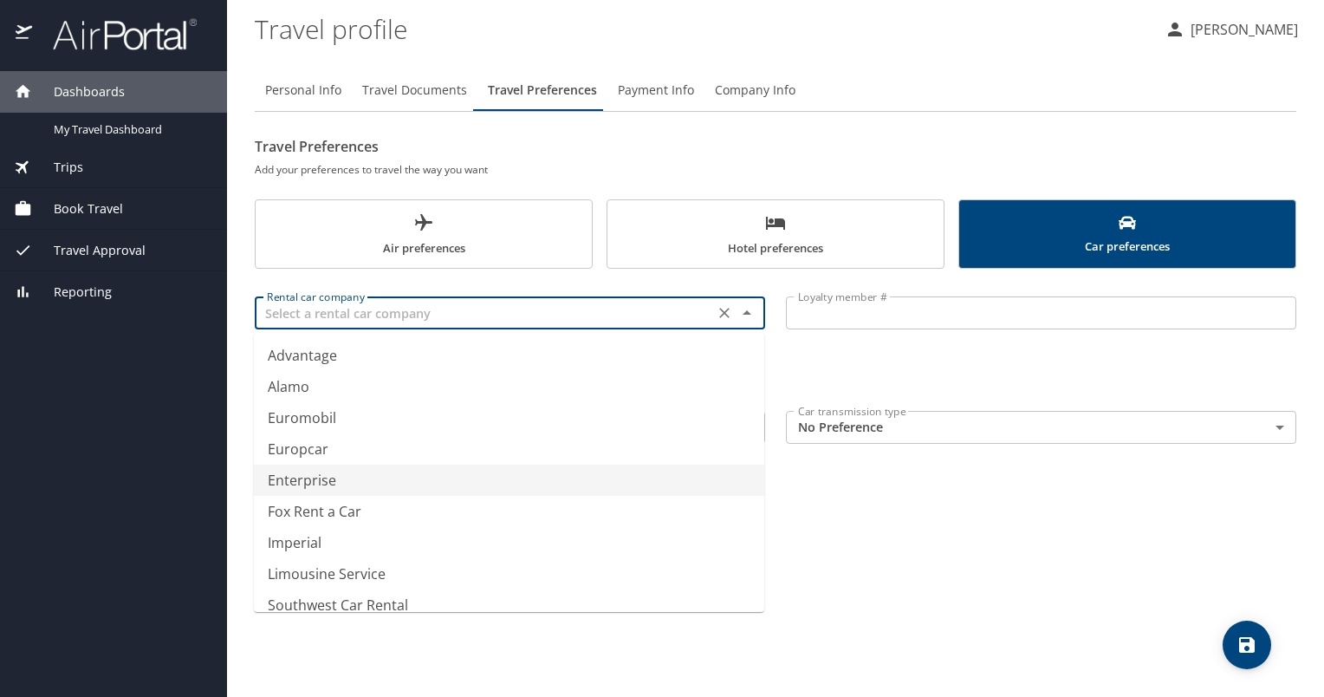
click at [302, 477] on li "Enterprise" at bounding box center [509, 479] width 510 height 31
type input "Enterprise"
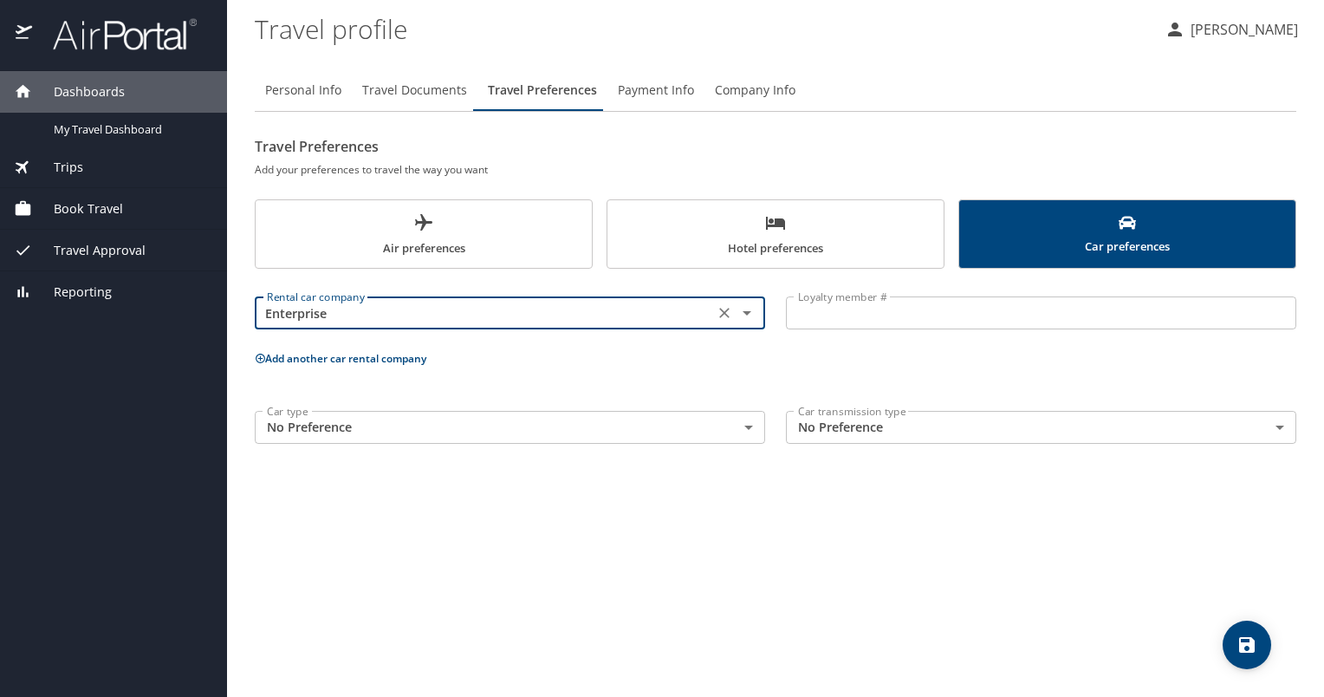
click at [873, 320] on input "Loyalty member #" at bounding box center [1041, 312] width 510 height 33
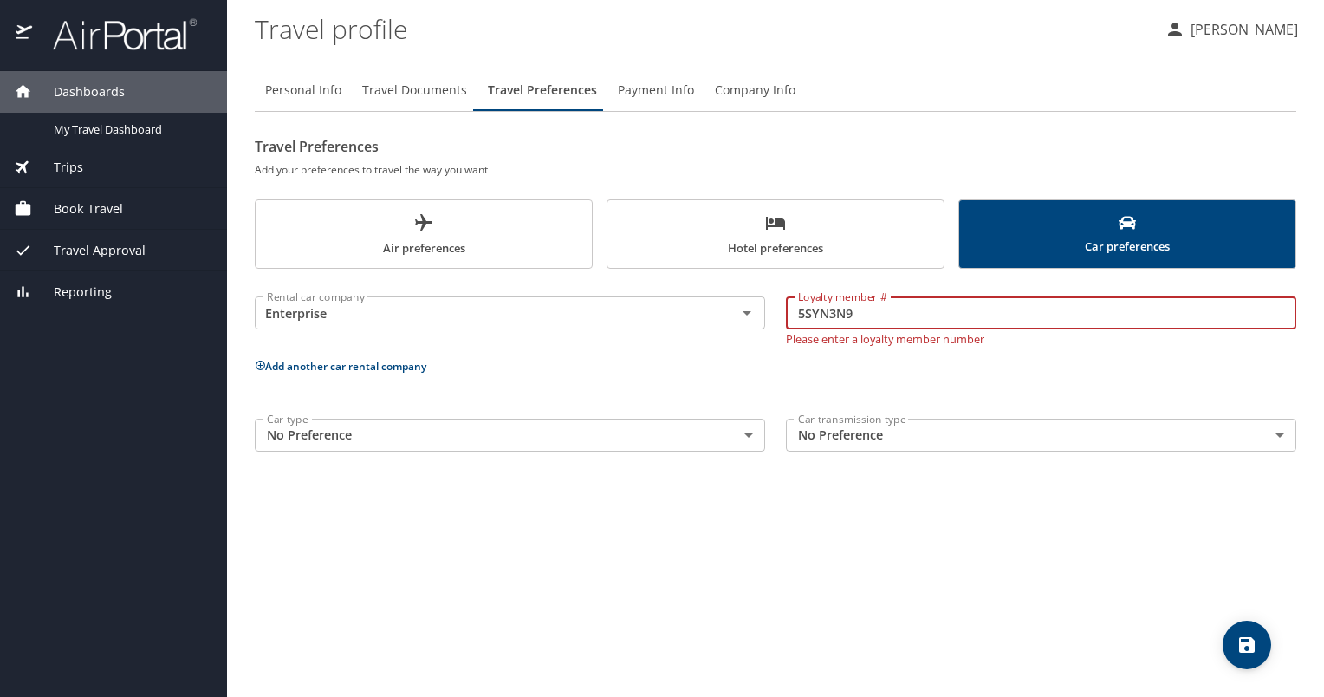
type input "5SYN3N9"
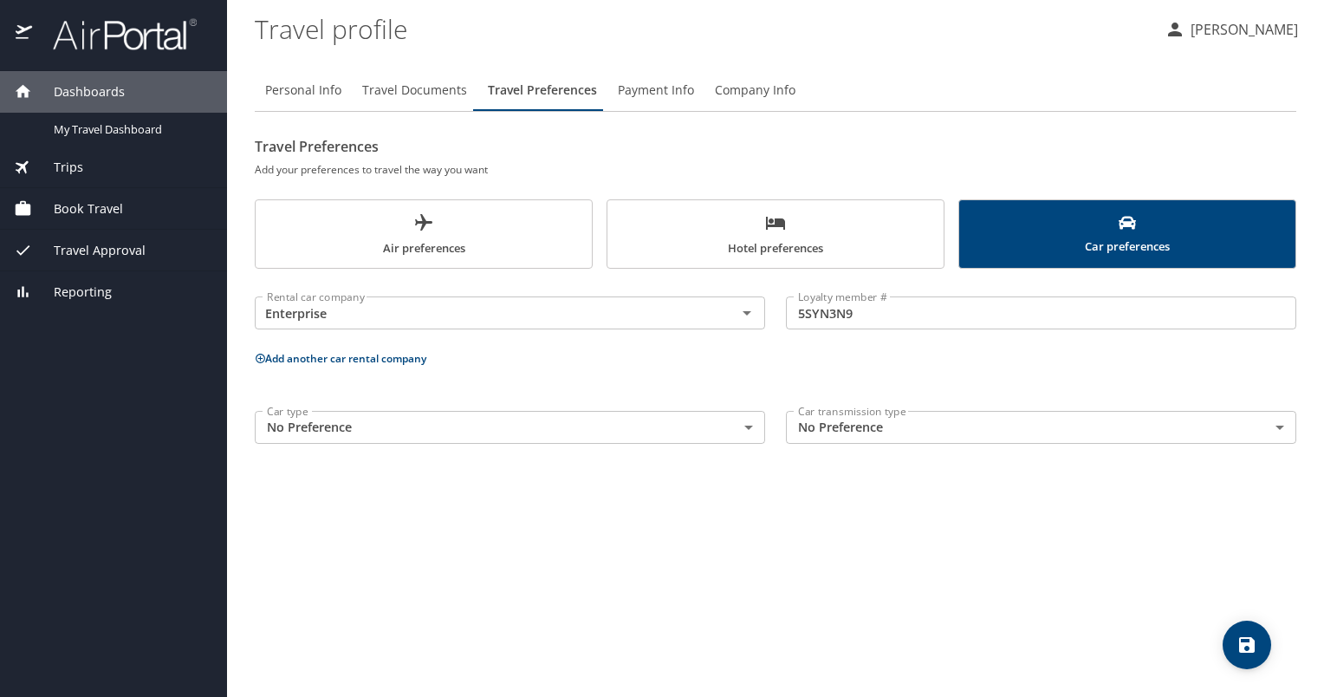
click at [808, 367] on p "Add another car rental company" at bounding box center [775, 358] width 1041 height 22
click at [1241, 651] on icon "save" at bounding box center [1247, 645] width 16 height 16
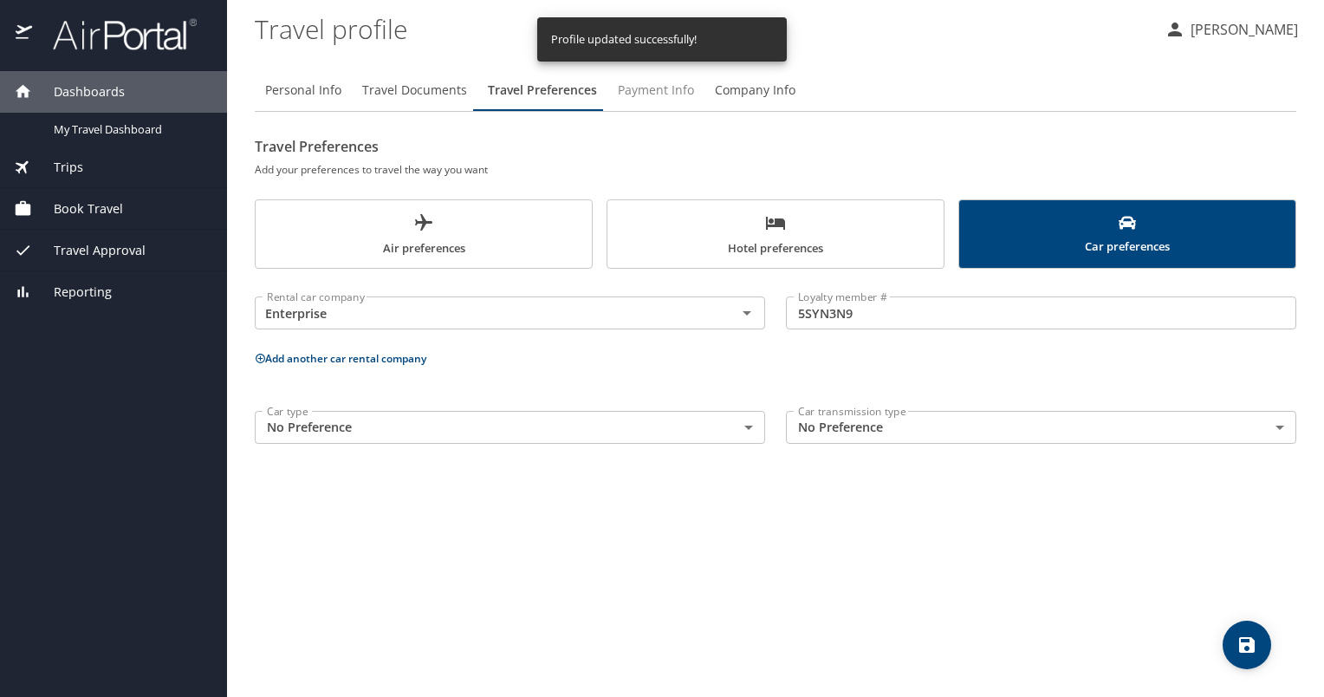
click at [635, 94] on span "Payment Info" at bounding box center [656, 91] width 76 height 22
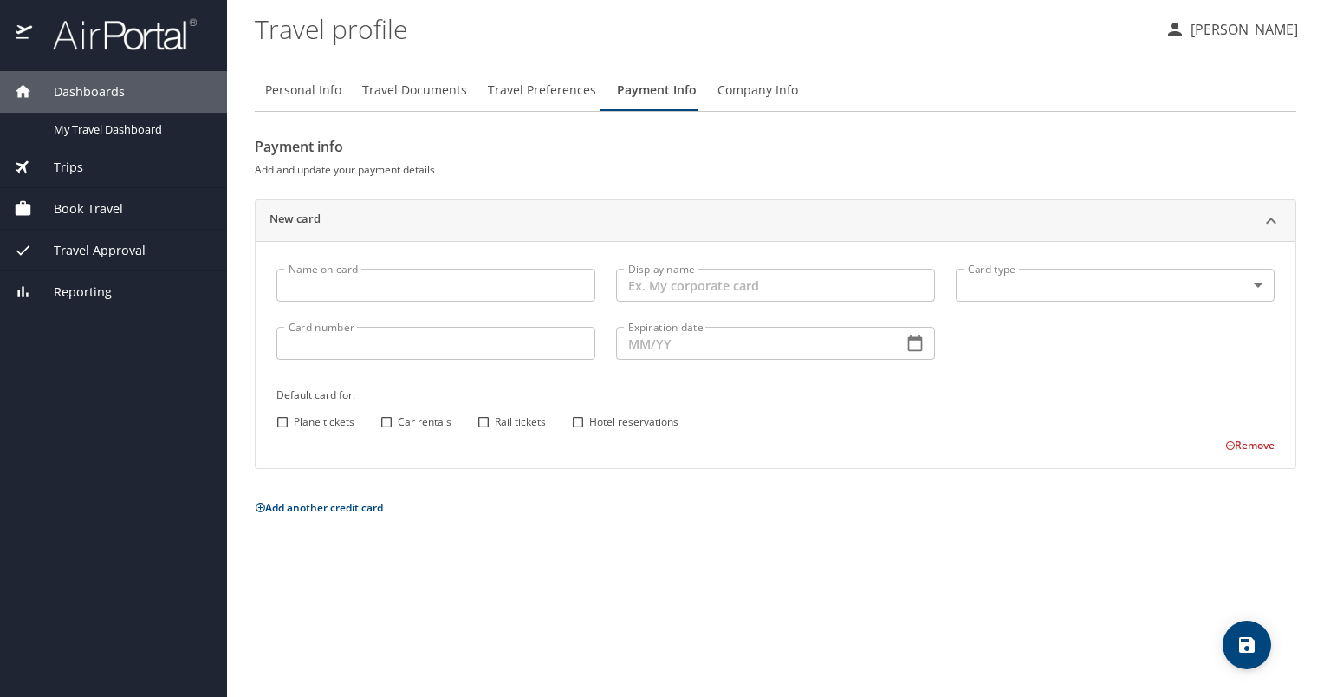
click at [775, 104] on button "Company Info" at bounding box center [757, 90] width 101 height 42
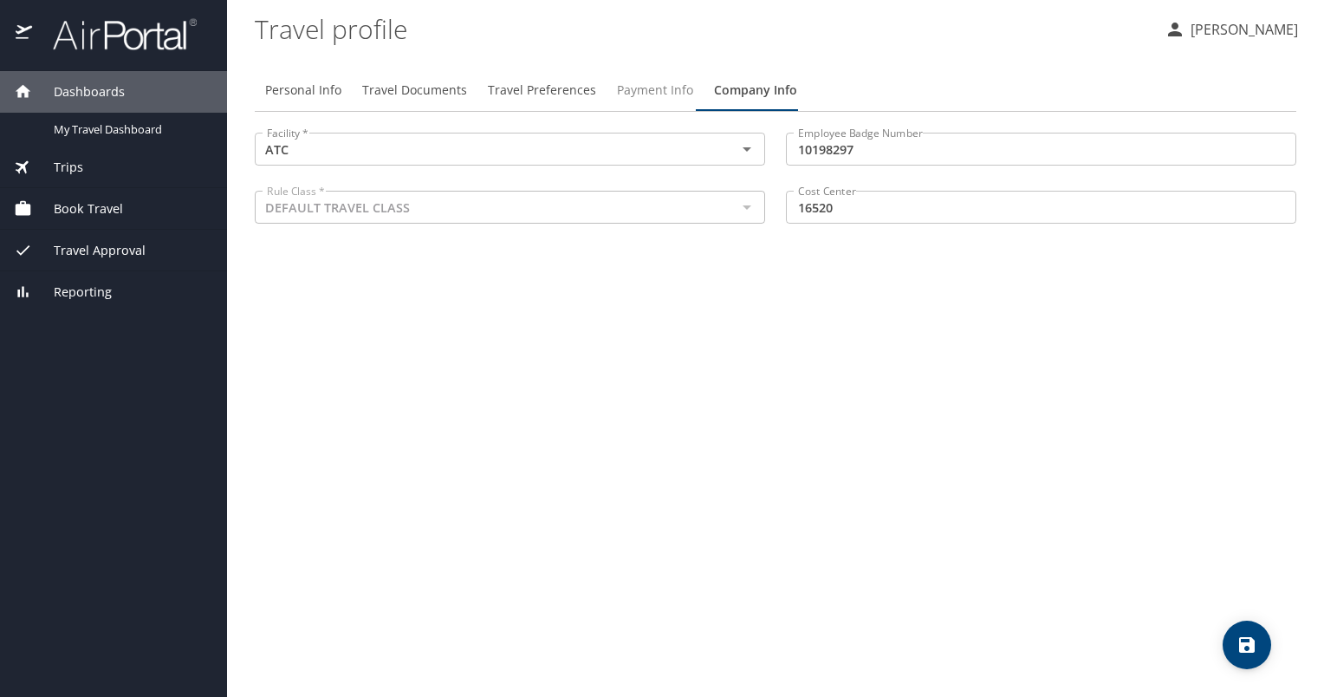
click at [648, 94] on span "Payment Info" at bounding box center [655, 91] width 76 height 22
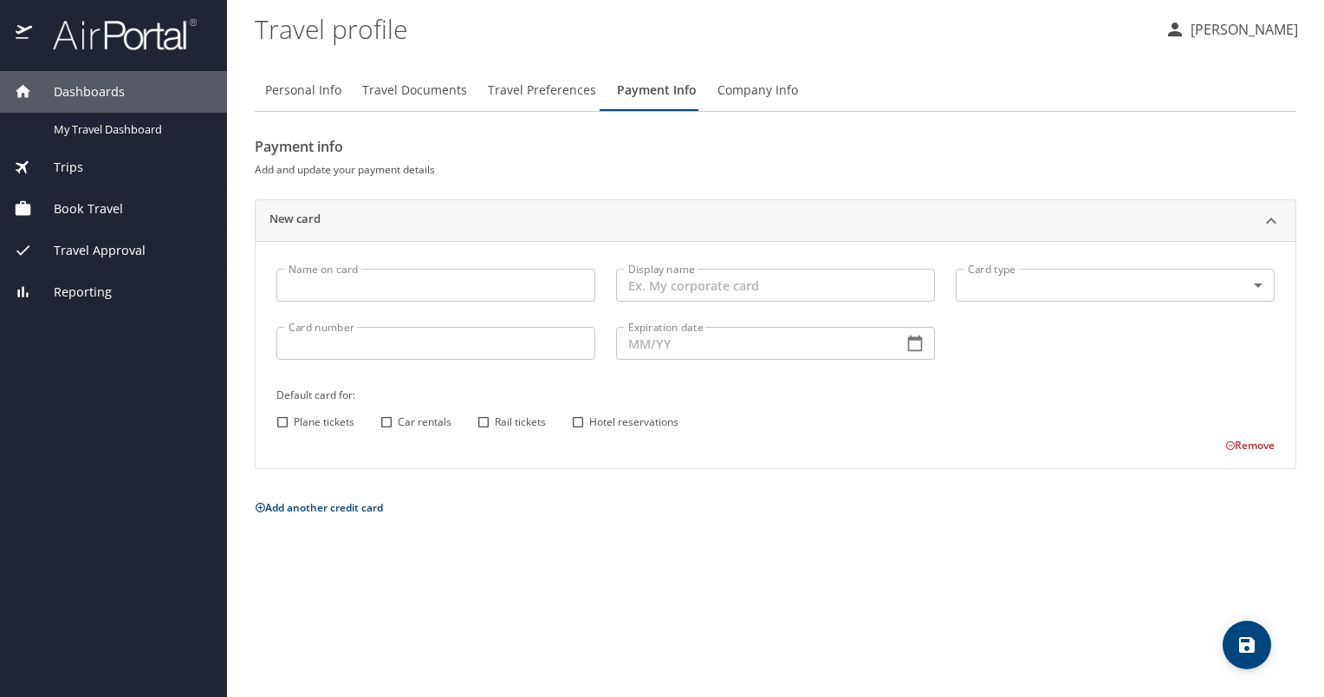
click at [555, 76] on button "Travel Preferences" at bounding box center [541, 90] width 129 height 42
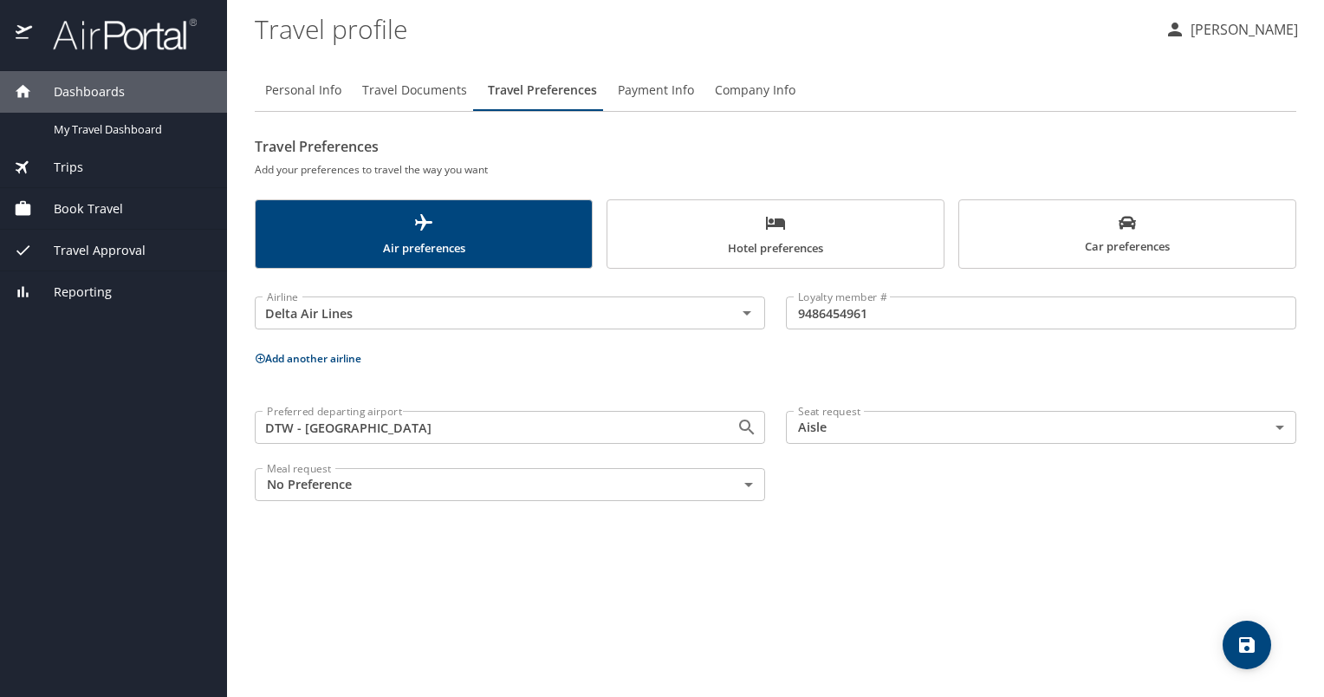
click at [1199, 277] on div "Travel Preferences Add your preferences to travel the way you want Air preferen…" at bounding box center [775, 322] width 1041 height 379
click at [1160, 230] on span "Car preferences" at bounding box center [1127, 235] width 315 height 42
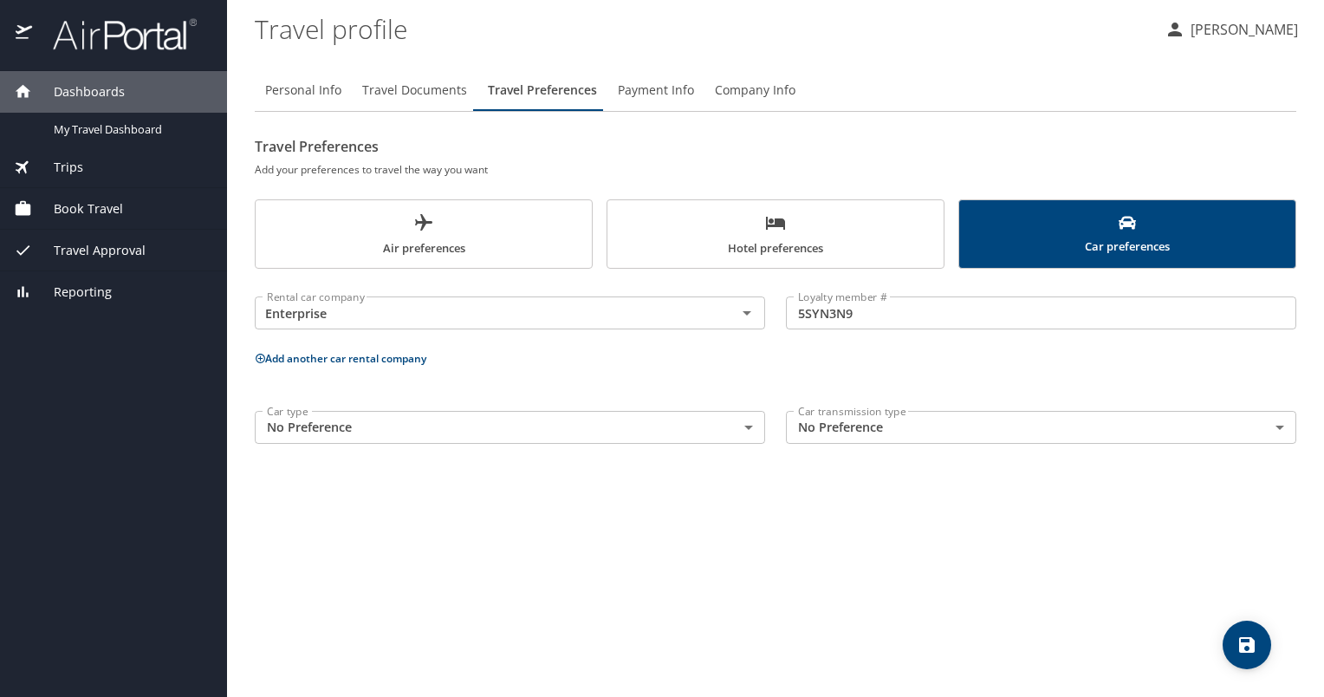
click at [1271, 47] on div "[PERSON_NAME]" at bounding box center [1224, 27] width 146 height 55
click at [1272, 33] on p "[PERSON_NAME]" at bounding box center [1241, 29] width 113 height 21
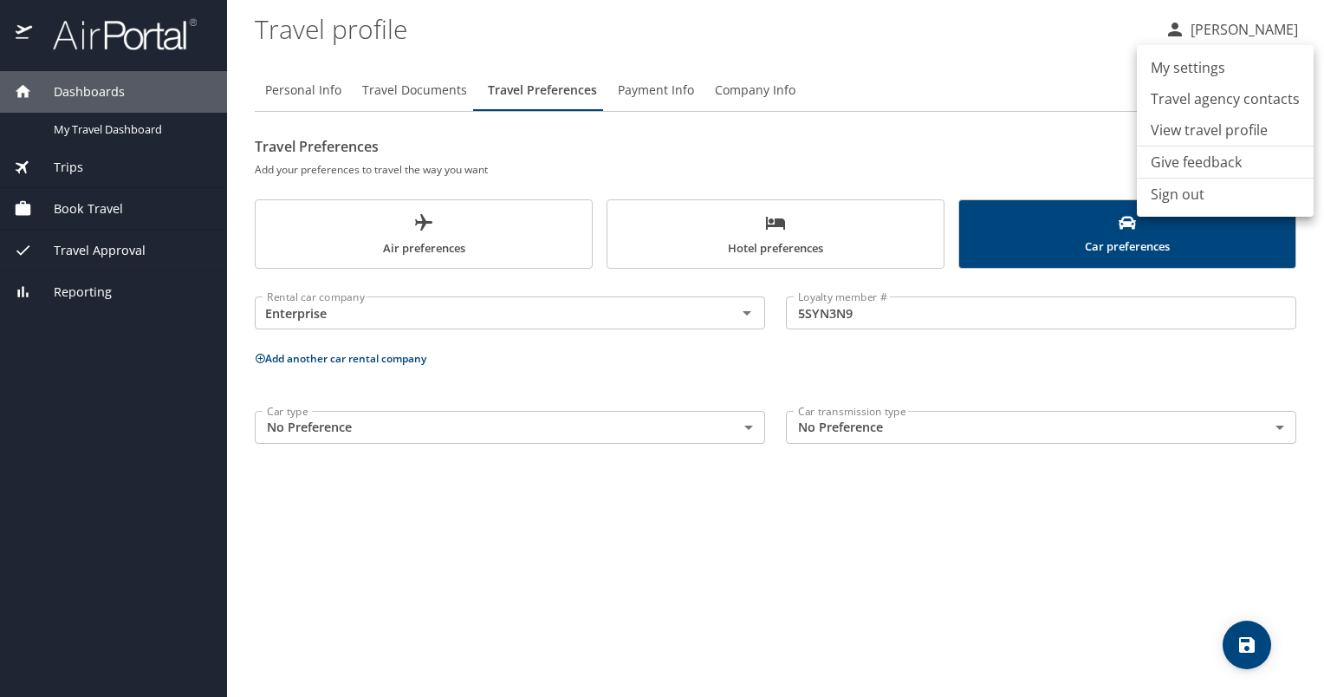
click at [390, 81] on div at bounding box center [662, 348] width 1324 height 697
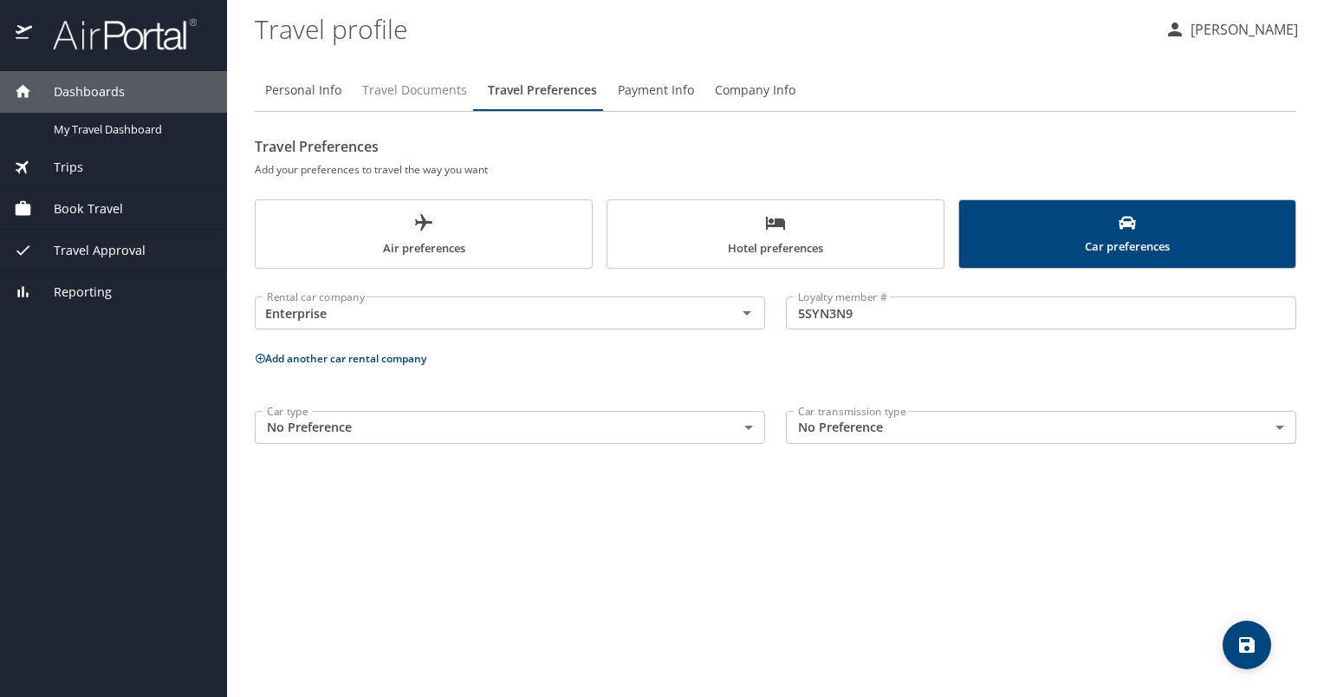
click at [393, 92] on span "Travel Documents" at bounding box center [414, 91] width 105 height 22
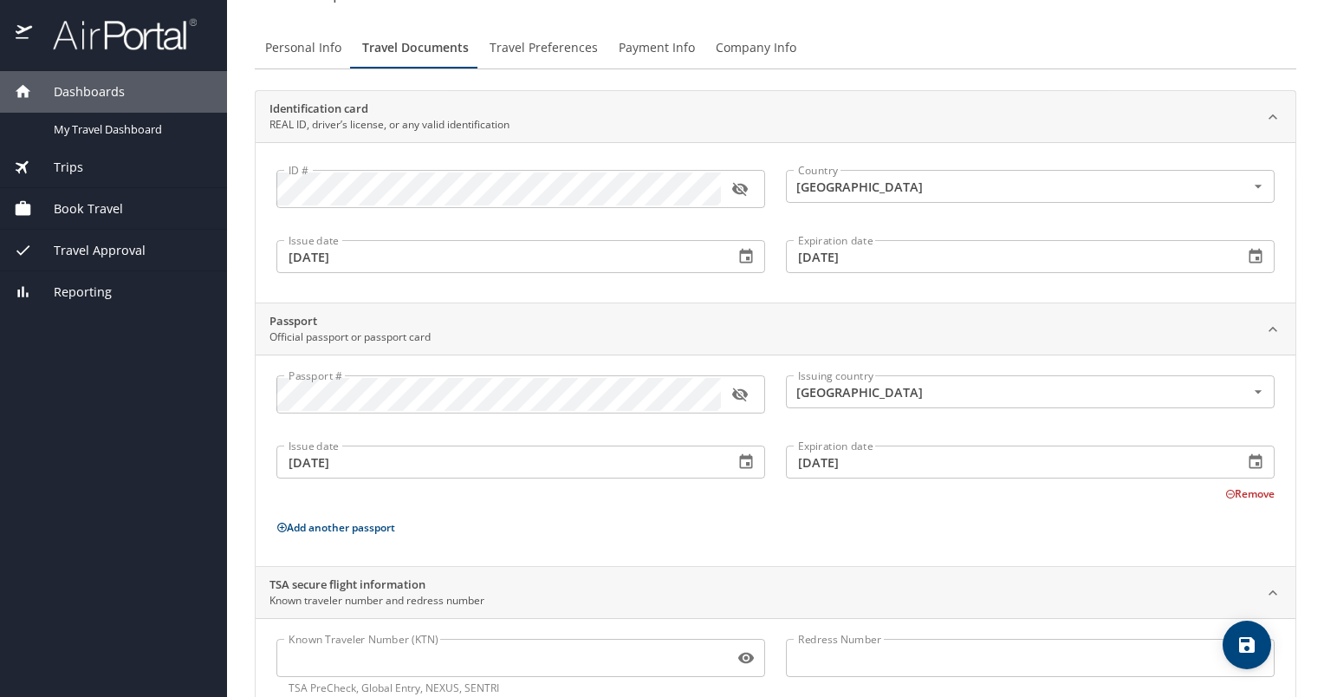
scroll to position [0, 0]
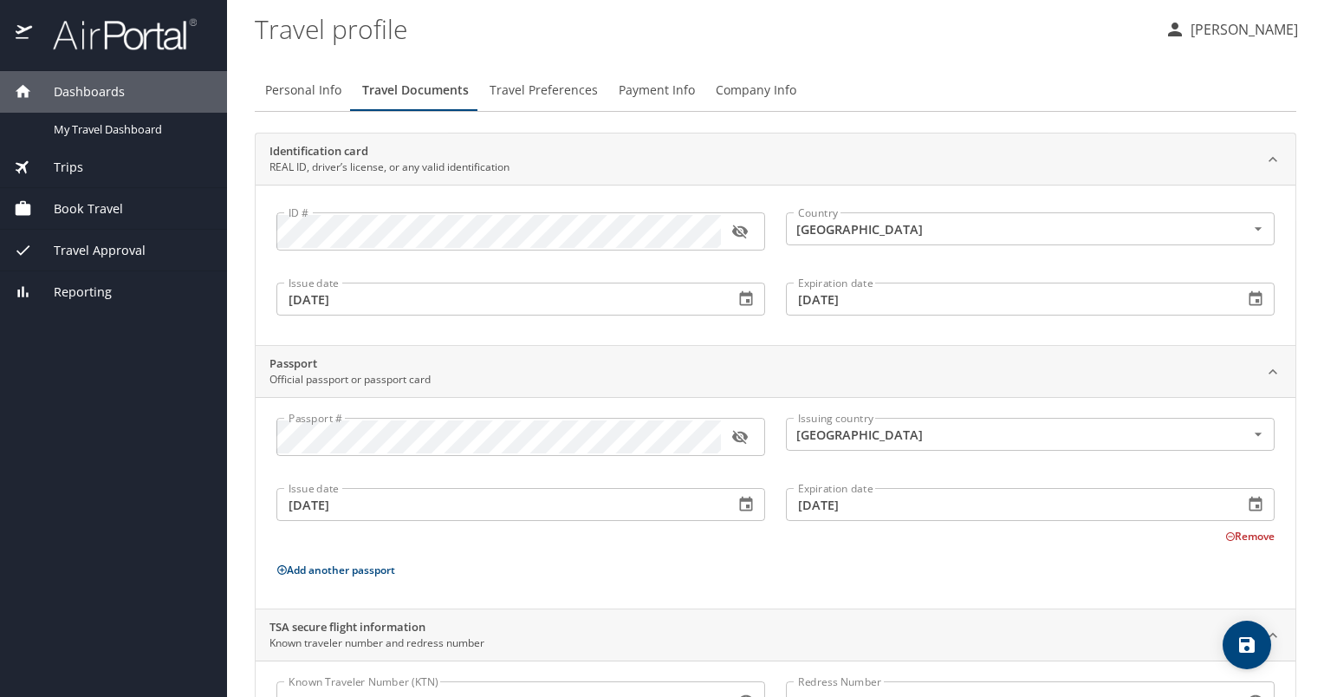
click at [1268, 5] on div "[PERSON_NAME]" at bounding box center [1224, 27] width 146 height 55
click at [1253, 37] on p "[PERSON_NAME]" at bounding box center [1241, 29] width 113 height 21
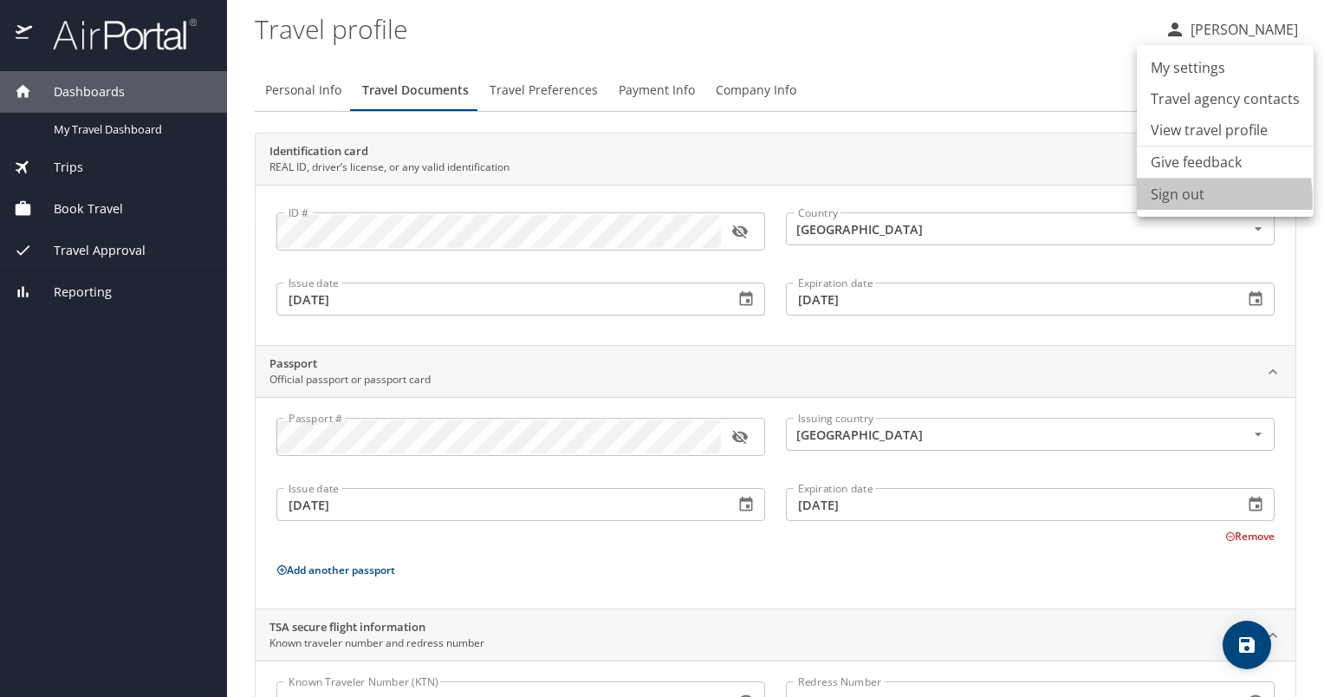
click at [1185, 199] on li "Sign out" at bounding box center [1225, 193] width 177 height 31
